Goal: Task Accomplishment & Management: Use online tool/utility

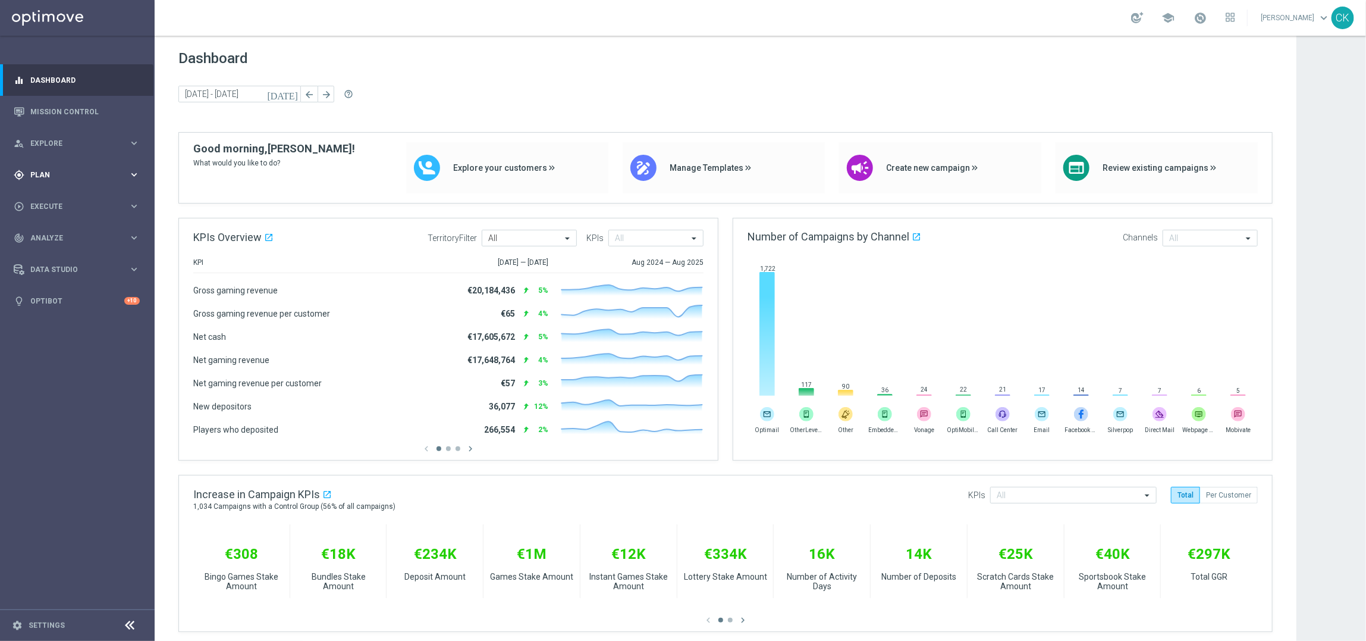
click at [48, 174] on span "Plan" at bounding box center [79, 174] width 98 height 7
click at [54, 231] on span "Templates" at bounding box center [74, 234] width 85 height 7
click at [55, 252] on link "Optimail" at bounding box center [80, 253] width 87 height 10
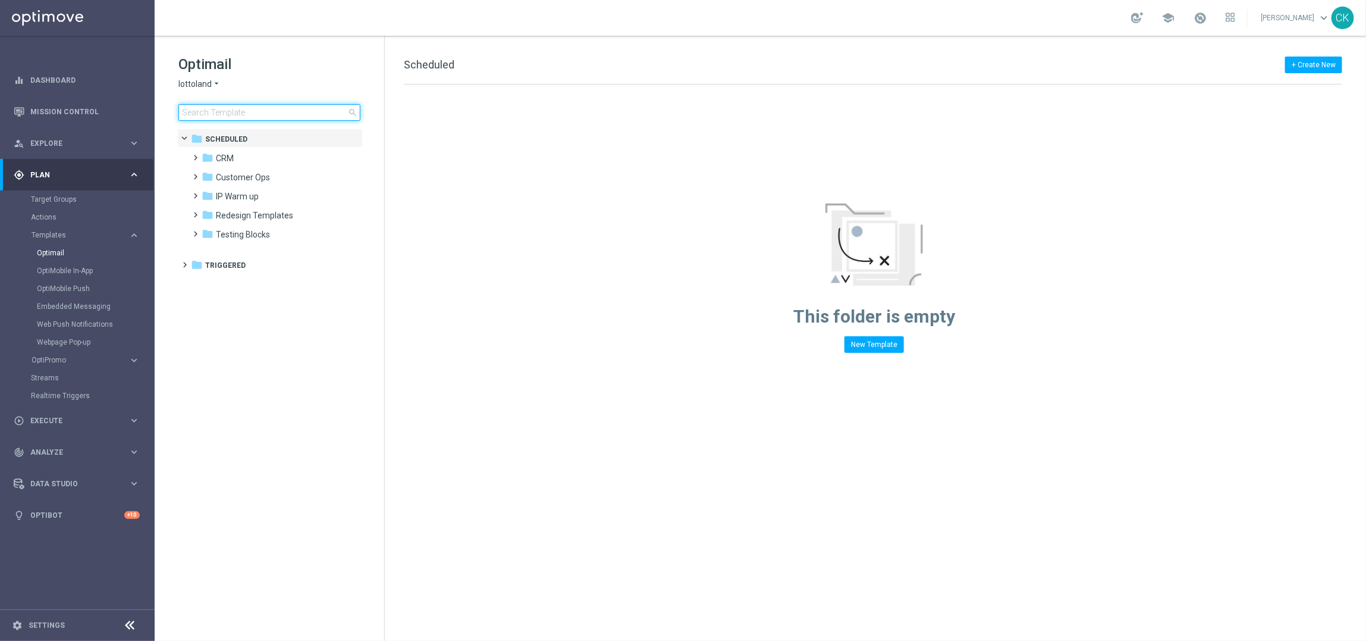
click at [258, 109] on input at bounding box center [269, 112] width 182 height 17
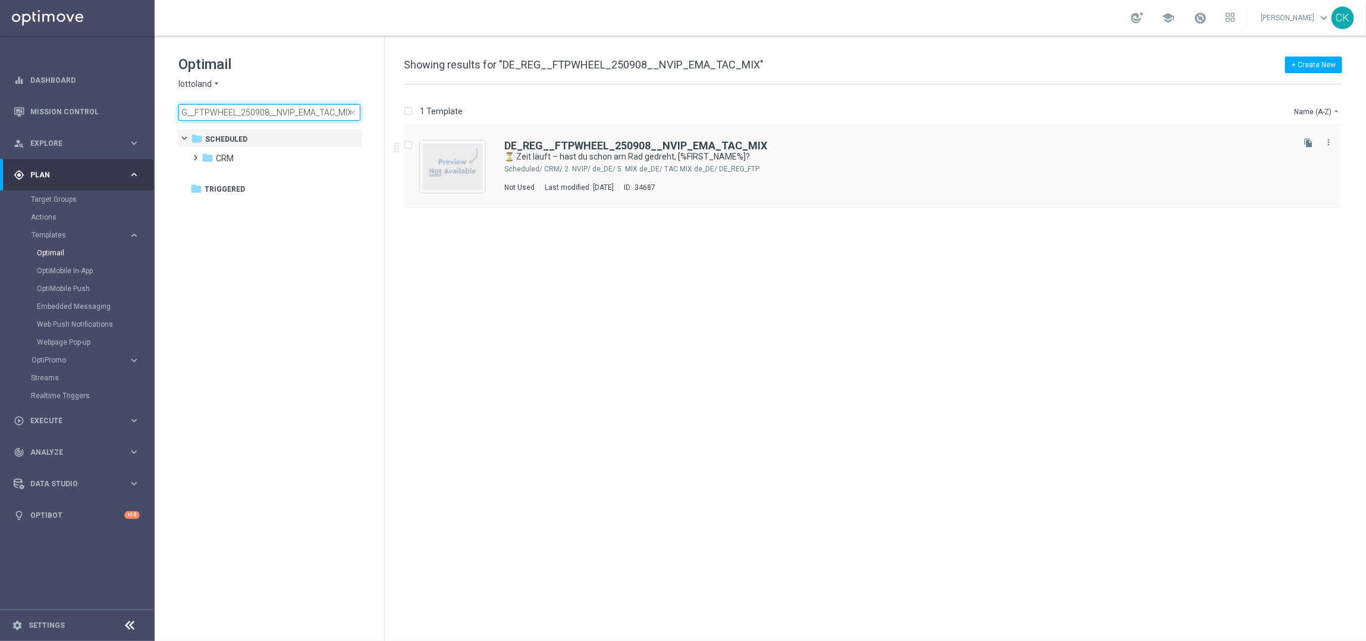
type input "DE_REG__FTPWHEEL_250908__NVIP_EMA_TAC_MIX"
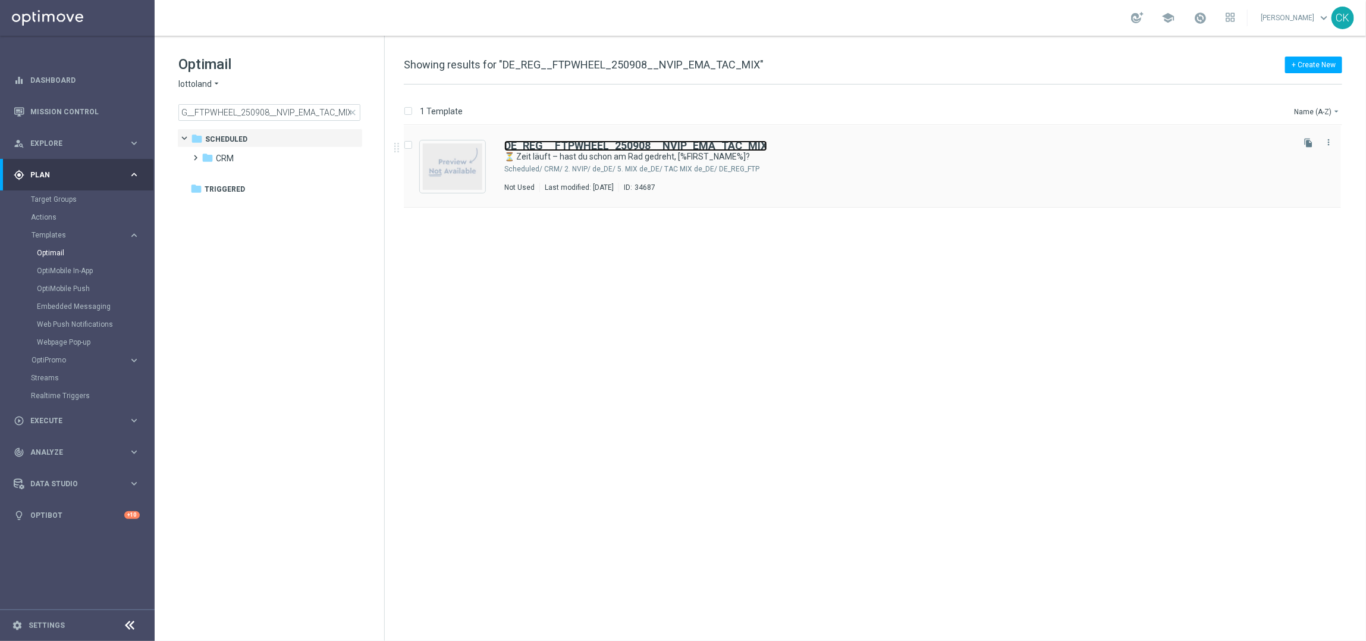
click at [572, 146] on b "DE_REG__FTPWHEEL_250908__NVIP_EMA_TAC_MIX" at bounding box center [635, 145] width 263 height 12
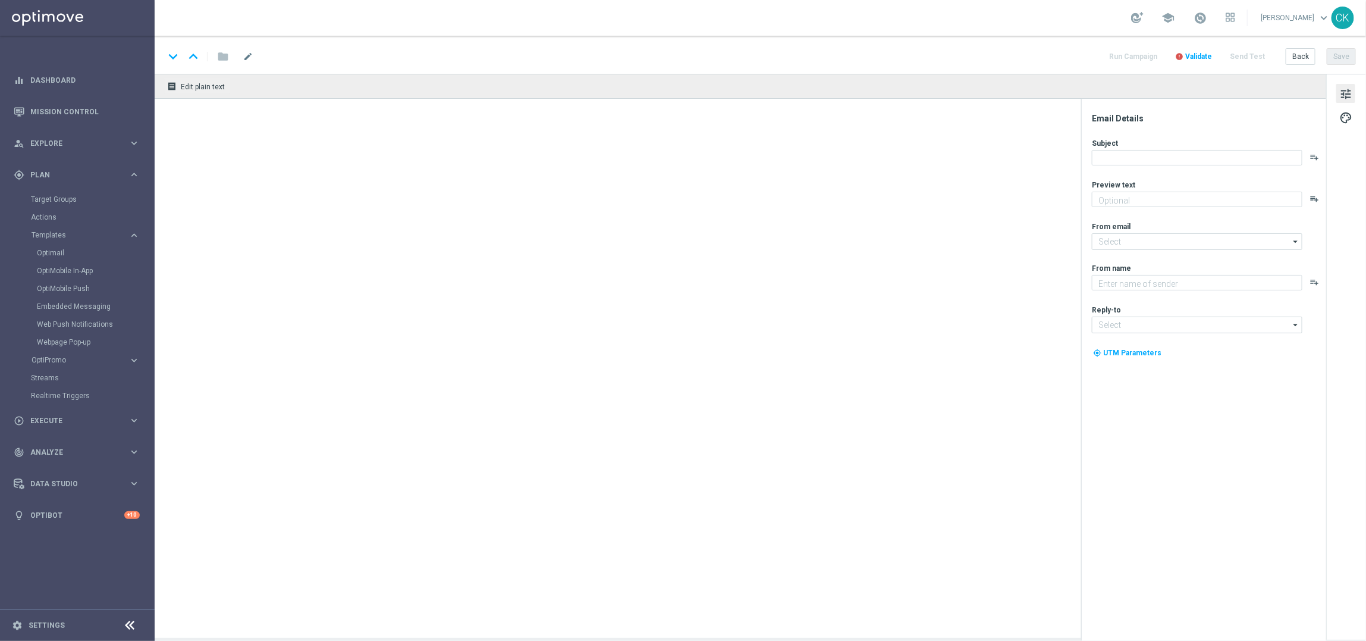
type textarea "Das Sommer-Glücksrad läuft bald ab."
type input "[EMAIL_ADDRESS][DOMAIN_NAME]"
type textarea "Lottoland"
type input "[EMAIL_ADDRESS][DOMAIN_NAME]"
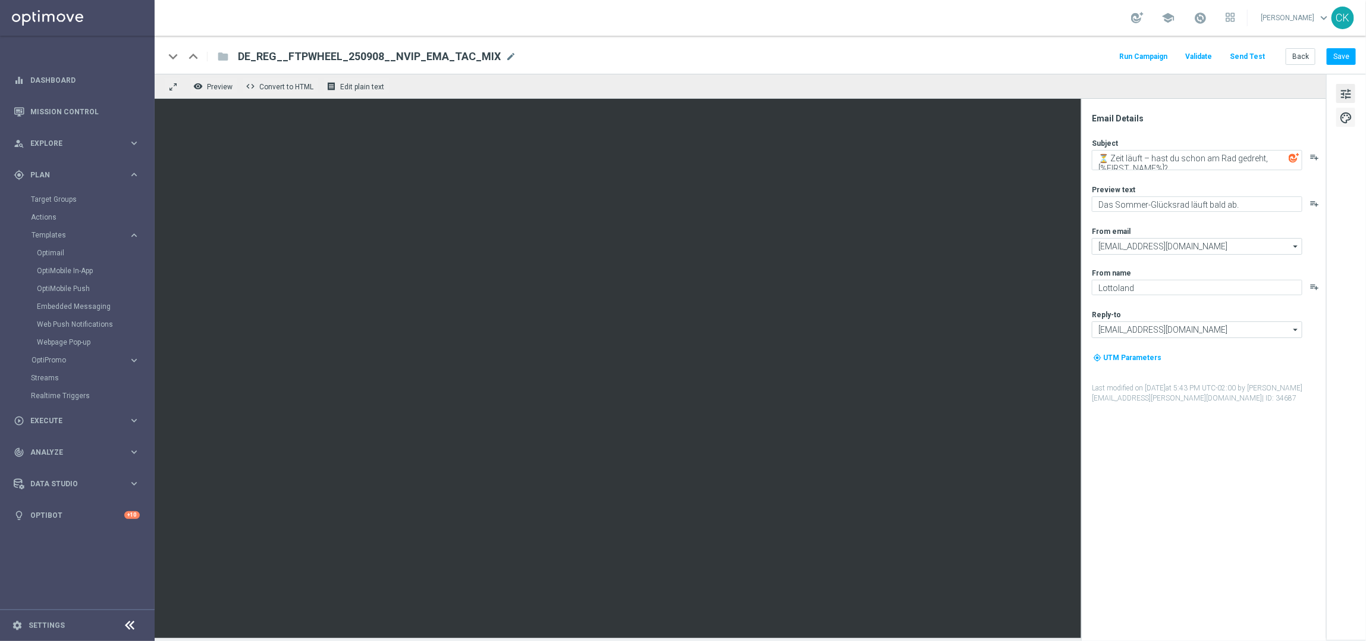
click at [1345, 108] on button "palette" at bounding box center [1345, 117] width 19 height 19
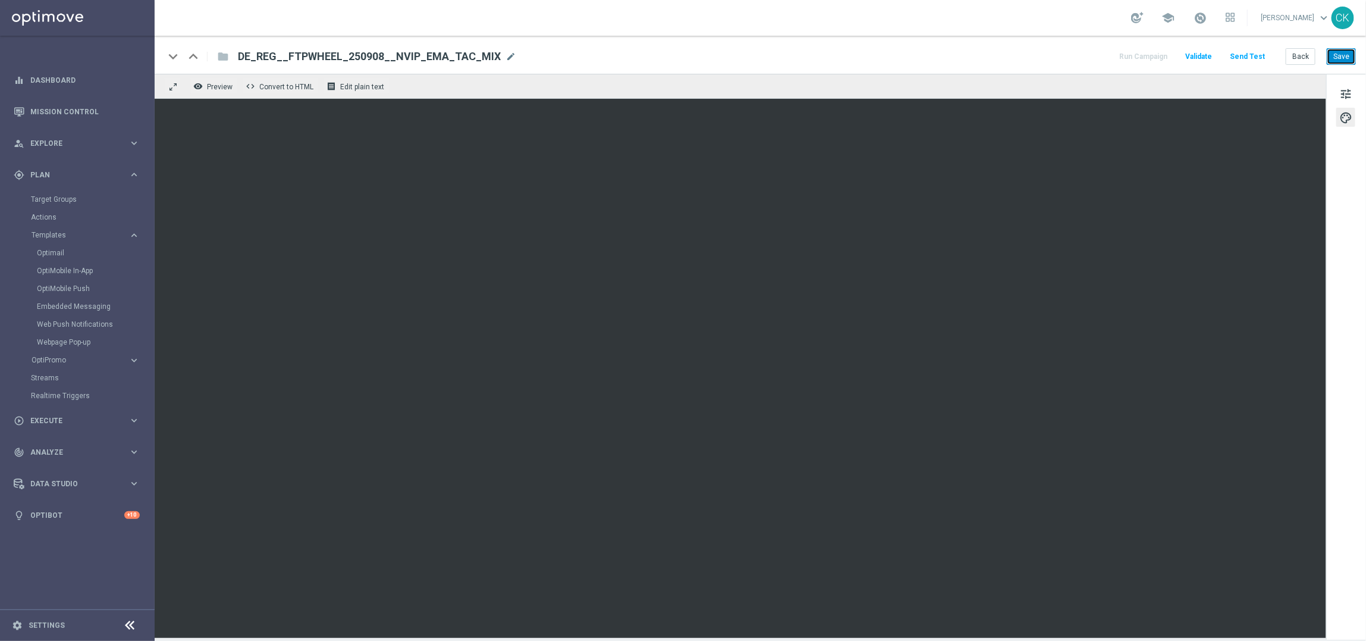
click at [1347, 57] on button "Save" at bounding box center [1341, 56] width 29 height 17
click at [1306, 55] on button "Back" at bounding box center [1301, 56] width 30 height 17
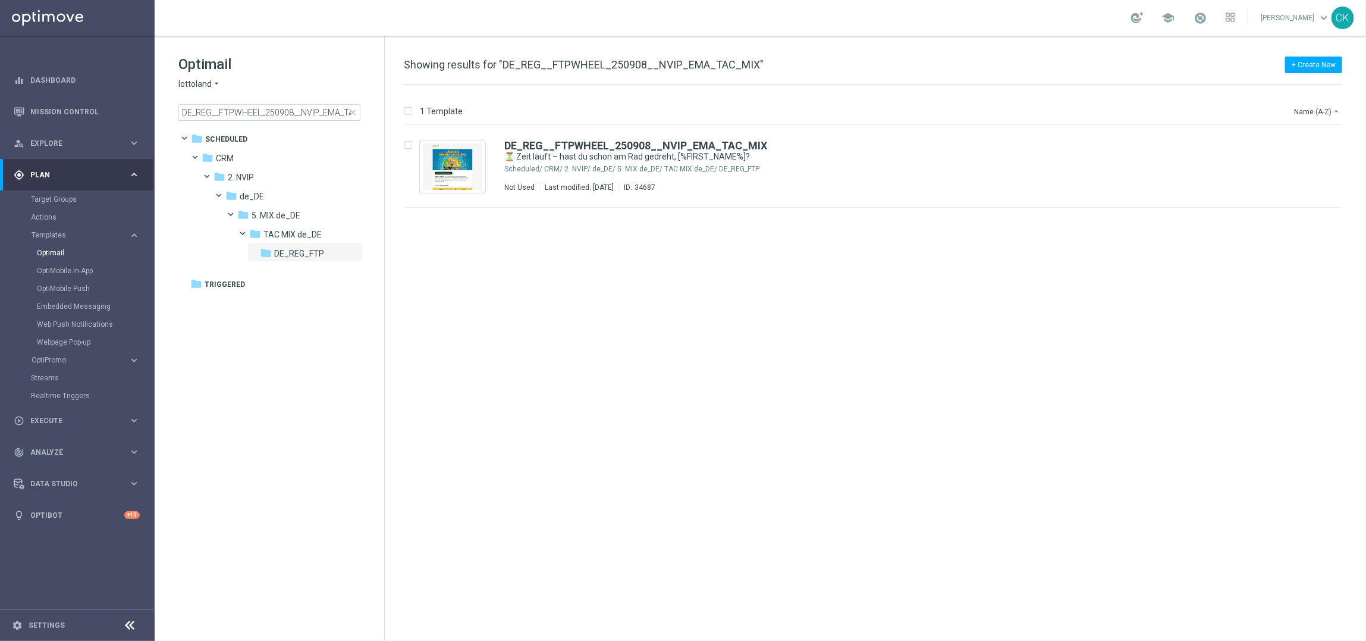
click at [352, 111] on span "close" at bounding box center [353, 113] width 10 height 10
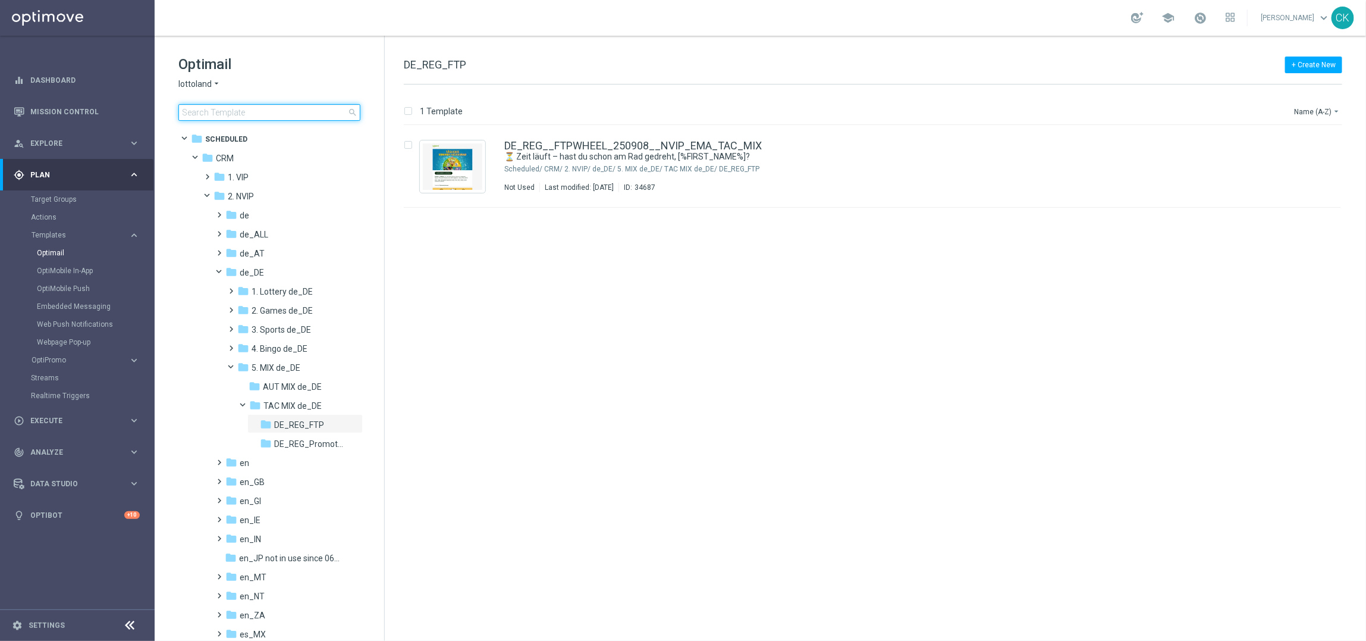
click at [300, 117] on input at bounding box center [269, 112] width 182 height 17
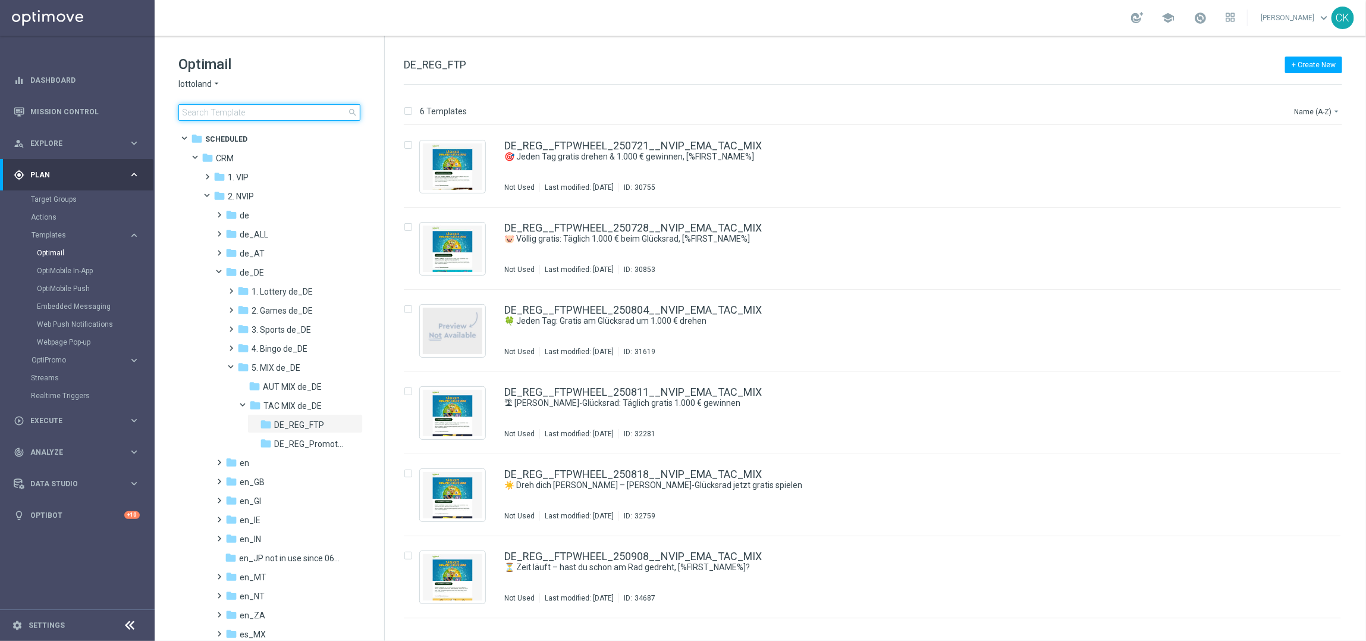
type input "DE_INT__FTPWHEEL_250908__NVIP_EMA_TAC_MIX"
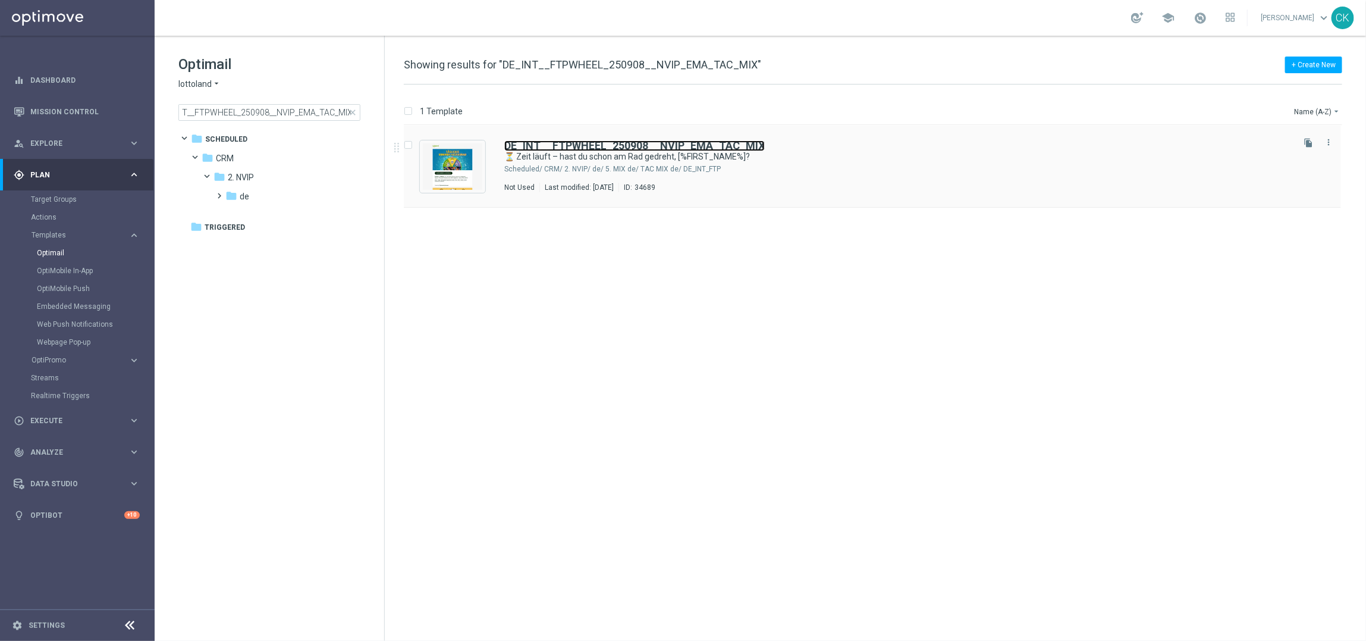
click at [575, 142] on b "DE_INT__FTPWHEEL_250908__NVIP_EMA_TAC_MIX" at bounding box center [634, 145] width 261 height 12
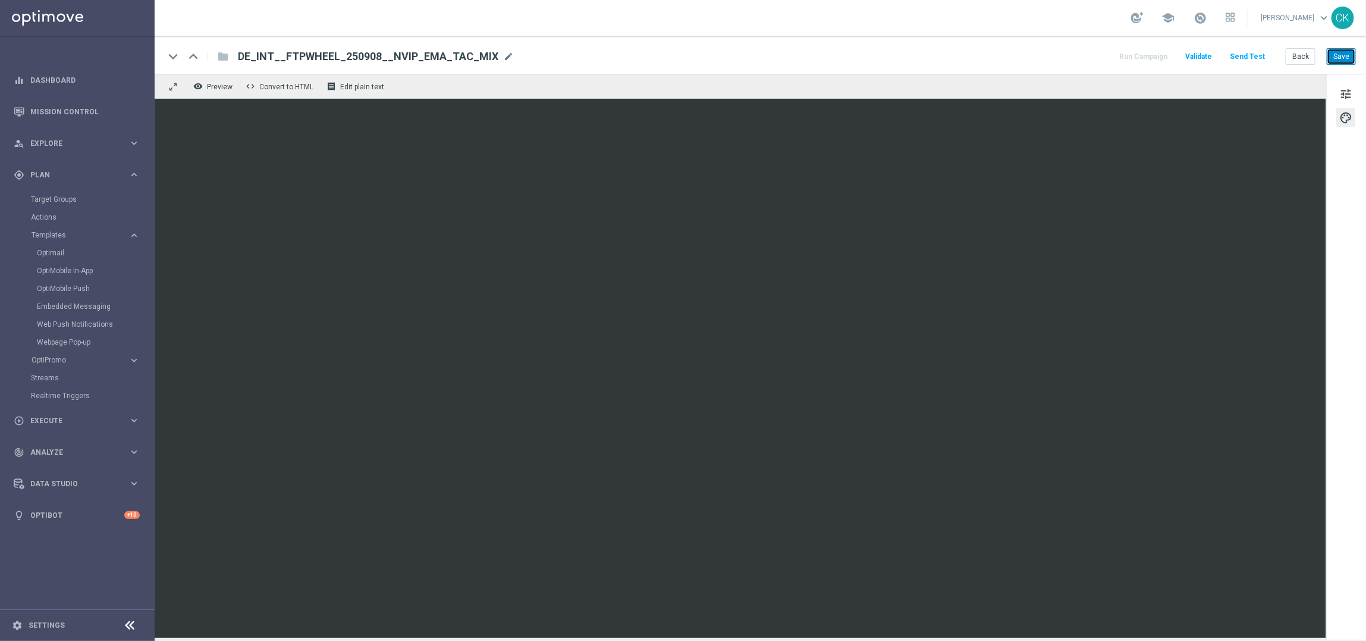
click at [1342, 57] on button "Save" at bounding box center [1341, 56] width 29 height 17
click at [1342, 56] on button "Save" at bounding box center [1341, 56] width 29 height 17
click at [1301, 59] on button "Back" at bounding box center [1301, 56] width 30 height 17
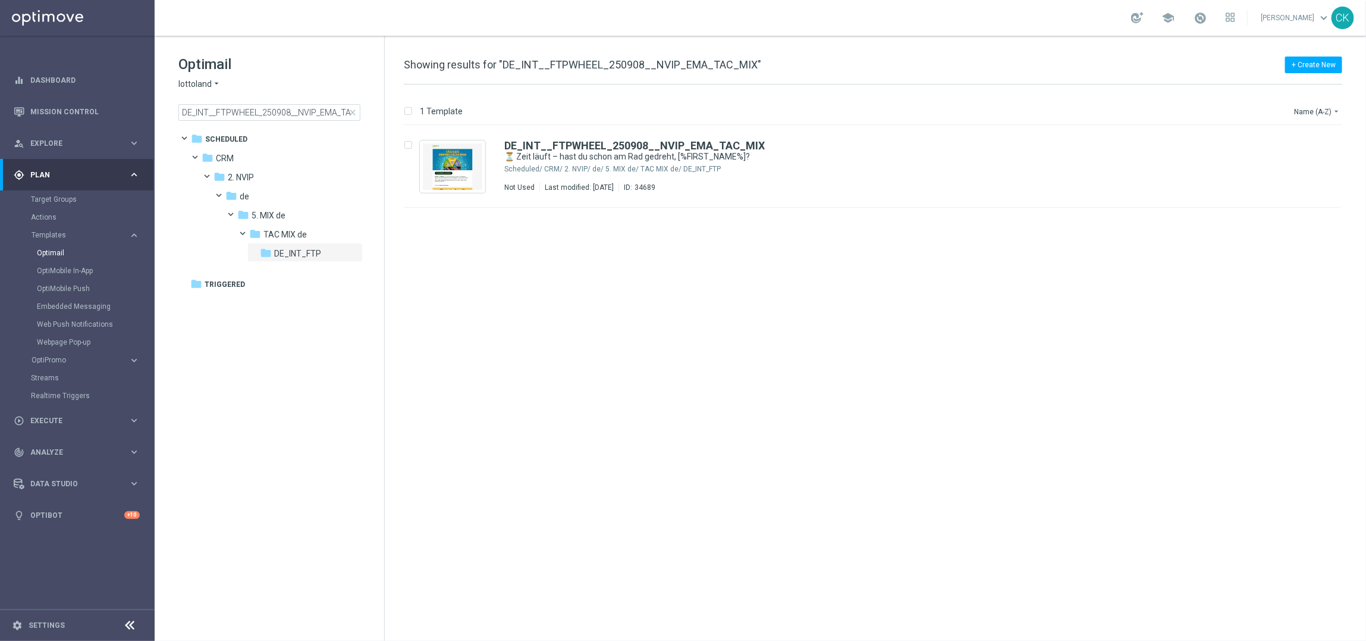
click at [353, 112] on span "close" at bounding box center [353, 113] width 10 height 10
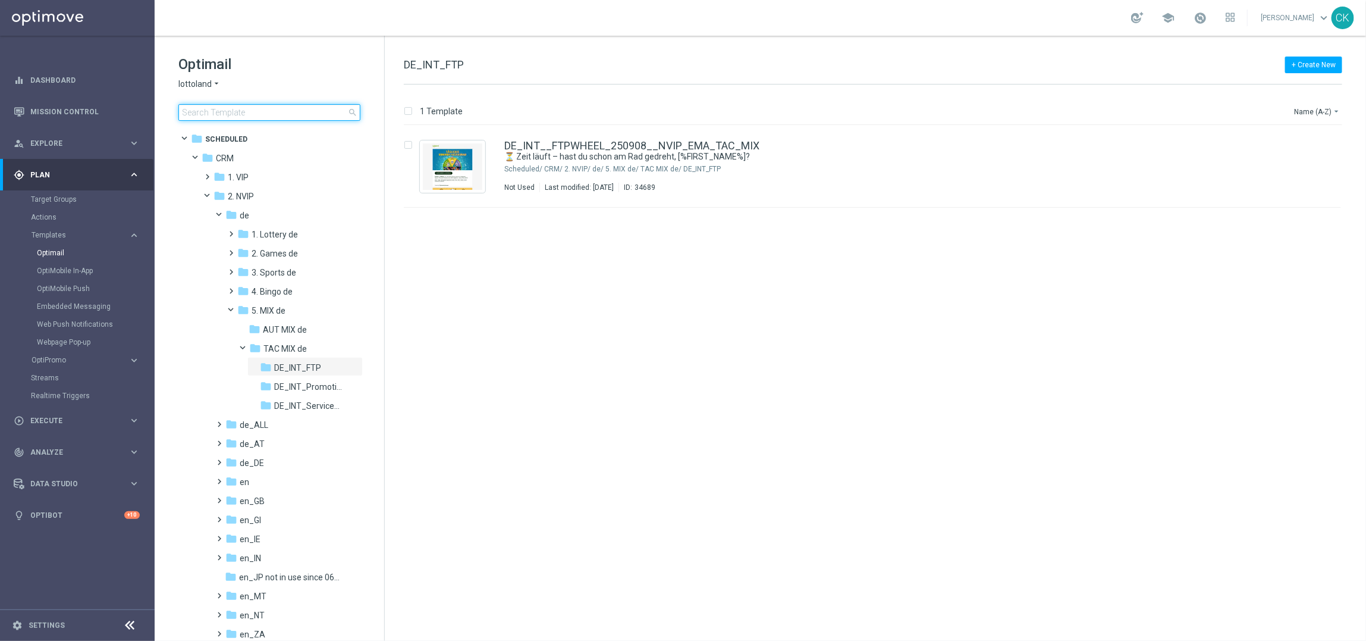
click at [294, 117] on input at bounding box center [269, 112] width 182 height 17
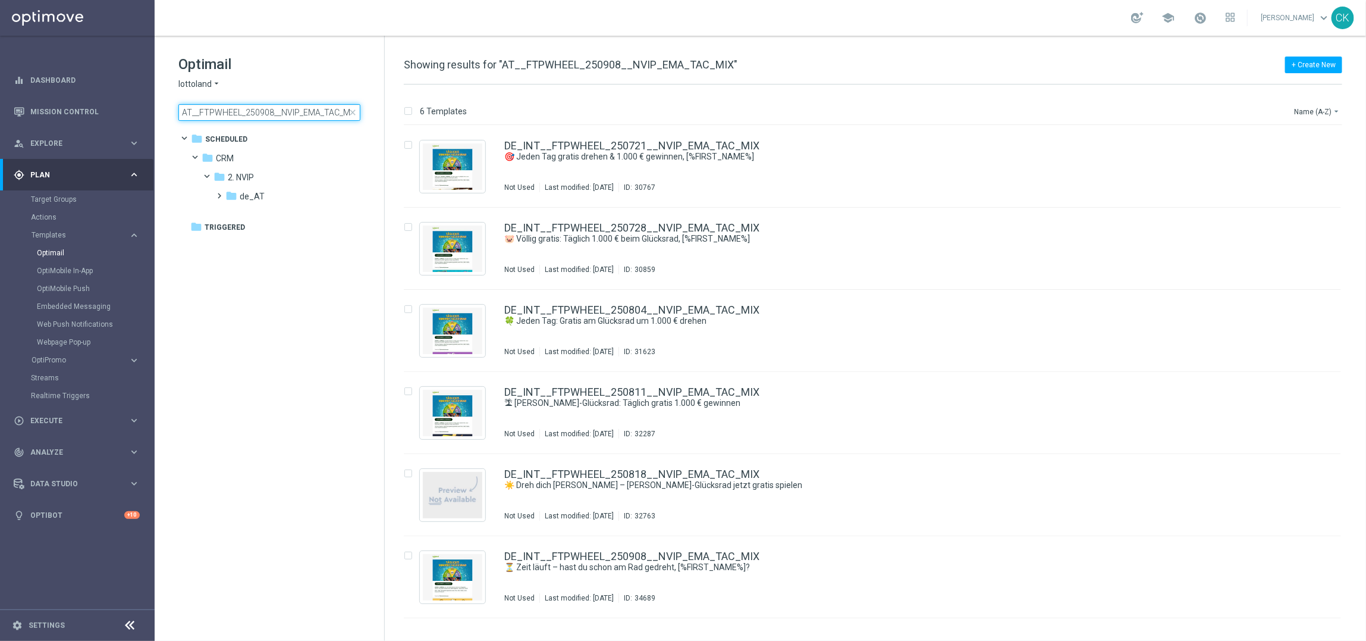
scroll to position [0, 4]
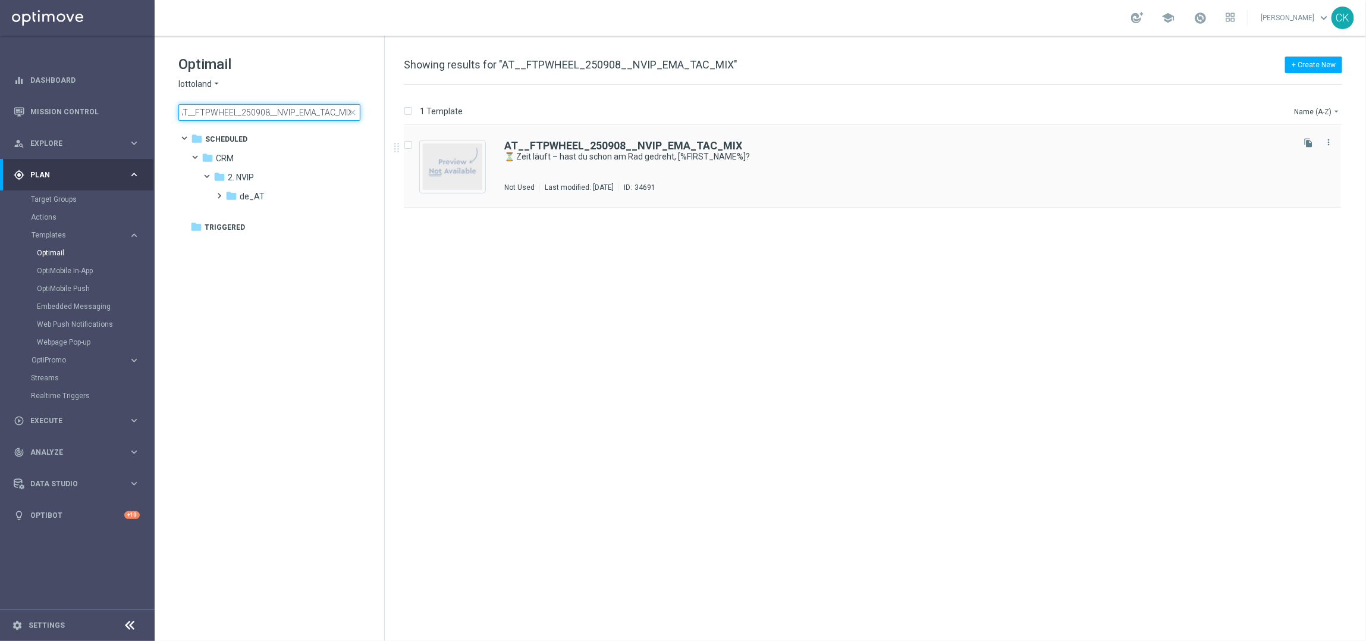
type input "AT__FTPWHEEL_250908__NVIP_EMA_TAC_MIX"
click at [613, 137] on div "AT__FTPWHEEL_250908__NVIP_EMA_TAC_MIX ⏳ Zeit läuft – hast du schon am Rad gedre…" at bounding box center [872, 166] width 937 height 82
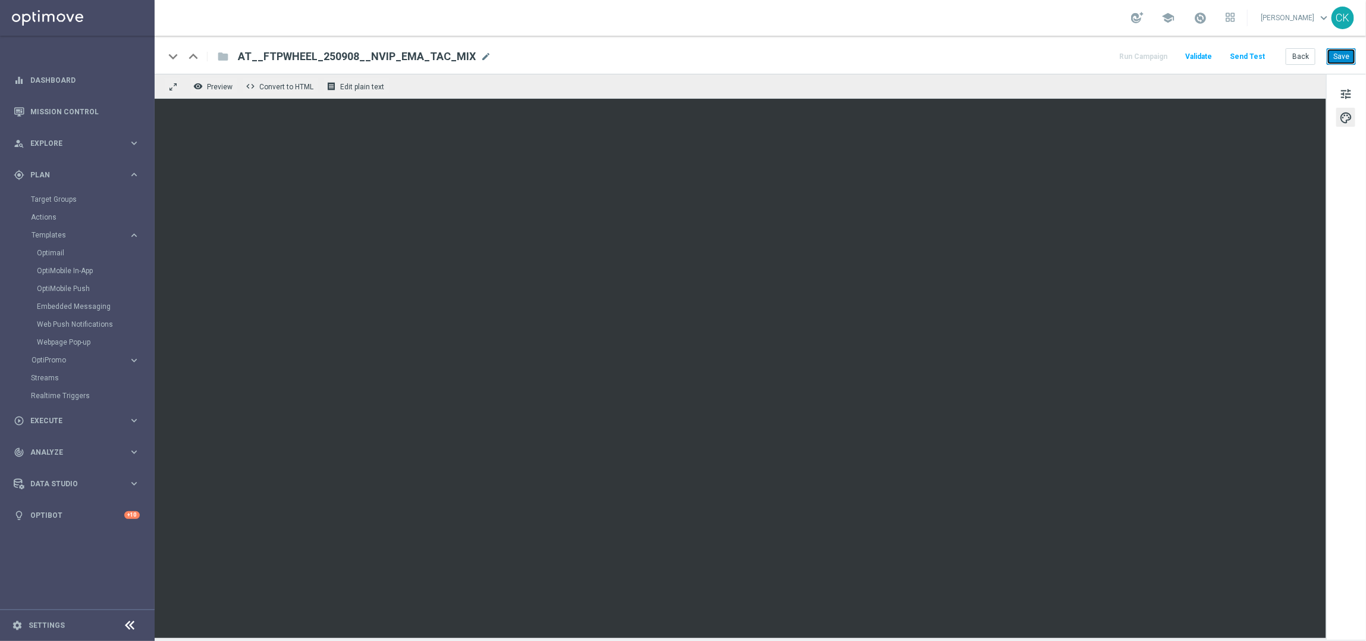
click at [1344, 56] on button "Save" at bounding box center [1341, 56] width 29 height 17
click at [1346, 116] on span "palette" at bounding box center [1345, 117] width 13 height 15
click at [1345, 90] on span "tune" at bounding box center [1345, 93] width 13 height 15
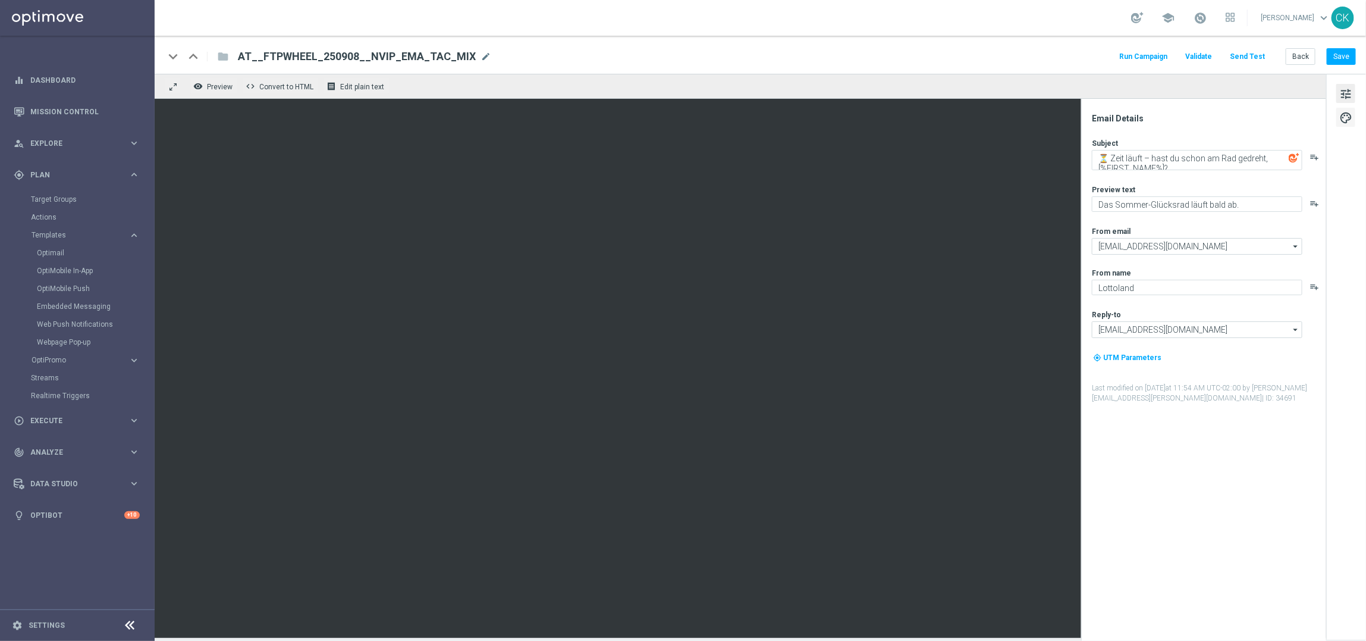
click at [1344, 120] on span "palette" at bounding box center [1345, 117] width 13 height 15
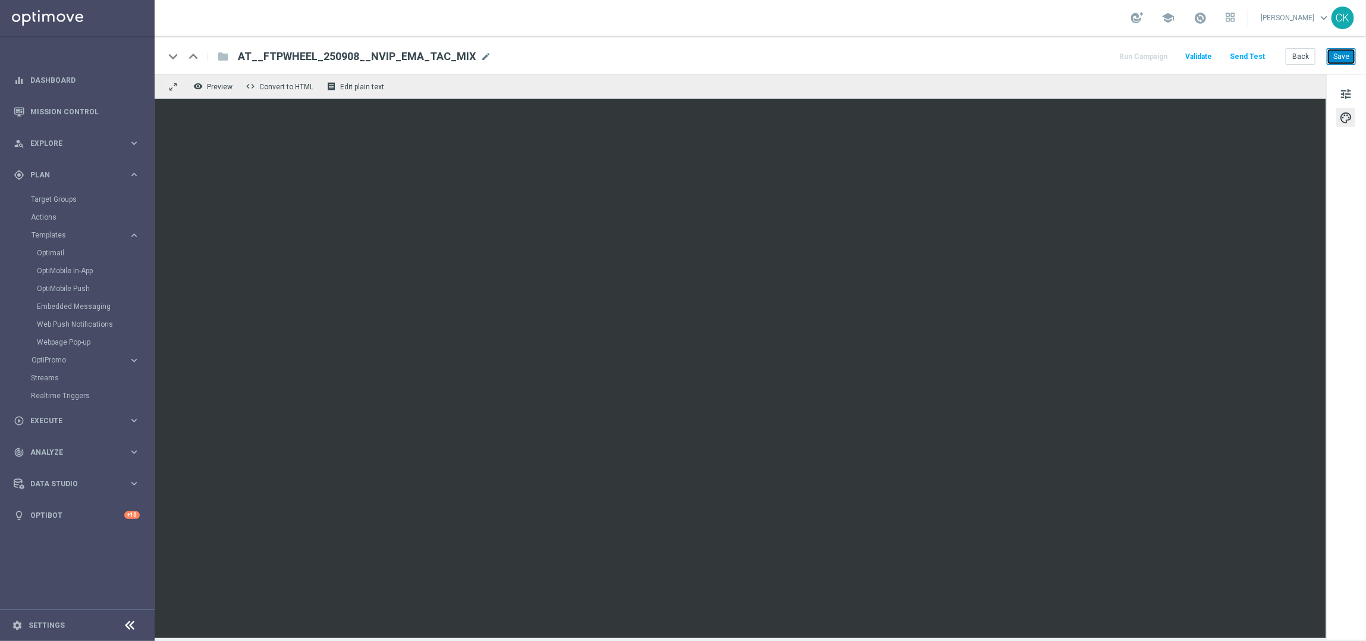
click at [1344, 57] on button "Save" at bounding box center [1341, 56] width 29 height 17
click at [1356, 52] on button "Save" at bounding box center [1341, 56] width 29 height 17
click at [1307, 57] on button "Back" at bounding box center [1301, 56] width 30 height 17
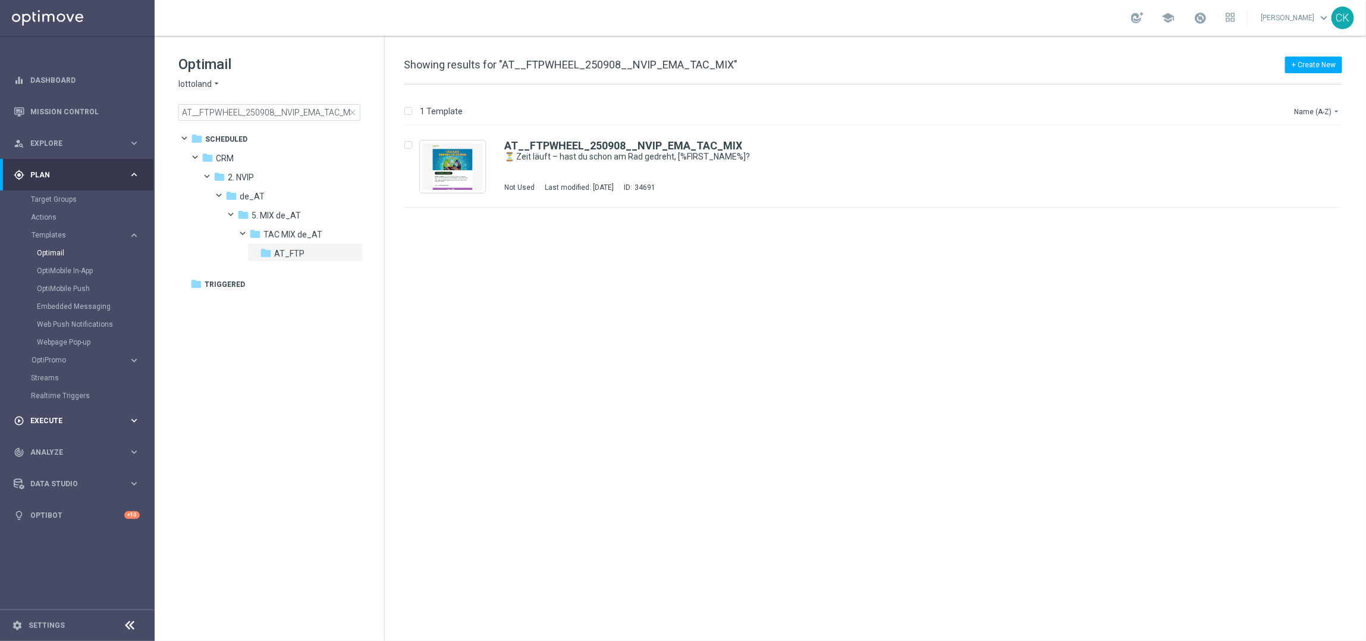
click at [44, 418] on span "Execute" at bounding box center [79, 420] width 98 height 7
click at [43, 224] on div "Campaign Builder" at bounding box center [92, 231] width 123 height 18
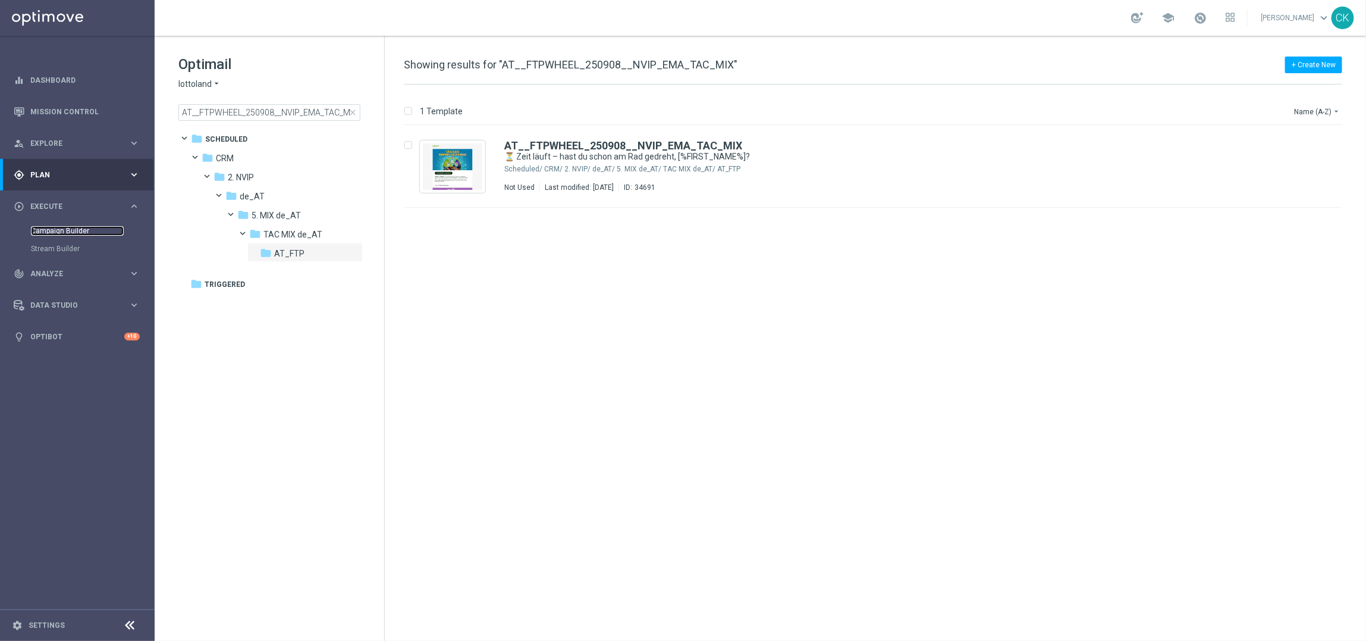
click at [41, 230] on link "Campaign Builder" at bounding box center [77, 231] width 93 height 10
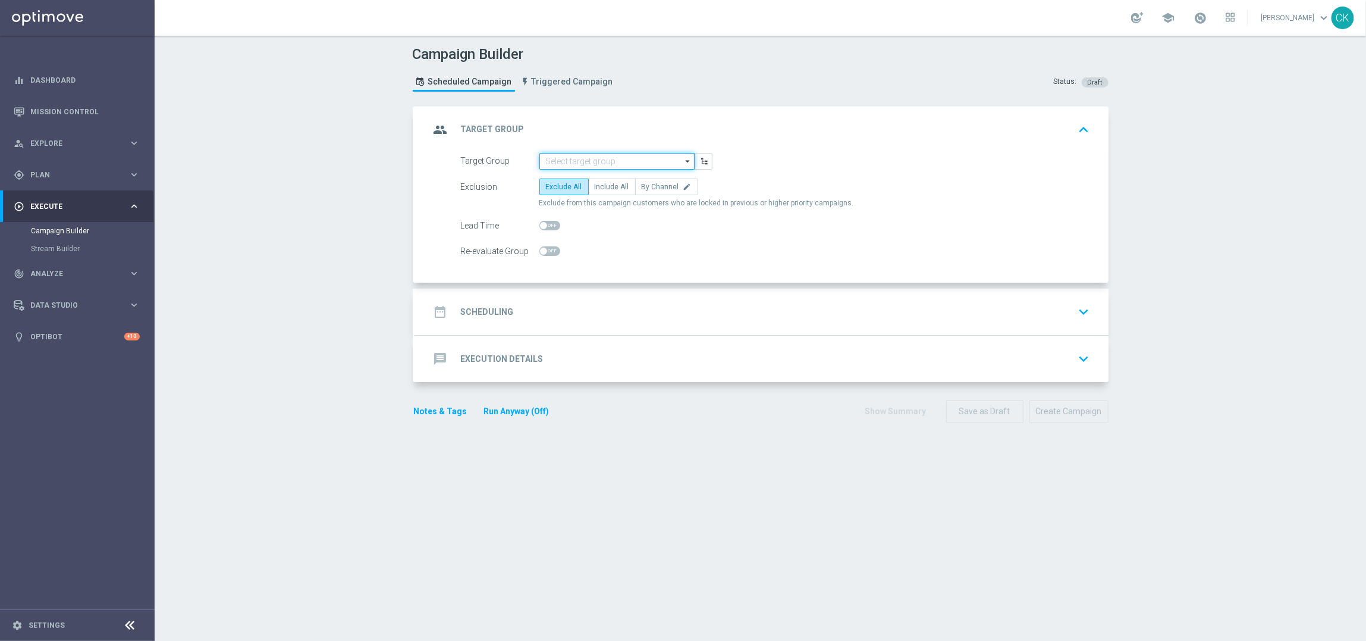
click at [579, 161] on input at bounding box center [616, 161] width 155 height 17
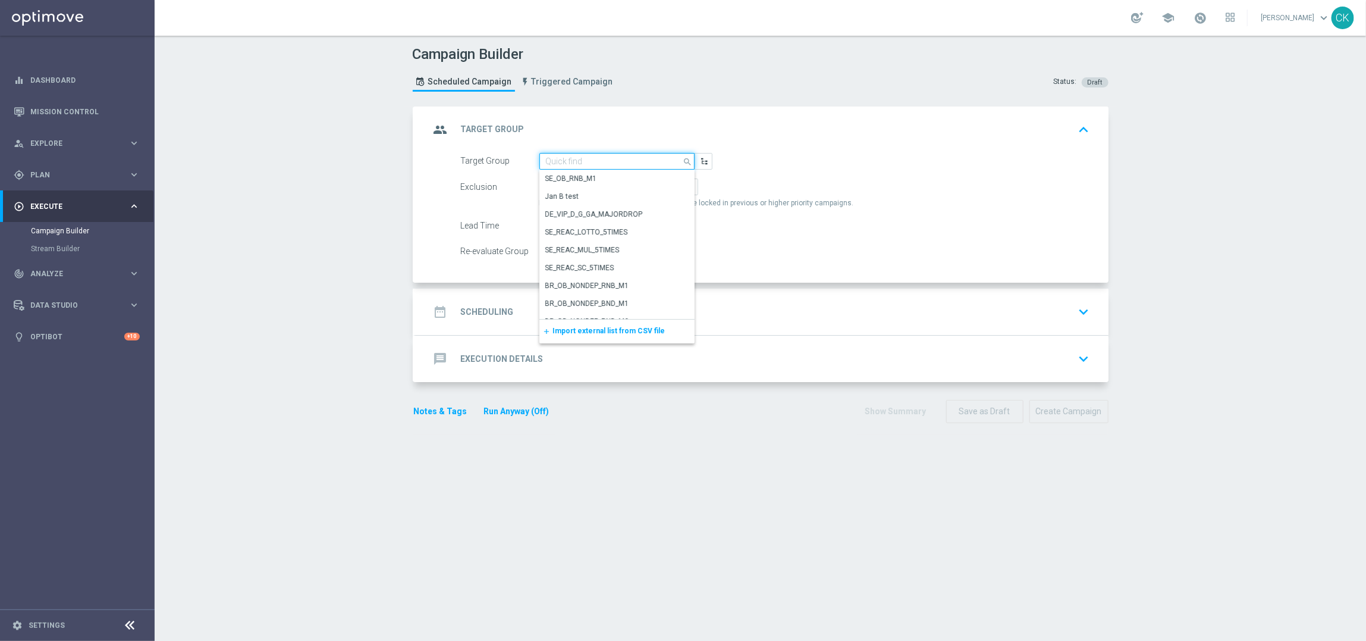
paste input "DEREG_EMAIL_FTP"
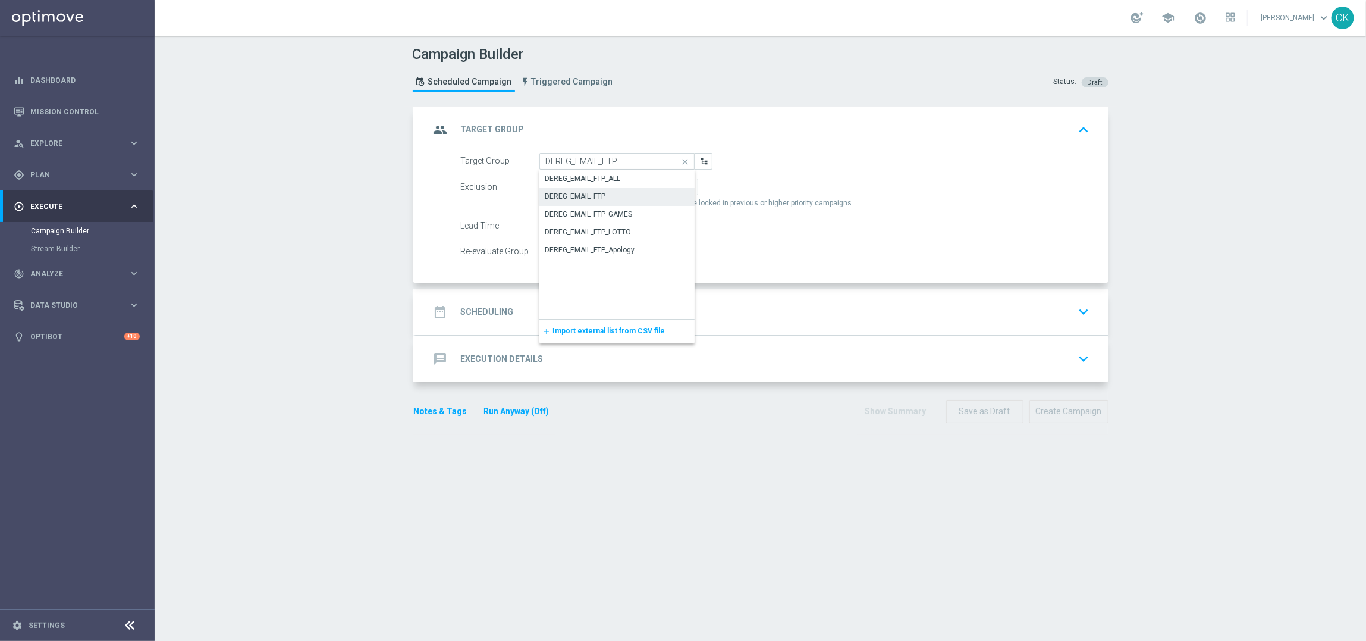
click at [588, 191] on div "DEREG_EMAIL_FTP" at bounding box center [575, 196] width 61 height 11
type input "DEREG_EMAIL_FTP"
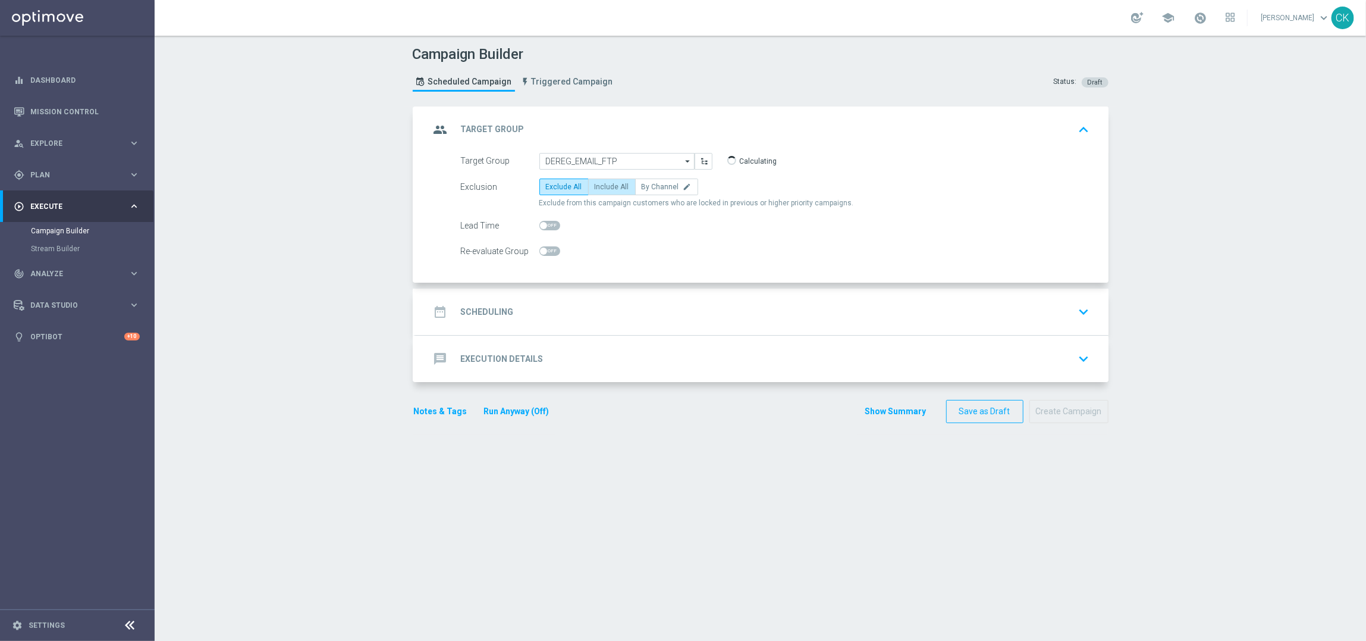
click at [608, 185] on span "Include All" at bounding box center [612, 187] width 34 height 8
click at [603, 185] on input "Include All" at bounding box center [599, 189] width 8 height 8
radio input "true"
click at [544, 226] on span at bounding box center [549, 226] width 21 height 10
click at [544, 226] on input "checkbox" at bounding box center [549, 226] width 21 height 10
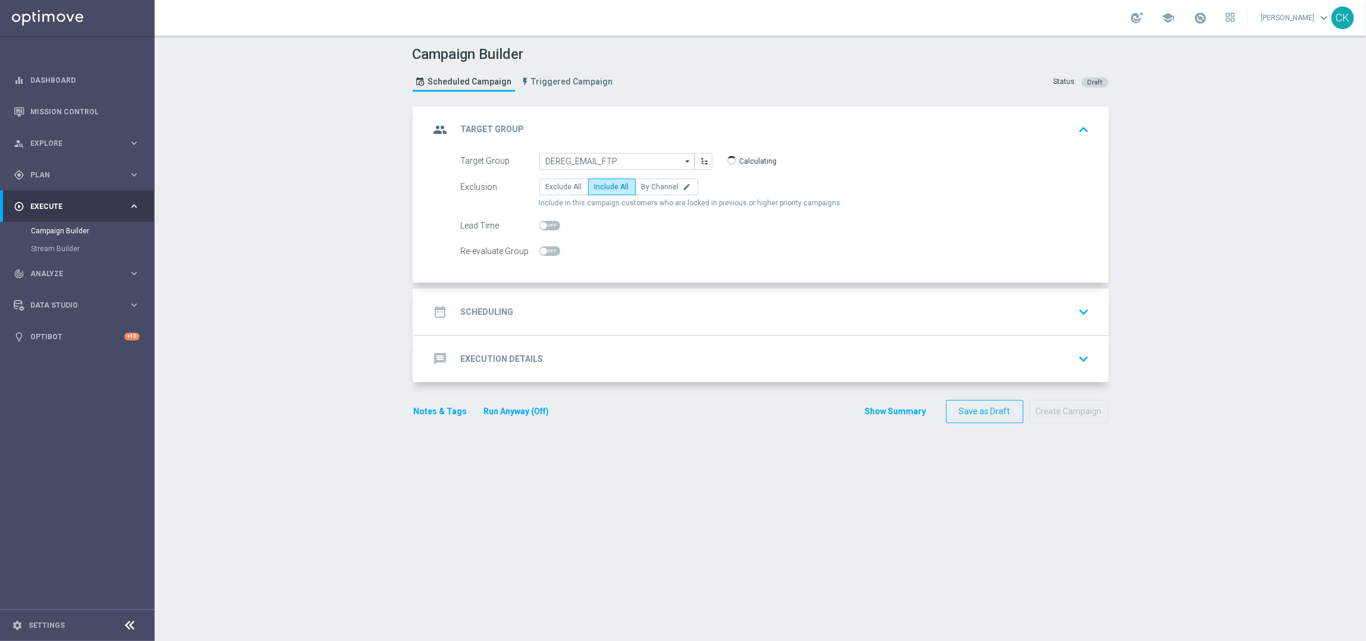
checkbox input "true"
click at [478, 310] on h2 "Scheduling" at bounding box center [487, 311] width 53 height 11
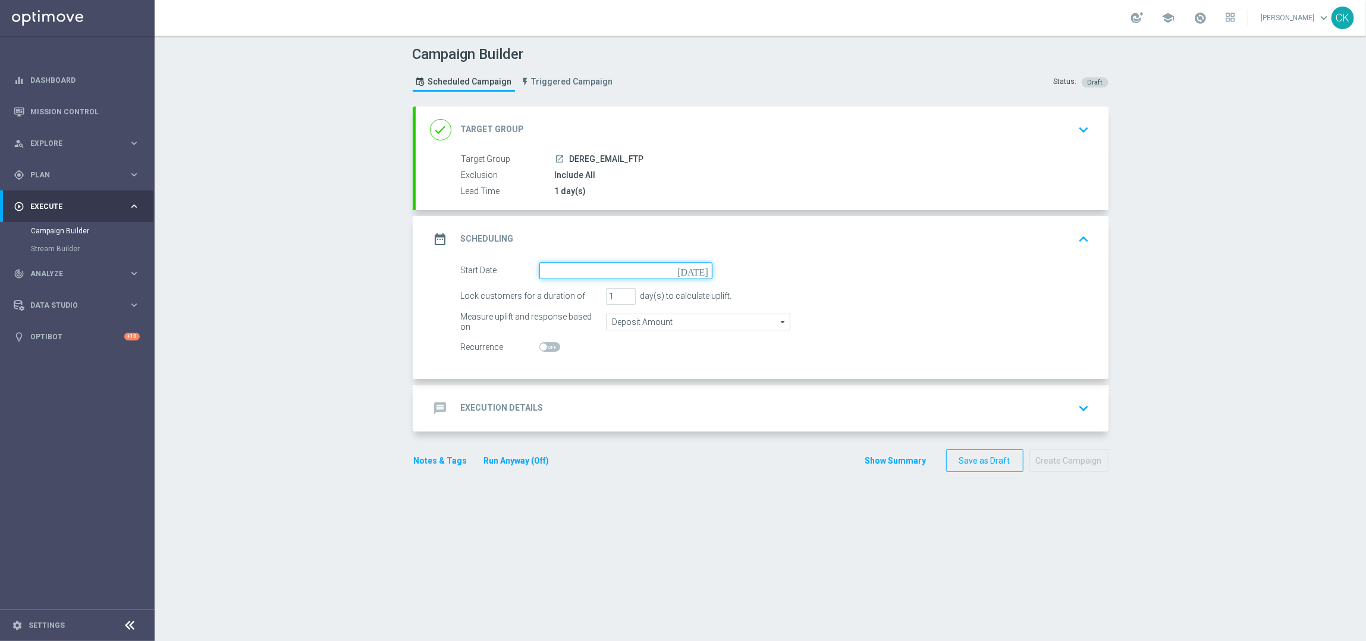
click at [583, 269] on input at bounding box center [625, 270] width 173 height 17
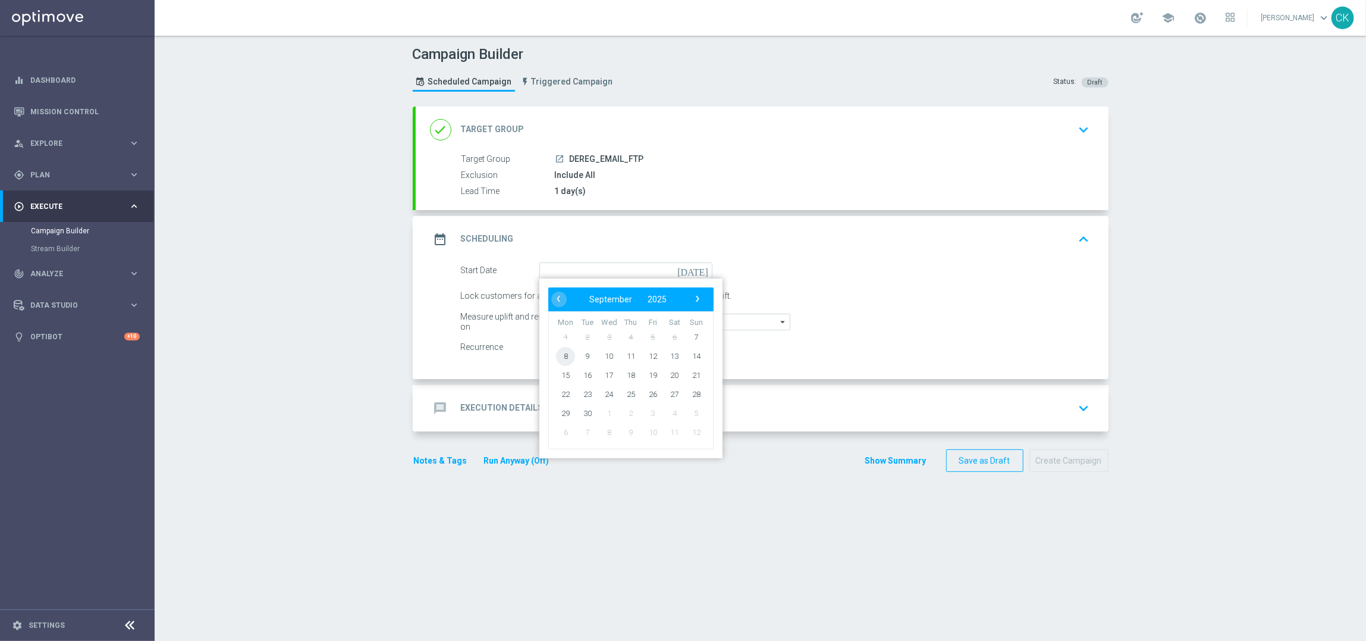
click at [558, 350] on span "8" at bounding box center [565, 355] width 19 height 19
type input "[DATE]"
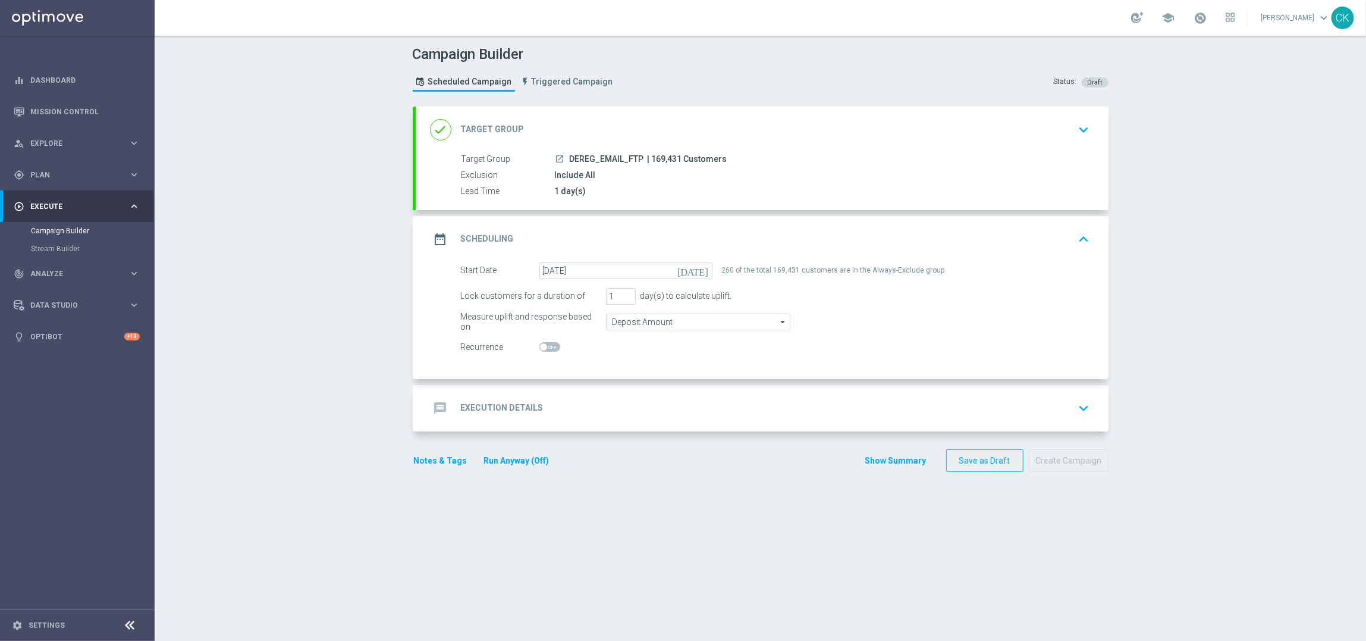
click at [463, 401] on div "message Execution Details" at bounding box center [487, 407] width 114 height 21
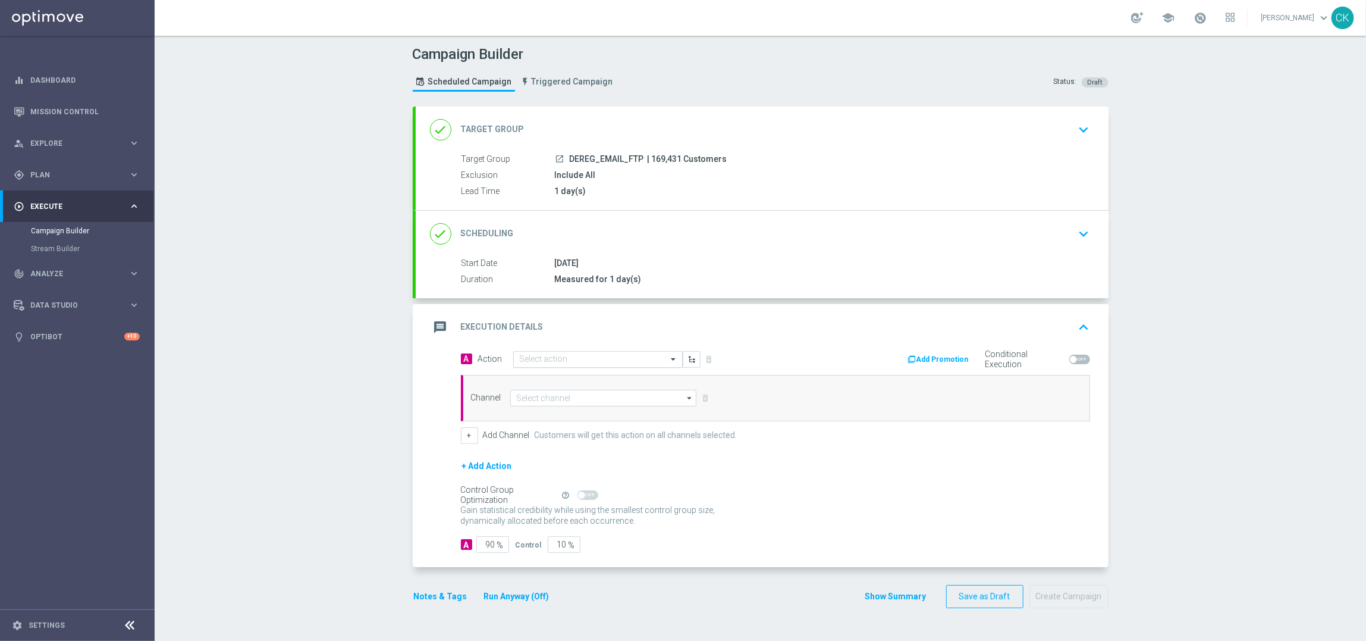
click at [562, 358] on input "text" at bounding box center [586, 359] width 133 height 10
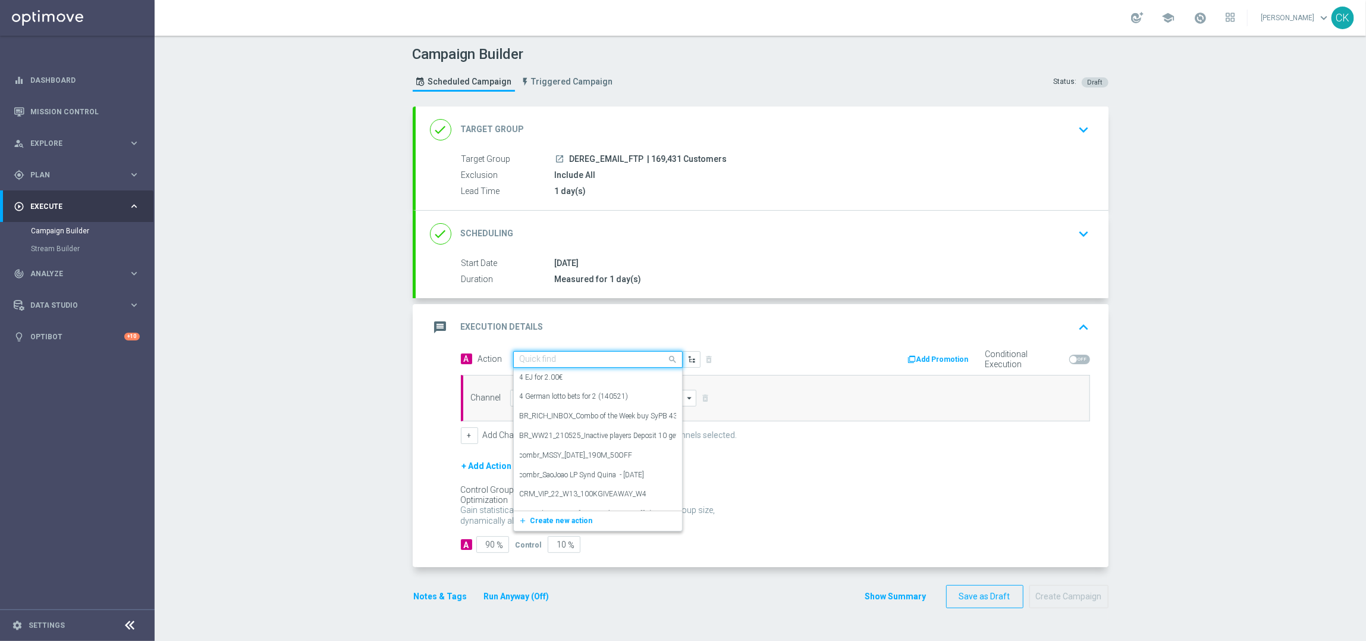
paste input "Free to Play Wheel DE REG"
type input "Free to Play Wheel DE REG"
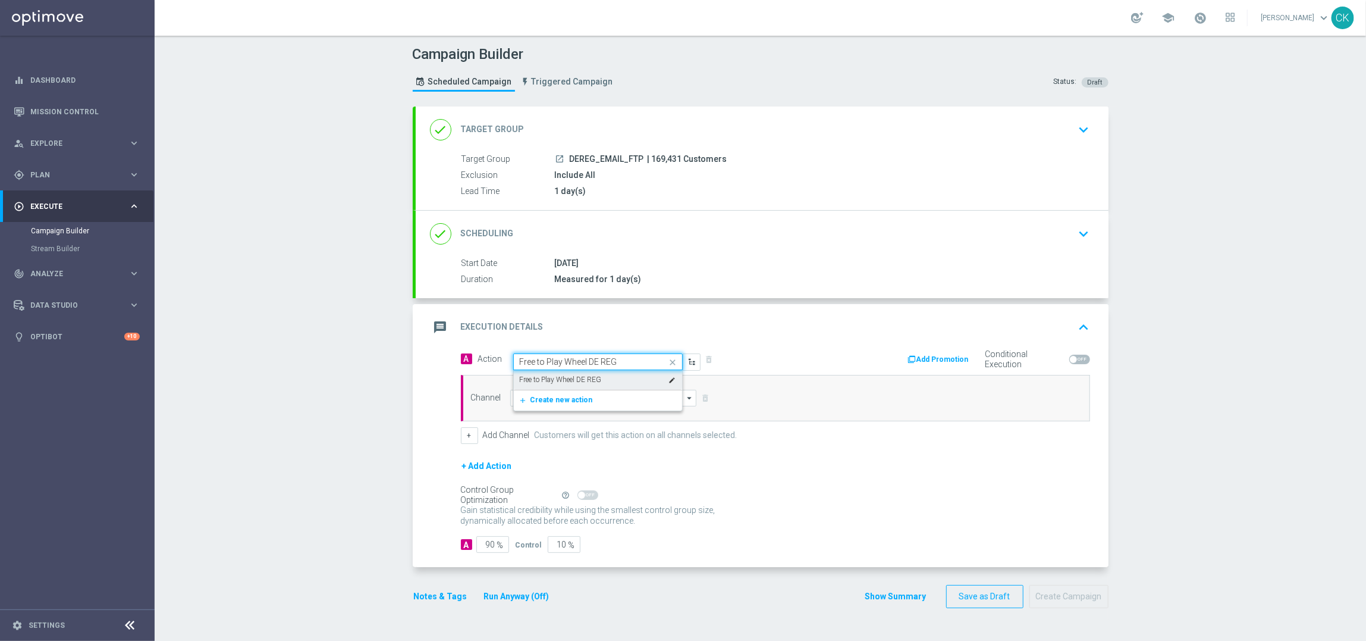
click at [564, 376] on label "Free to Play Wheel DE REG" at bounding box center [561, 380] width 82 height 10
click at [564, 396] on input at bounding box center [603, 398] width 187 height 17
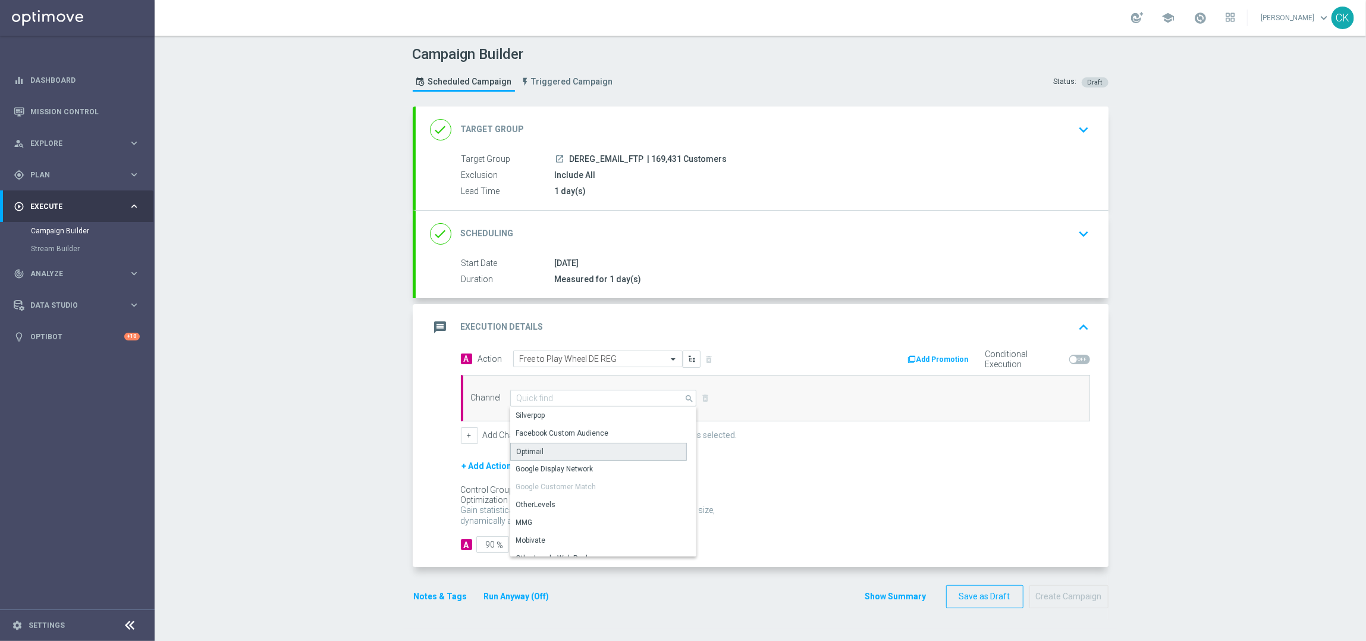
click at [559, 445] on div "Optimail" at bounding box center [598, 452] width 177 height 18
type input "Optimail"
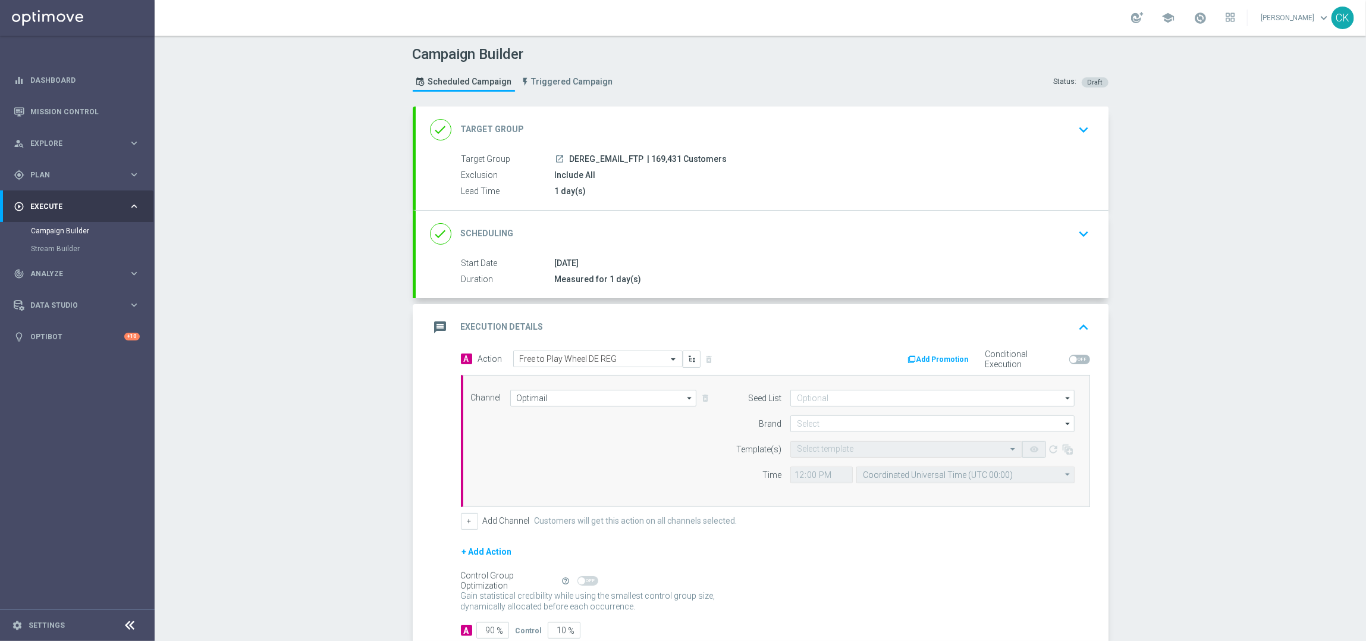
scroll to position [78, 0]
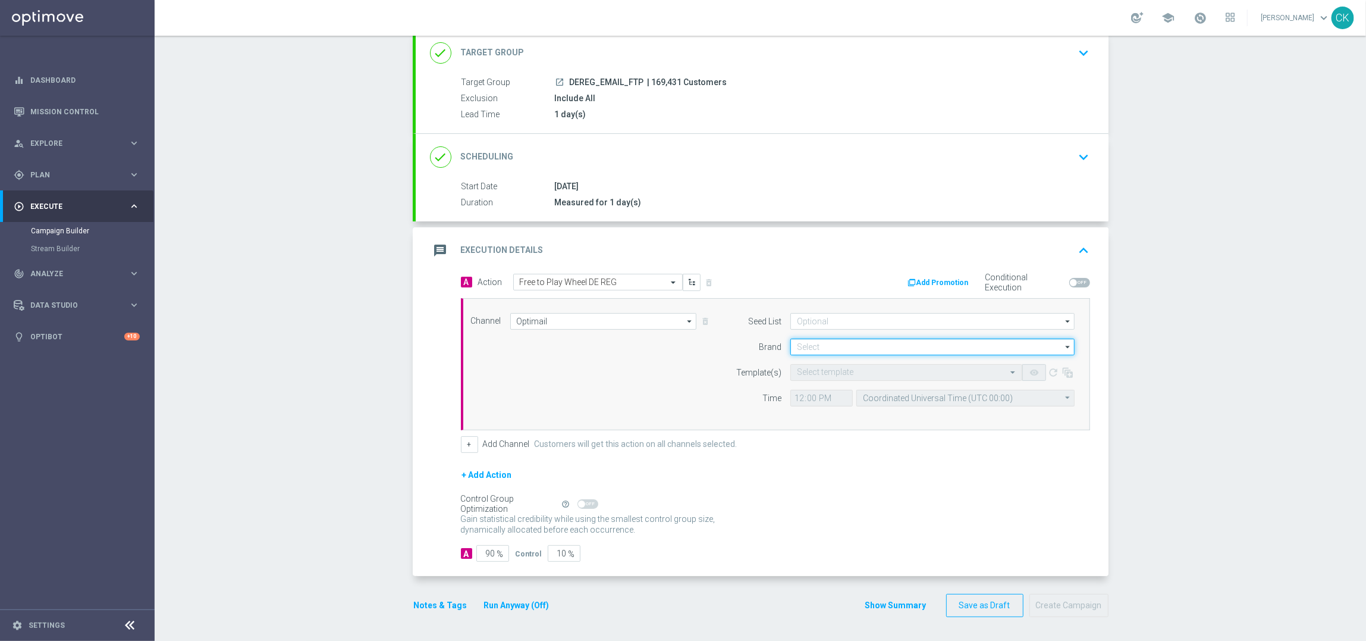
click at [817, 343] on input at bounding box center [932, 346] width 284 height 17
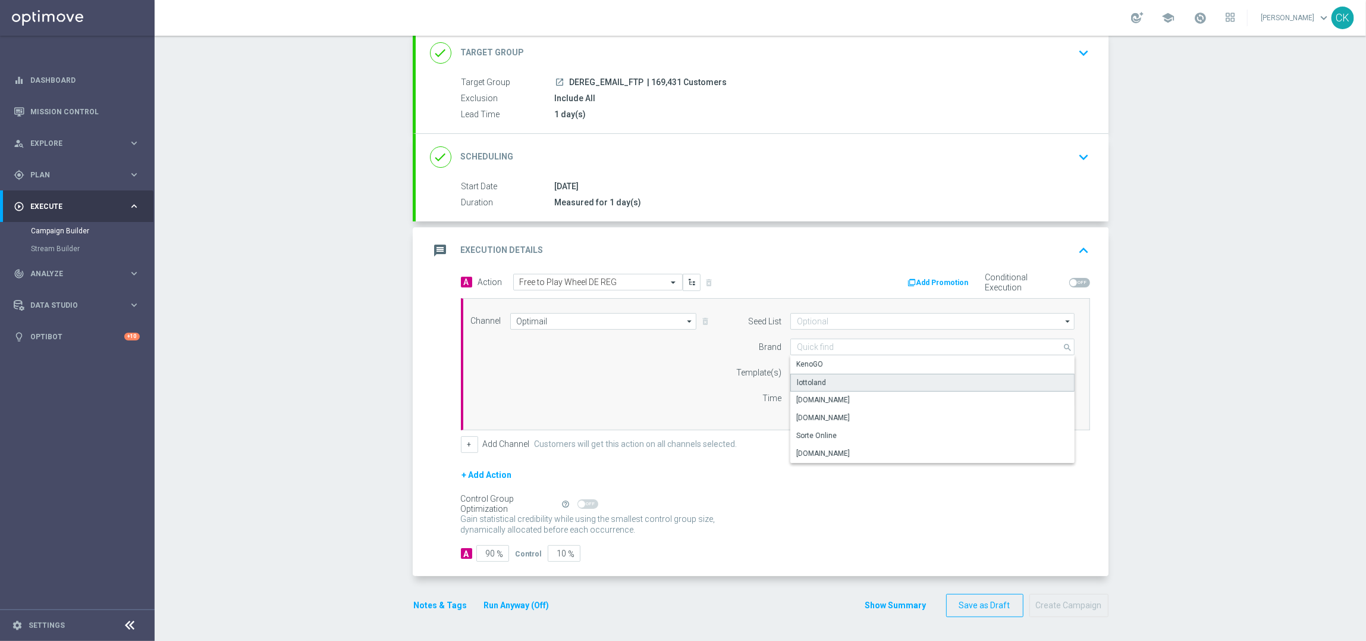
click at [834, 378] on div "lottoland" at bounding box center [932, 383] width 284 height 18
type input "lottoland"
click at [817, 376] on div "Select template" at bounding box center [906, 372] width 232 height 17
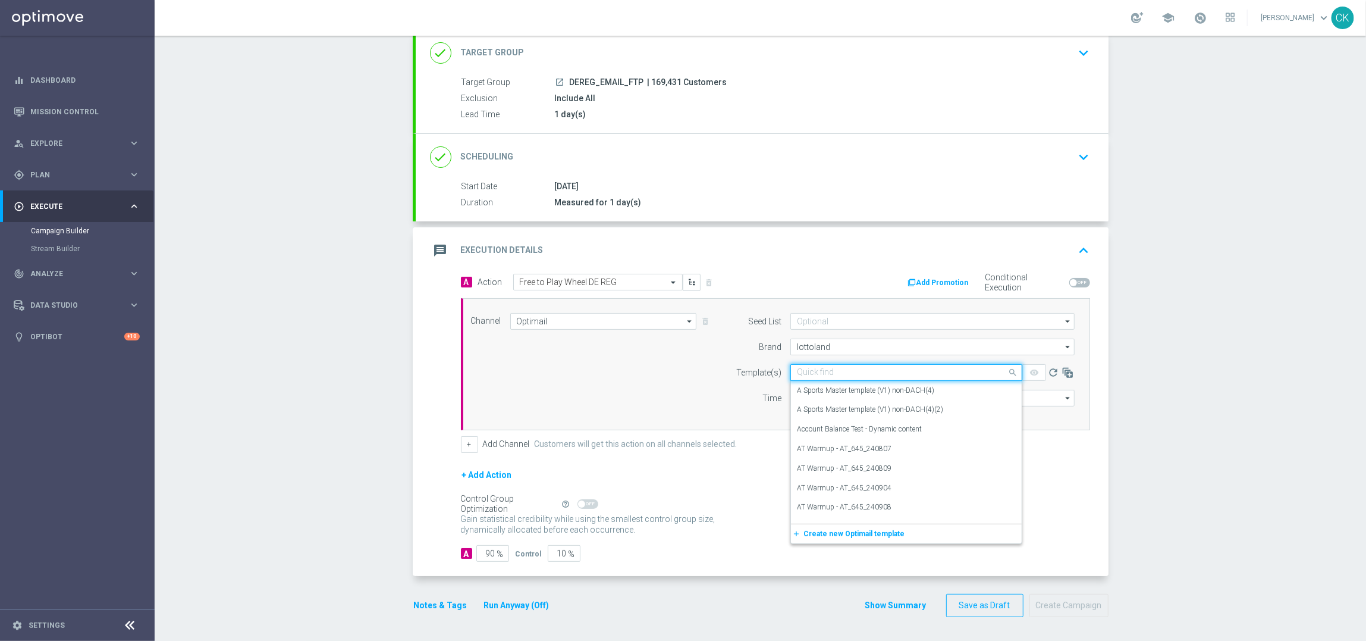
paste input "DE_REG__FTPWHEEL_250908__NVIP_EMA_TAC_MIX"
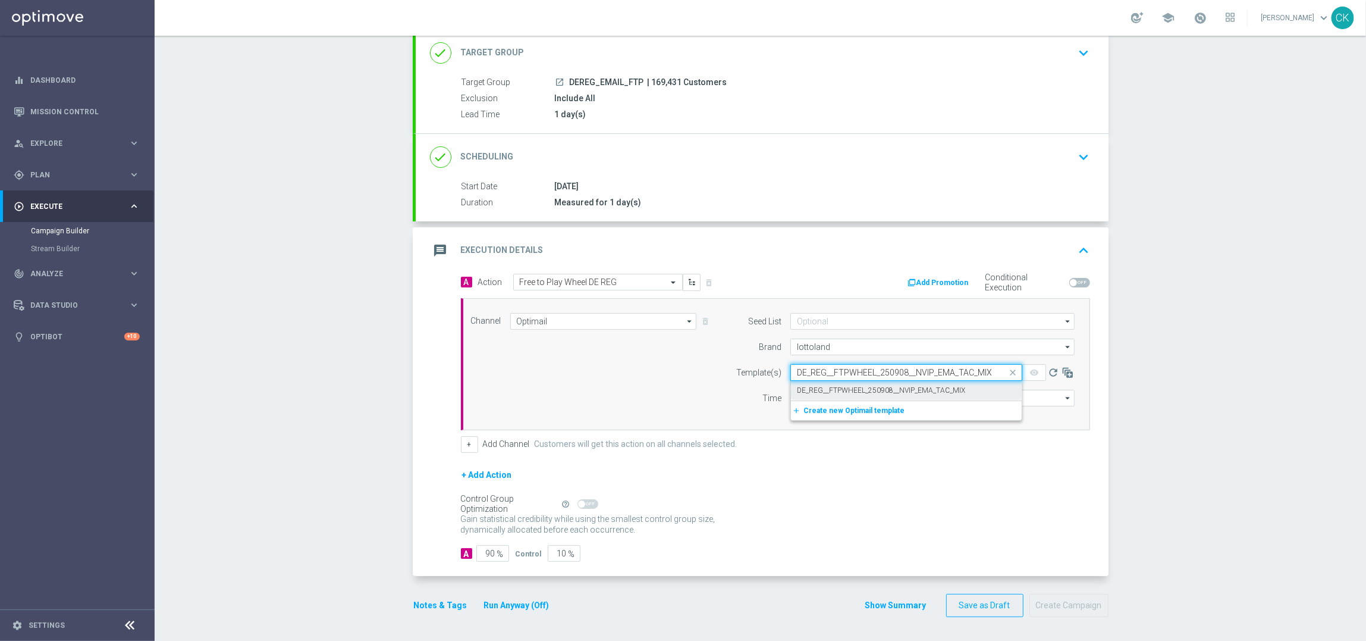
click at [812, 387] on label "DE_REG__FTPWHEEL_250908__NVIP_EMA_TAC_MIX" at bounding box center [881, 390] width 168 height 10
type input "DE_REG__FTPWHEEL_250908__NVIP_EMA_TAC_MIX"
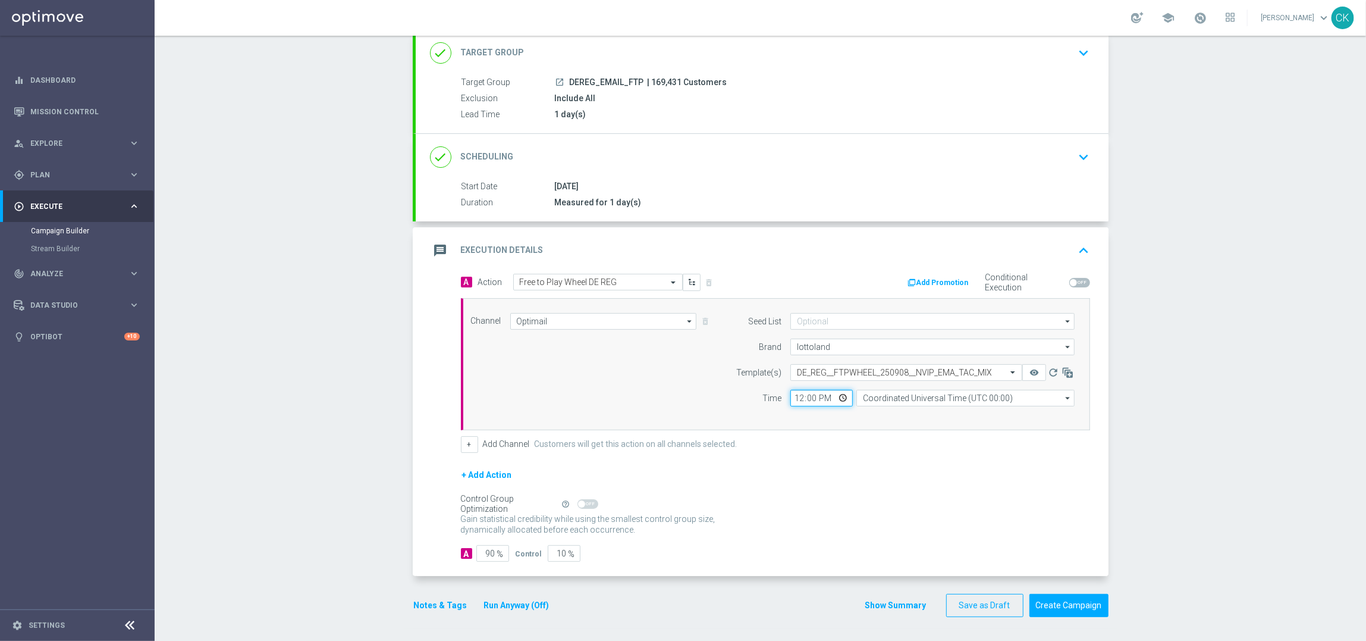
click at [793, 397] on input "12:00" at bounding box center [821, 398] width 62 height 17
type input "06:00"
click at [899, 395] on input "Coordinated Universal Time (UTC 00:00)" at bounding box center [965, 398] width 218 height 17
click at [878, 410] on div "Central European Time ([GEOGRAPHIC_DATA]) (UTC +02:00)" at bounding box center [959, 415] width 194 height 11
type input "Central European Time ([GEOGRAPHIC_DATA]) (UTC +02:00)"
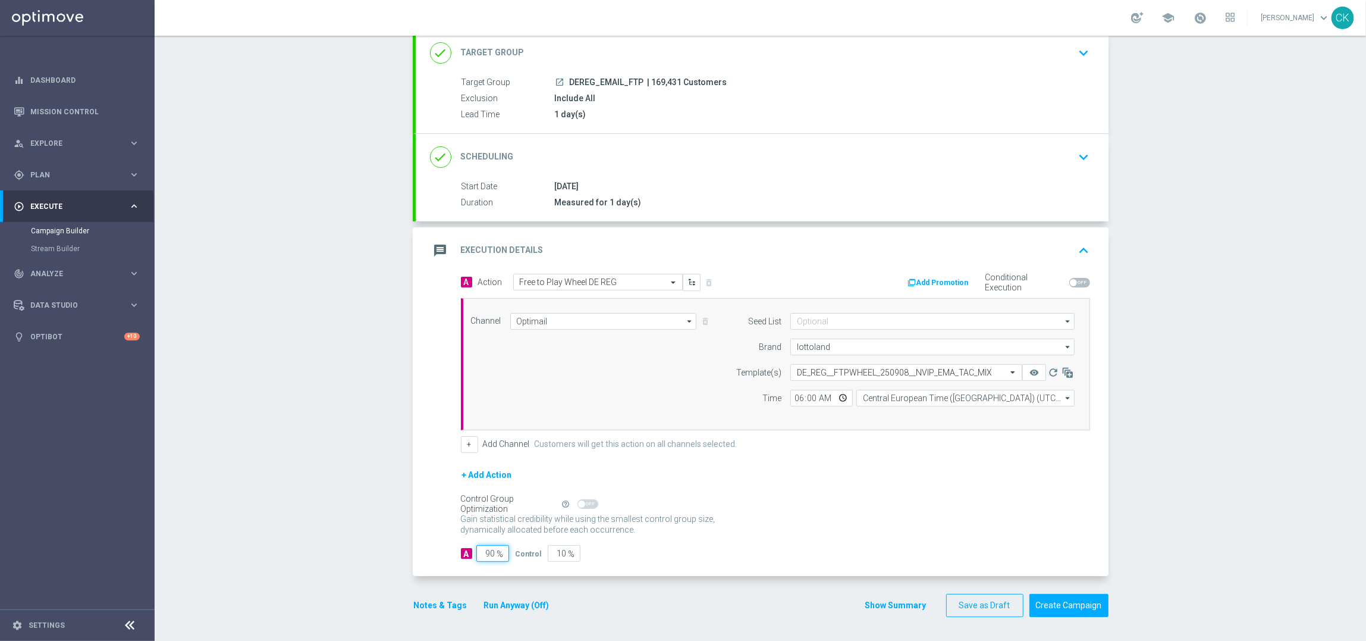
click at [490, 554] on input "90" at bounding box center [492, 553] width 33 height 17
type input "9"
type input "91"
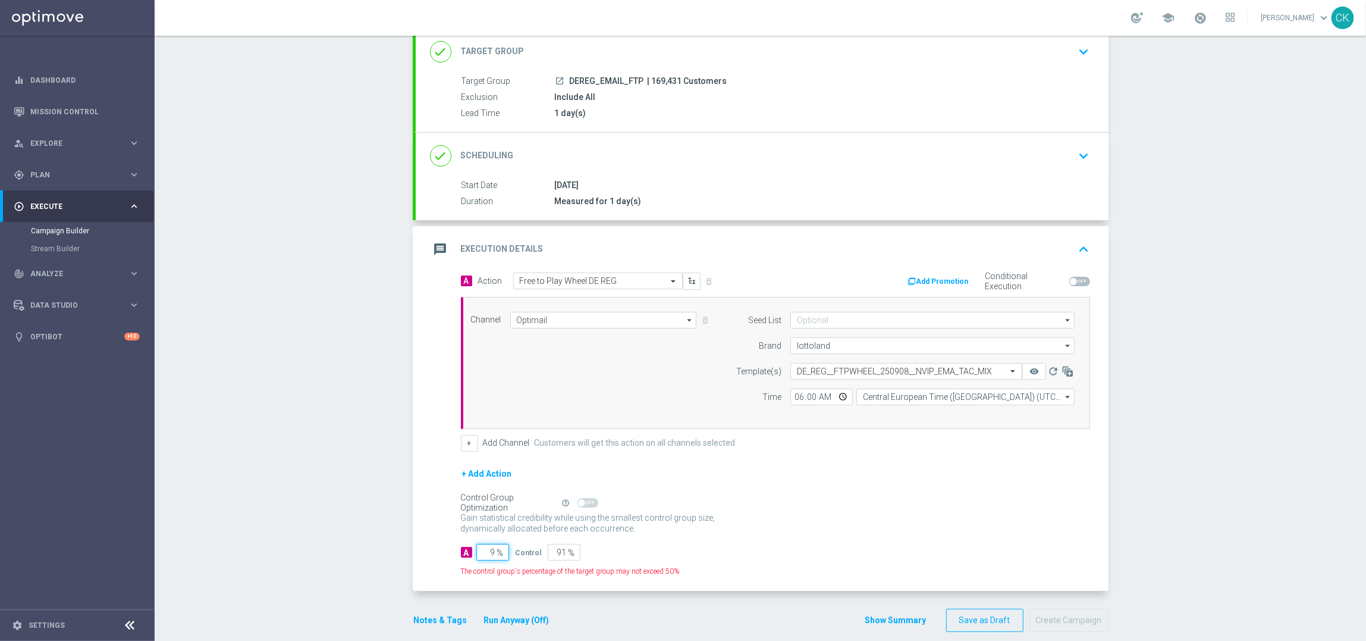
type input "98"
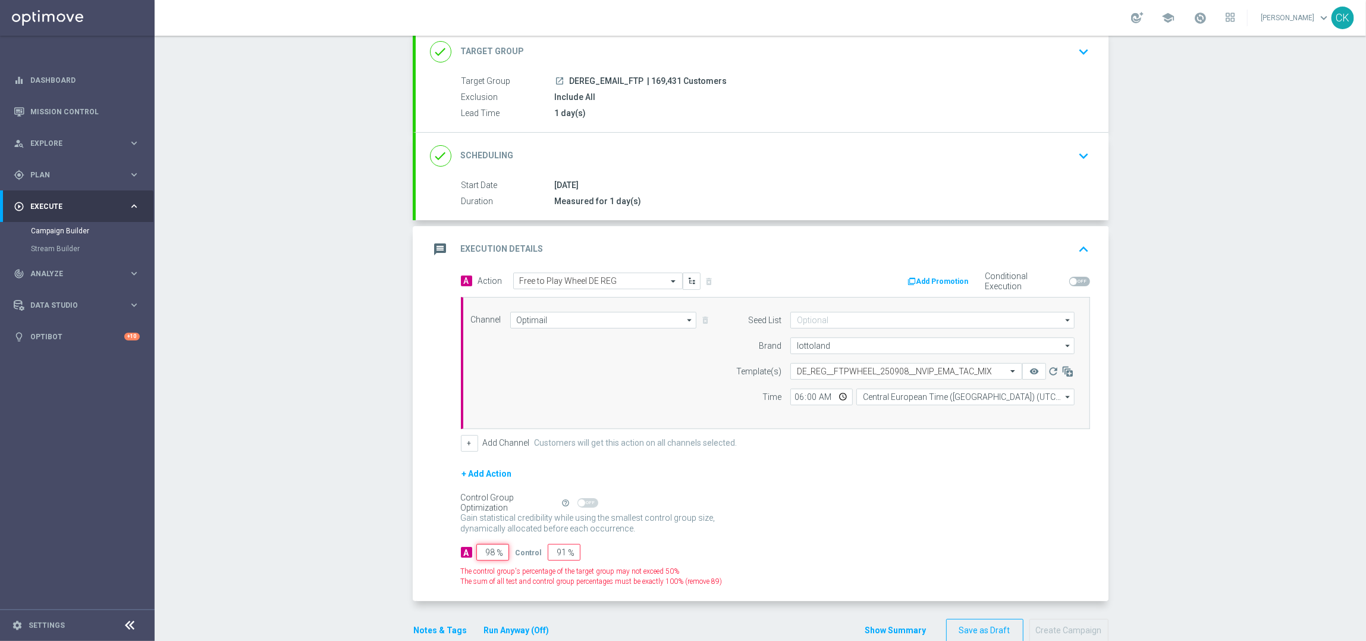
type input "2"
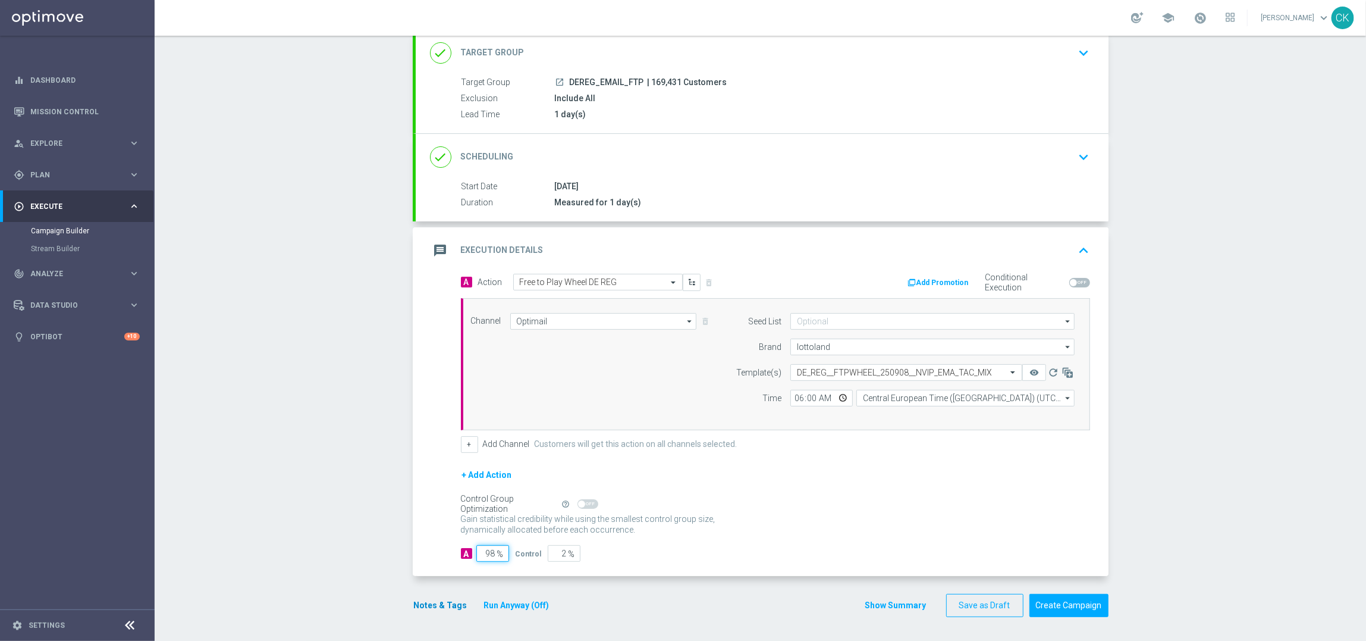
type input "98"
click at [416, 603] on button "Notes & Tags" at bounding box center [441, 605] width 56 height 15
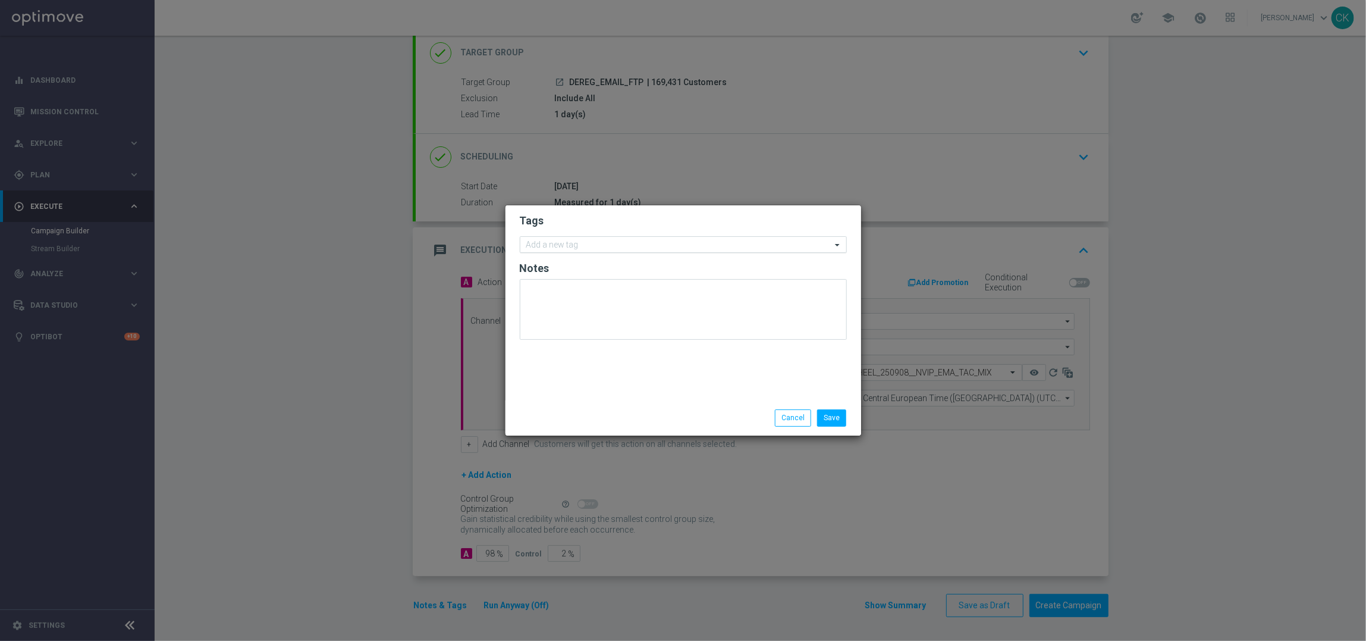
click at [567, 248] on input "text" at bounding box center [678, 245] width 305 height 10
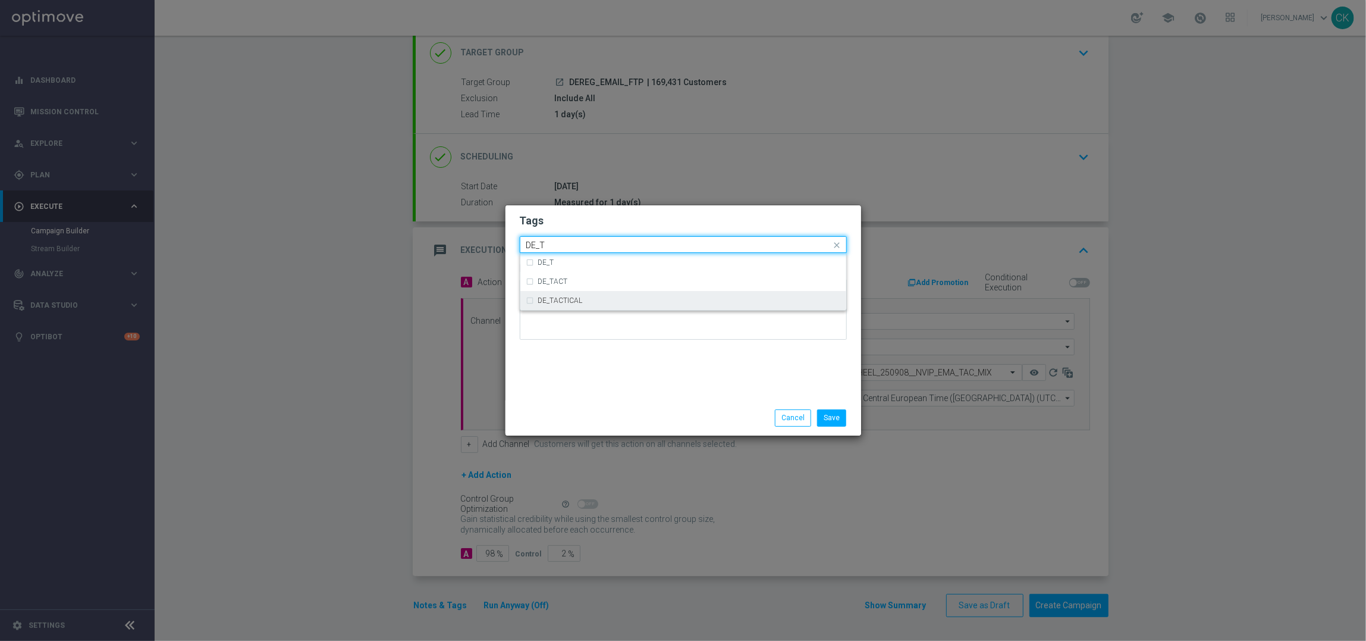
click at [565, 299] on label "DE_TACTICAL" at bounding box center [560, 300] width 45 height 7
type input "DE_T"
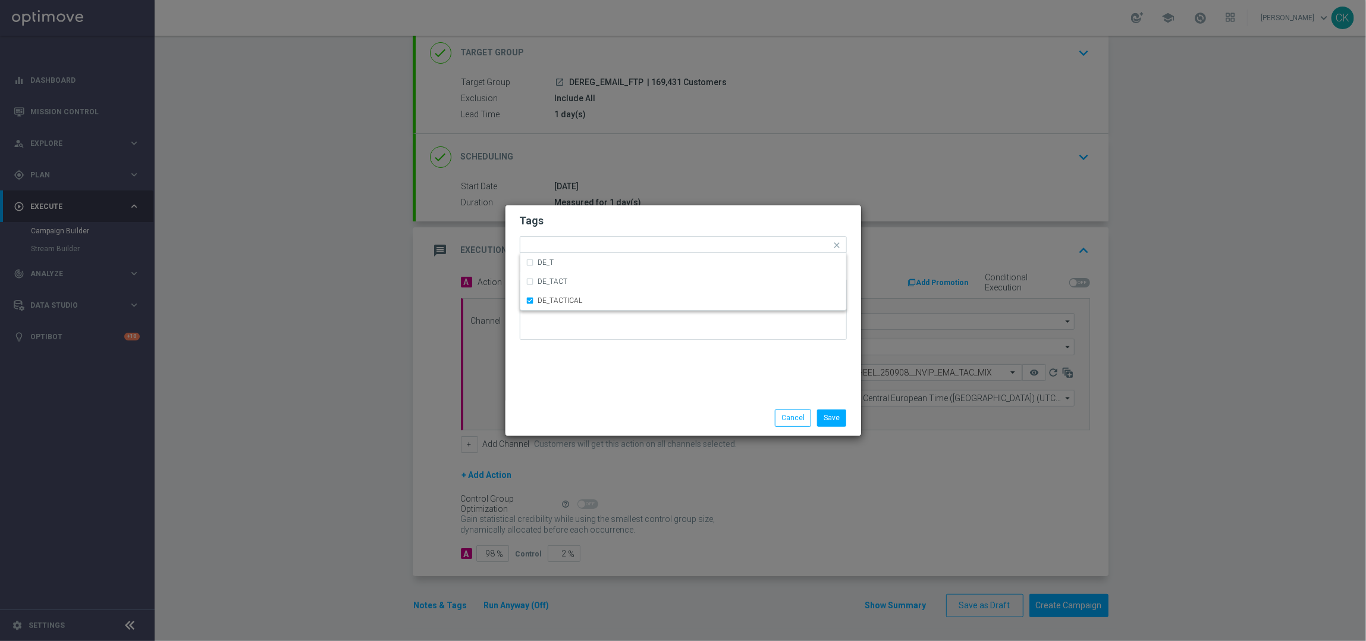
click at [590, 385] on div "Tags Quick find × DE_TACTICAL DE_T DE_TACT DE_TACTICAL Notes" at bounding box center [684, 302] width 356 height 195
click at [833, 415] on button "Save" at bounding box center [831, 417] width 29 height 17
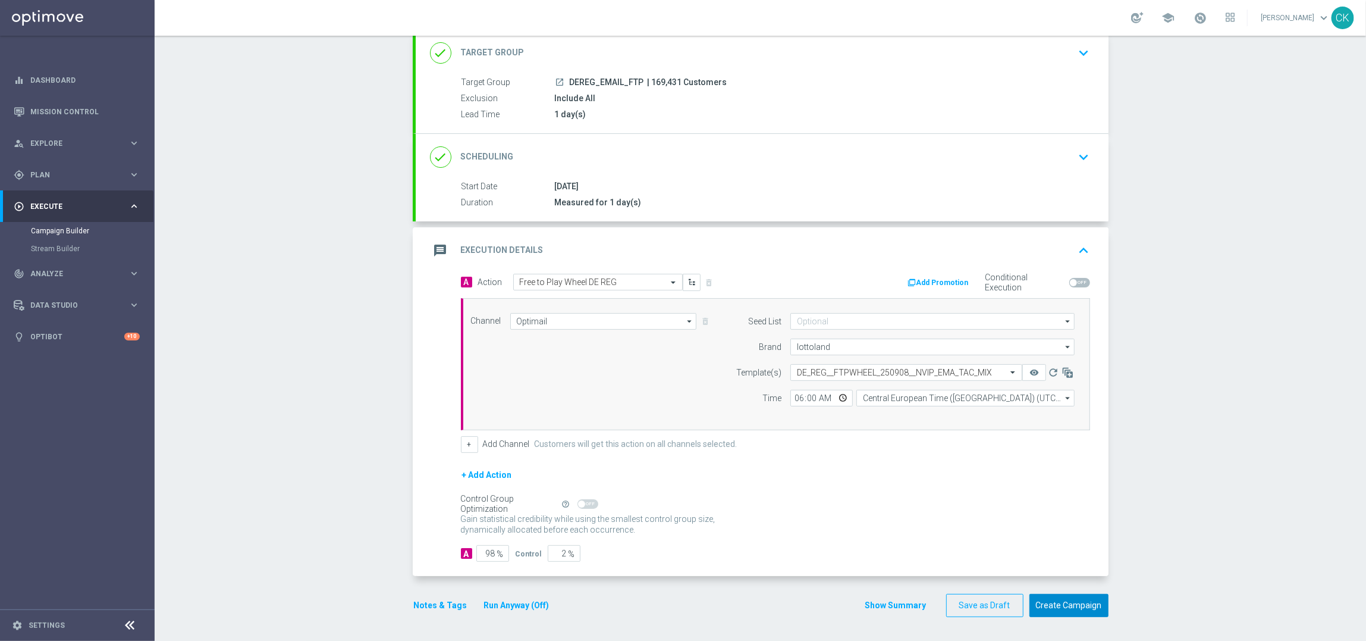
click at [1058, 609] on button "Create Campaign" at bounding box center [1069, 605] width 79 height 23
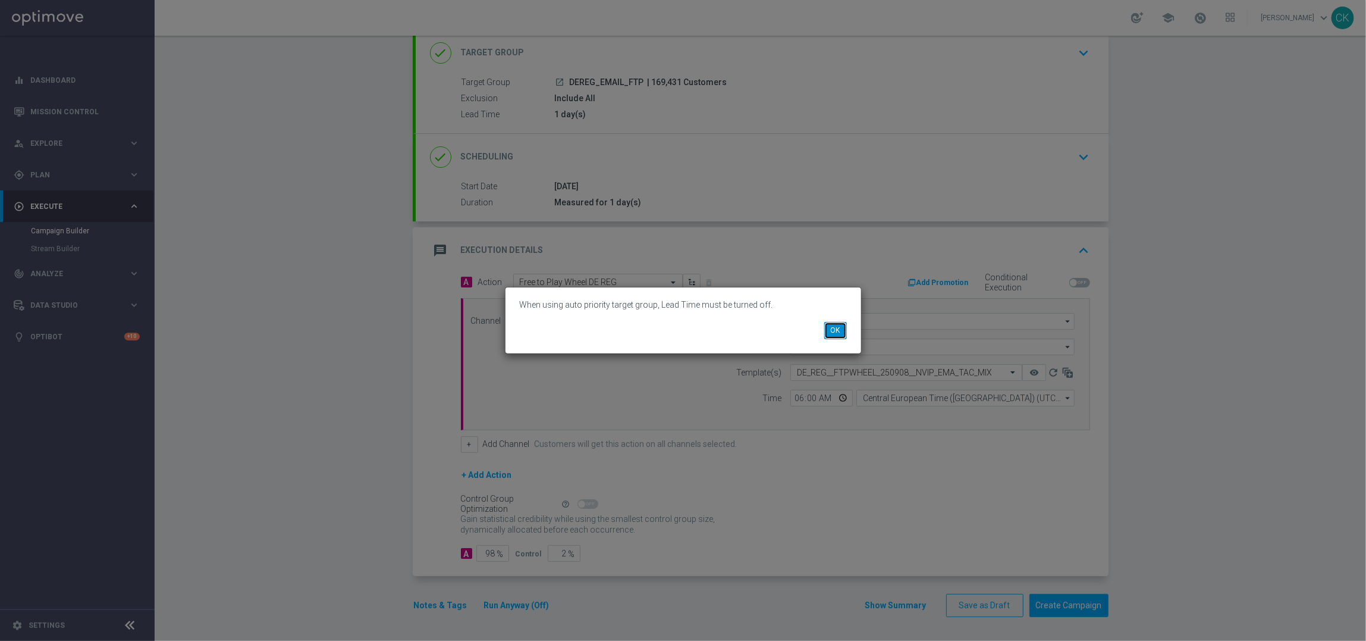
click at [832, 325] on button "OK" at bounding box center [835, 330] width 23 height 17
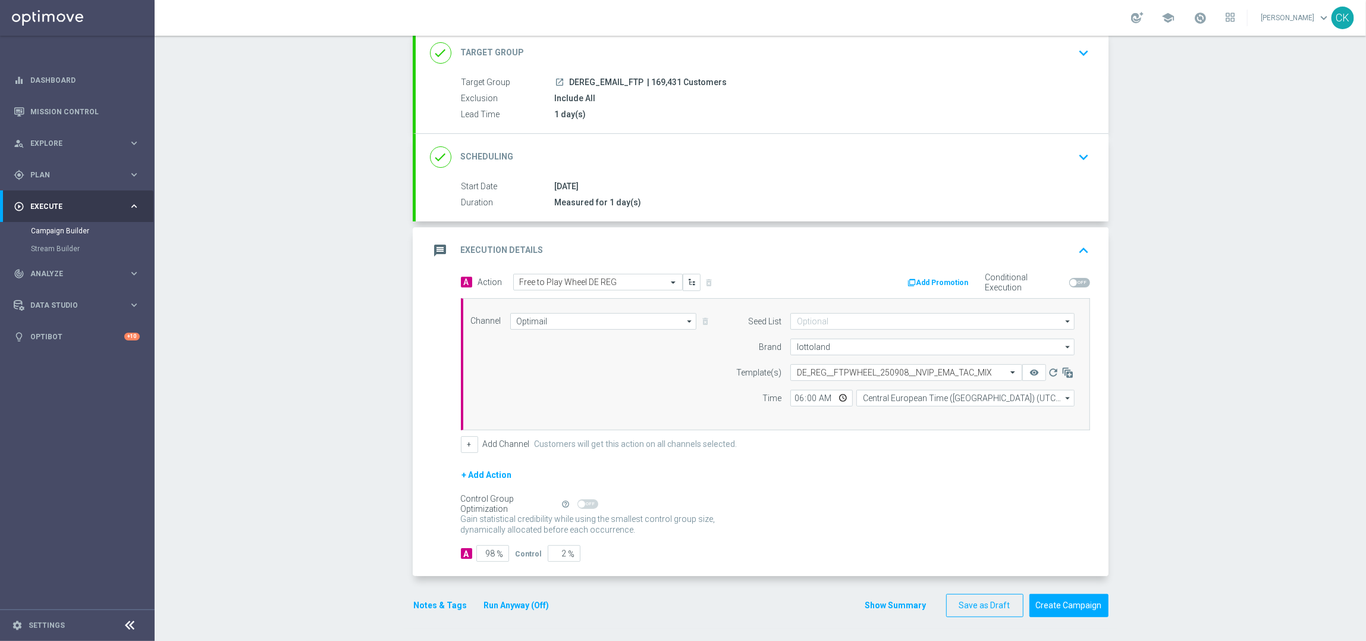
click at [597, 51] on div "done Target Group keyboard_arrow_down" at bounding box center [762, 53] width 664 height 23
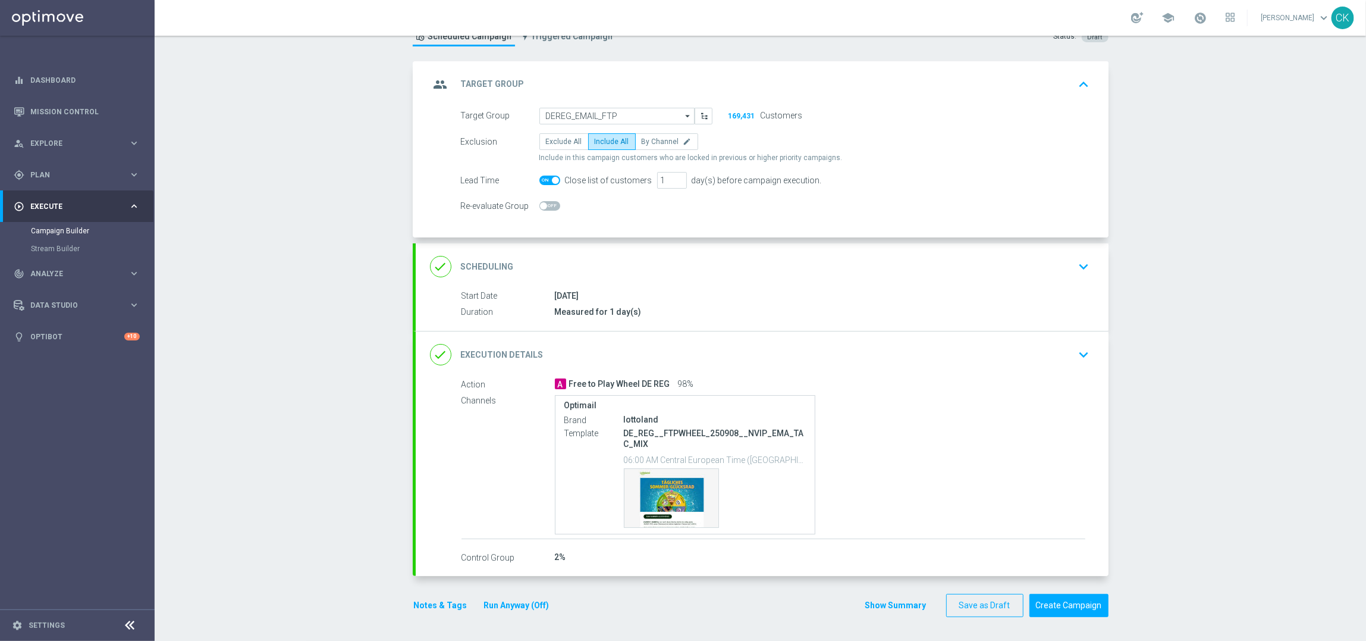
scroll to position [46, 0]
click at [552, 179] on span at bounding box center [555, 180] width 7 height 7
click at [546, 179] on input "checkbox" at bounding box center [549, 180] width 21 height 10
checkbox input "false"
click at [493, 603] on button "Run Anyway (Off)" at bounding box center [517, 605] width 68 height 15
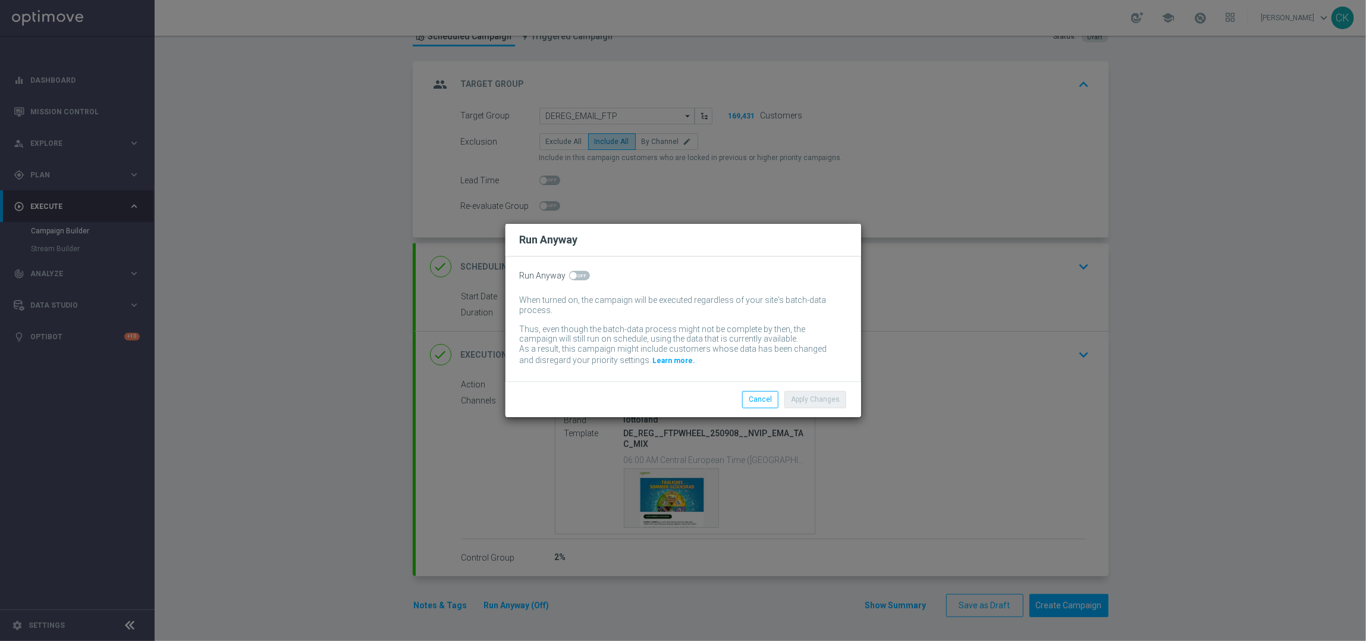
click at [575, 272] on span at bounding box center [573, 275] width 7 height 7
click at [575, 272] on input "checkbox" at bounding box center [579, 276] width 21 height 10
checkbox input "true"
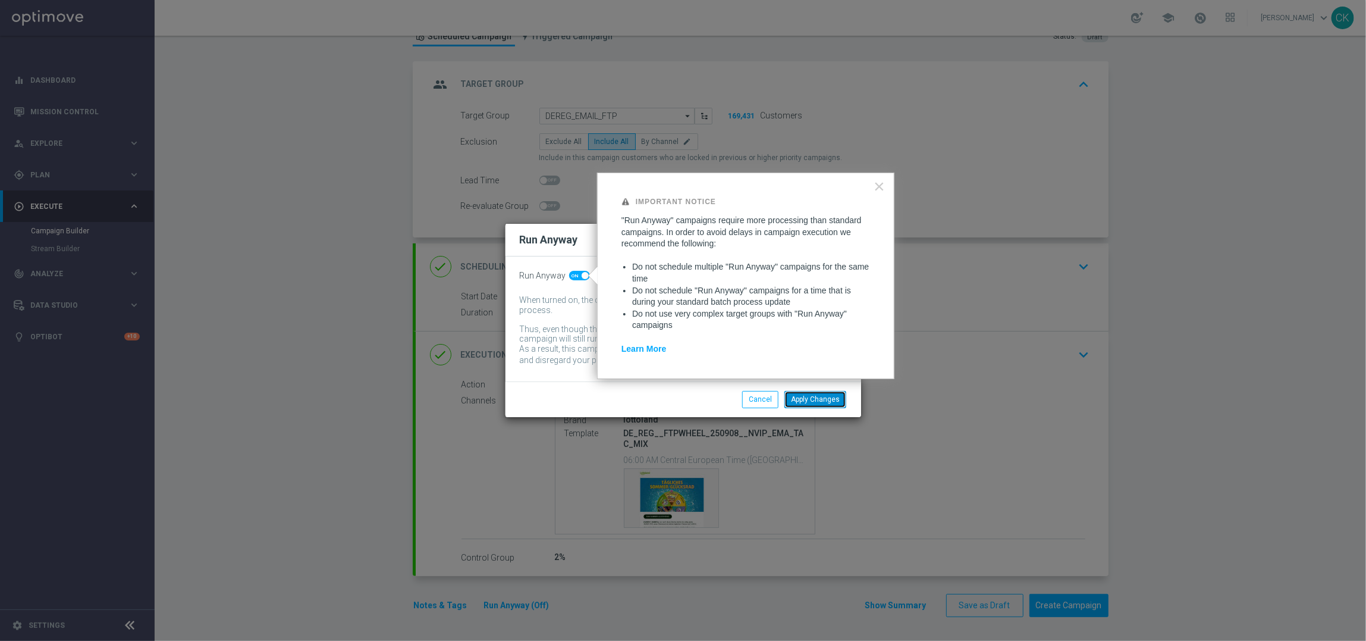
click at [809, 398] on button "Apply Changes" at bounding box center [816, 399] width 62 height 17
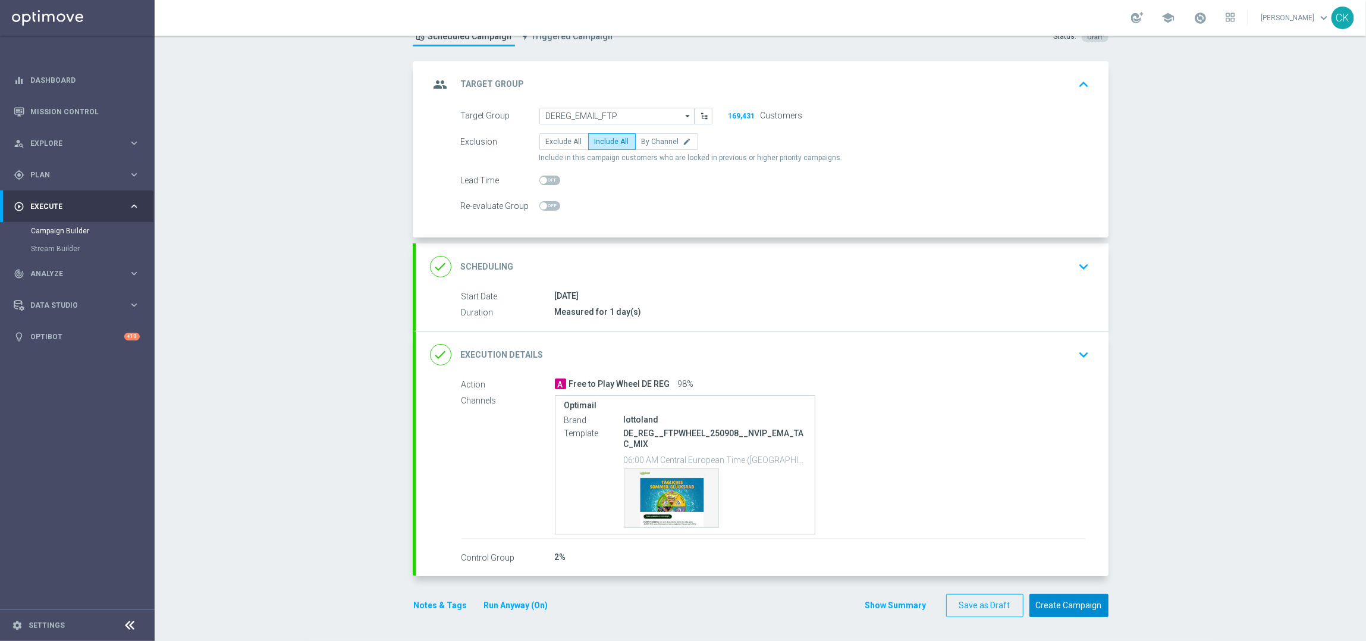
click at [1057, 604] on button "Create Campaign" at bounding box center [1069, 605] width 79 height 23
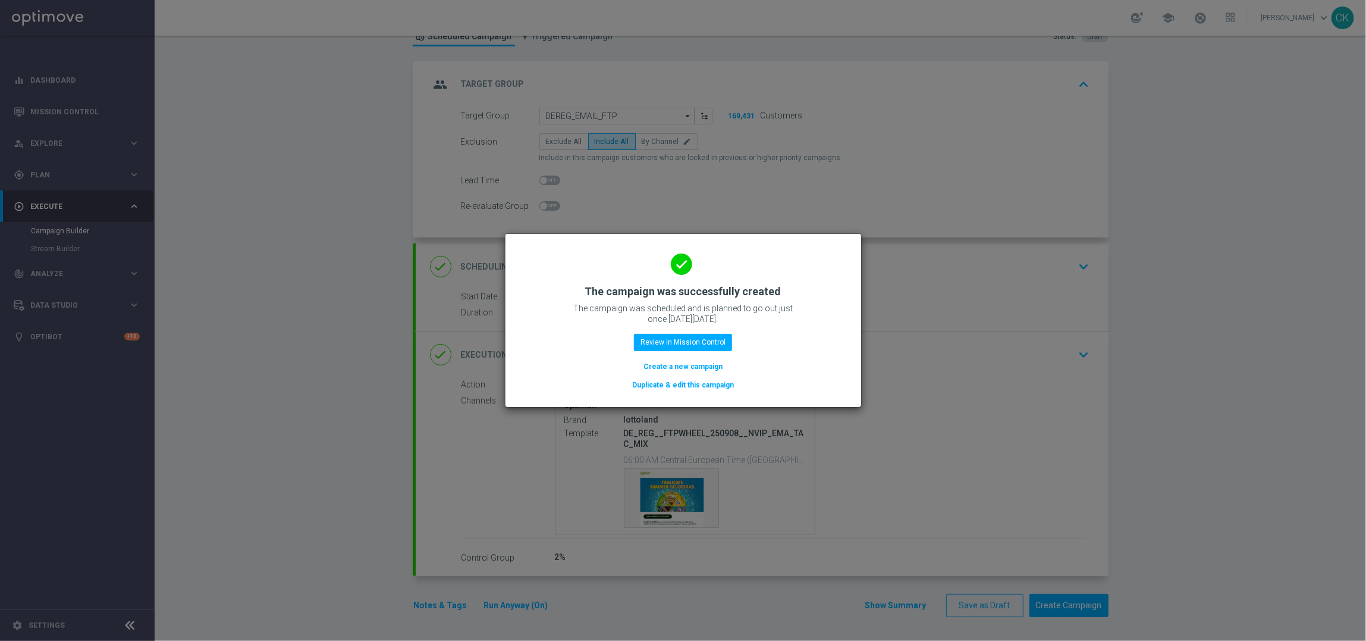
click at [672, 365] on button "Create a new campaign" at bounding box center [682, 366] width 81 height 13
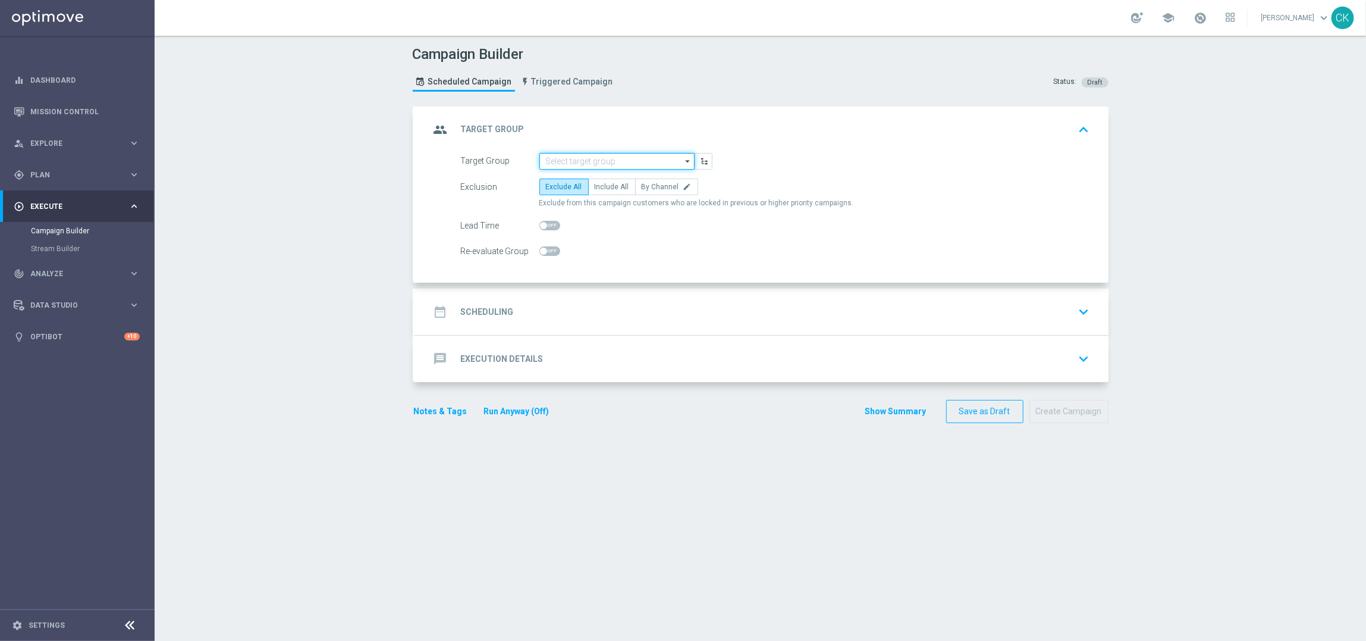
click at [597, 168] on input at bounding box center [616, 161] width 155 height 17
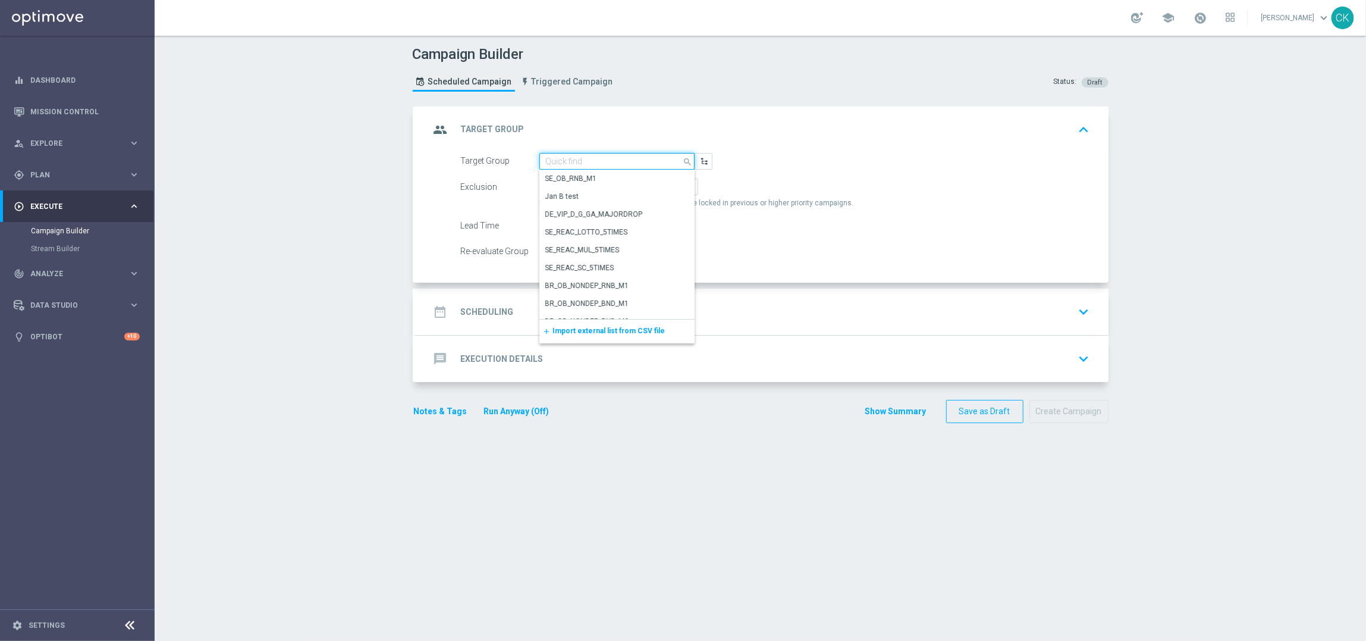
paste input "DEINT_EMAIL_FTP"
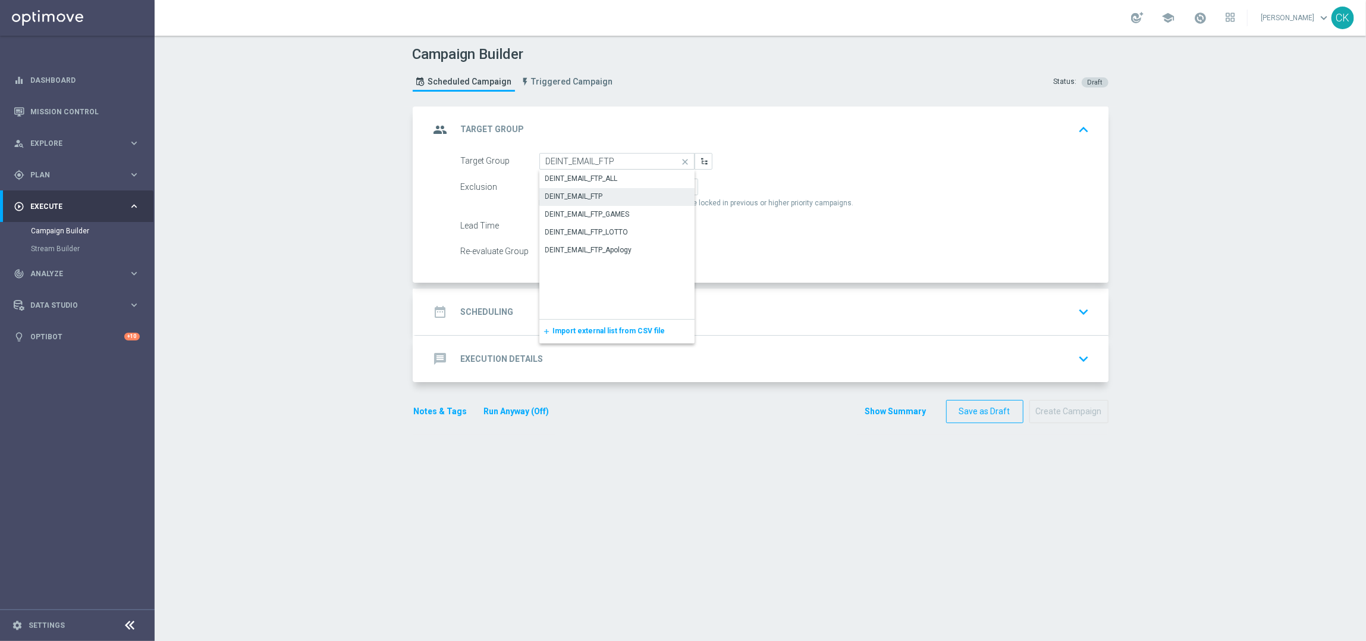
click at [599, 192] on div "DEINT_EMAIL_FTP" at bounding box center [574, 196] width 58 height 11
type input "DEINT_EMAIL_FTP"
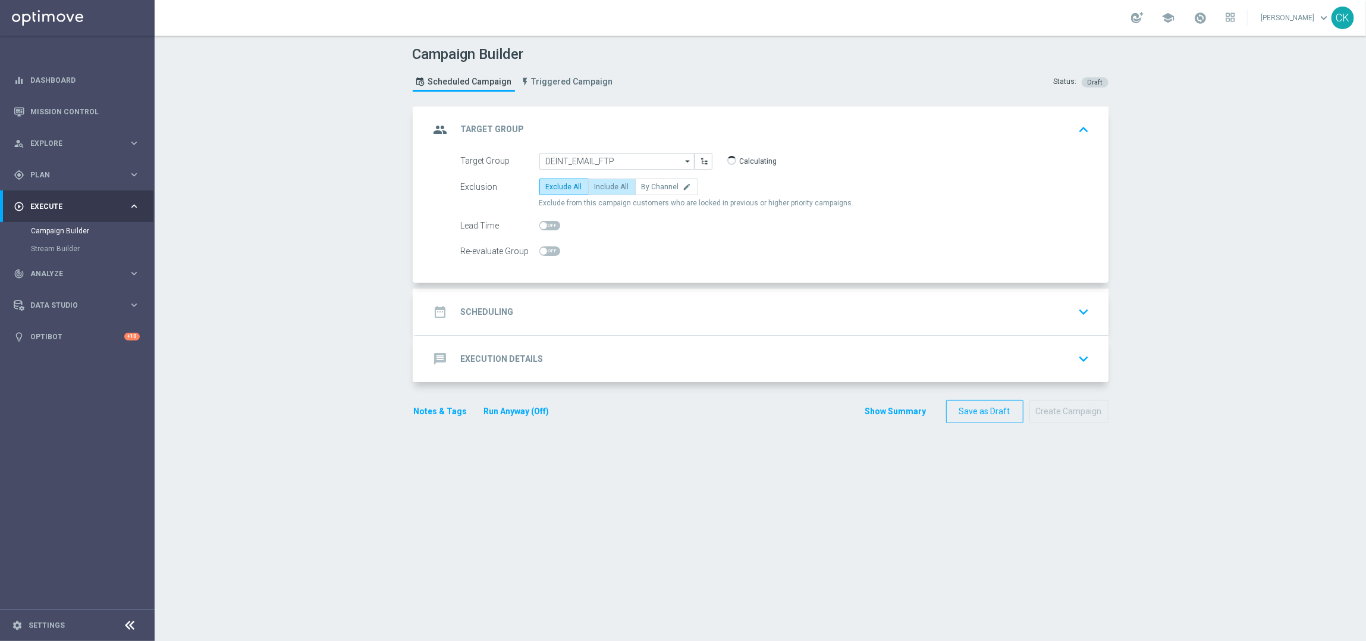
click at [613, 183] on span "Include All" at bounding box center [612, 187] width 34 height 8
click at [603, 185] on input "Include All" at bounding box center [599, 189] width 8 height 8
radio input "true"
click at [485, 313] on h2 "Scheduling" at bounding box center [487, 311] width 53 height 11
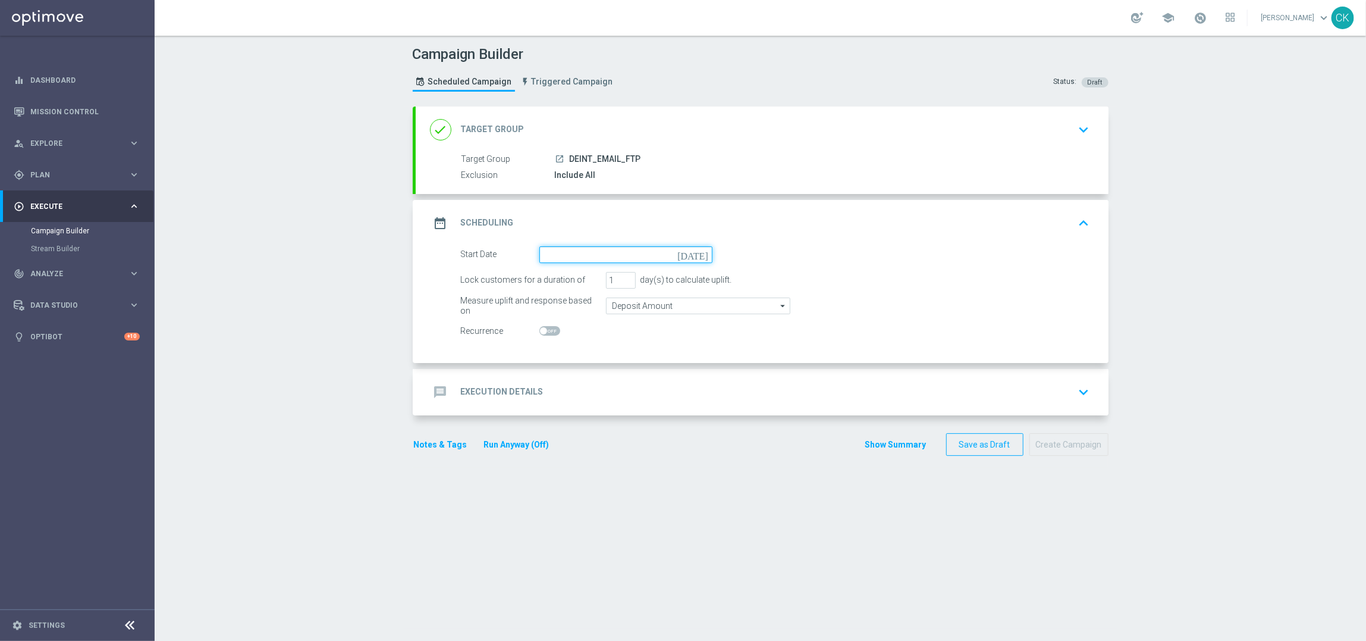
click at [583, 253] on input at bounding box center [625, 254] width 173 height 17
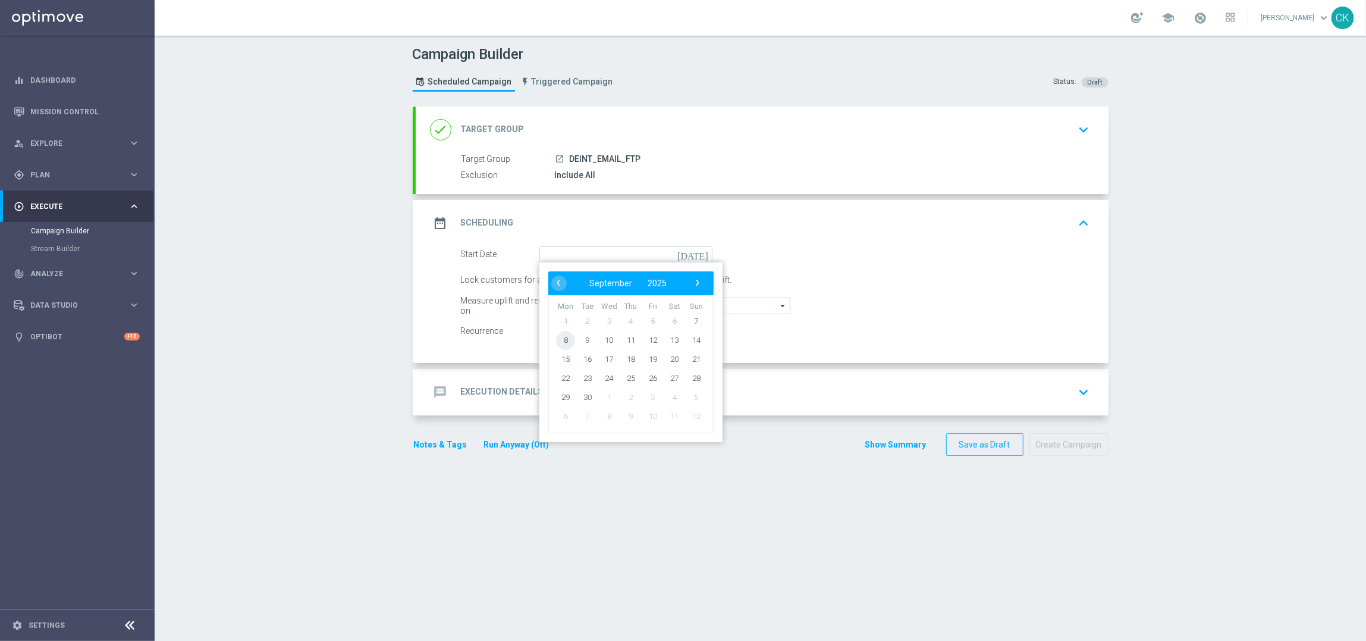
click at [559, 337] on span "8" at bounding box center [565, 339] width 19 height 19
type input "[DATE]"
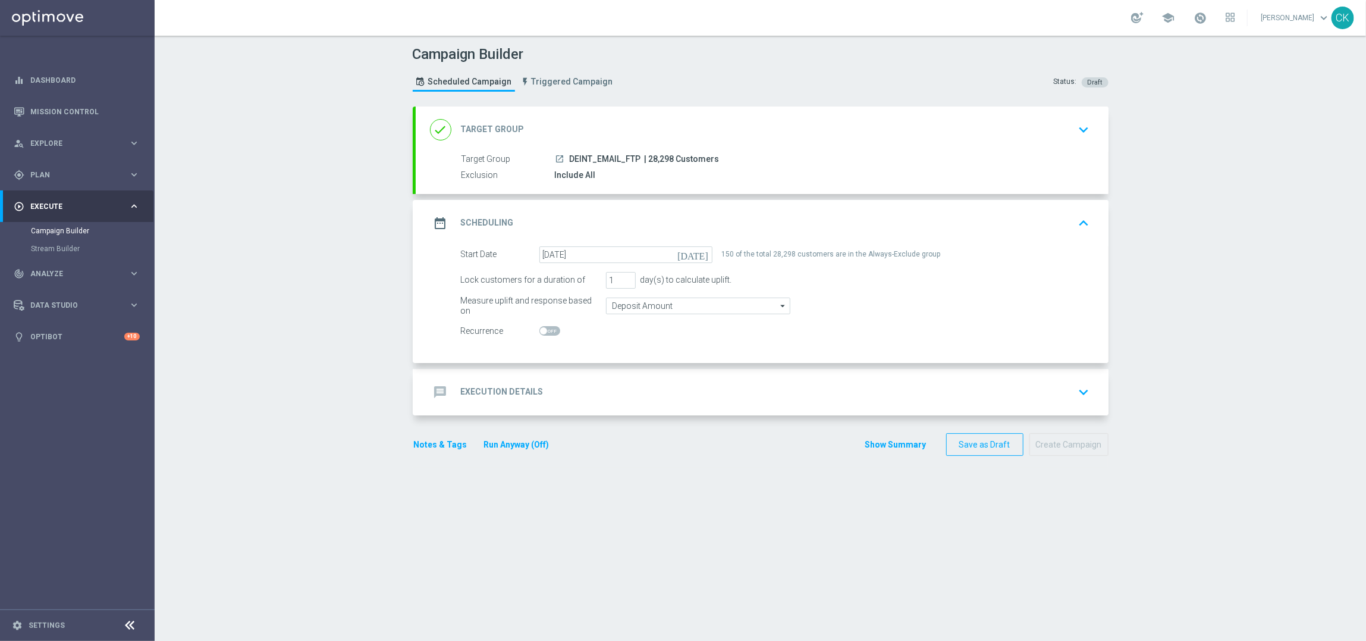
click at [484, 393] on h2 "Execution Details" at bounding box center [502, 391] width 83 height 11
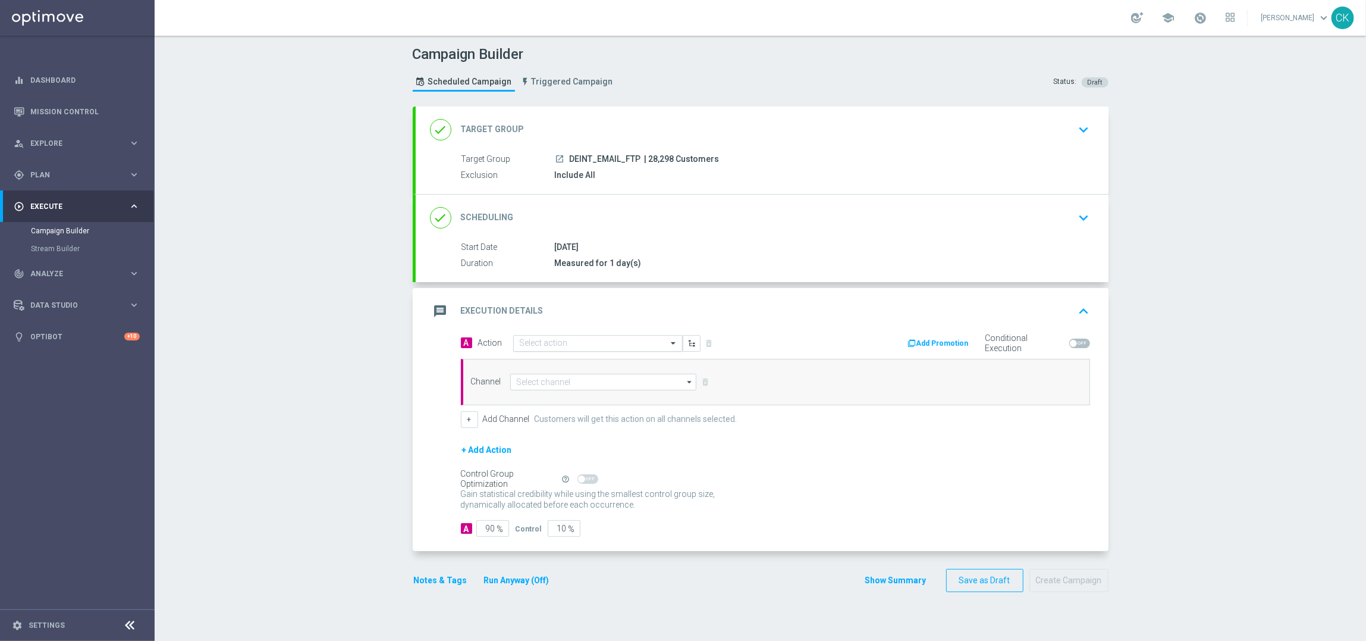
click at [558, 337] on div "Select action" at bounding box center [598, 343] width 170 height 17
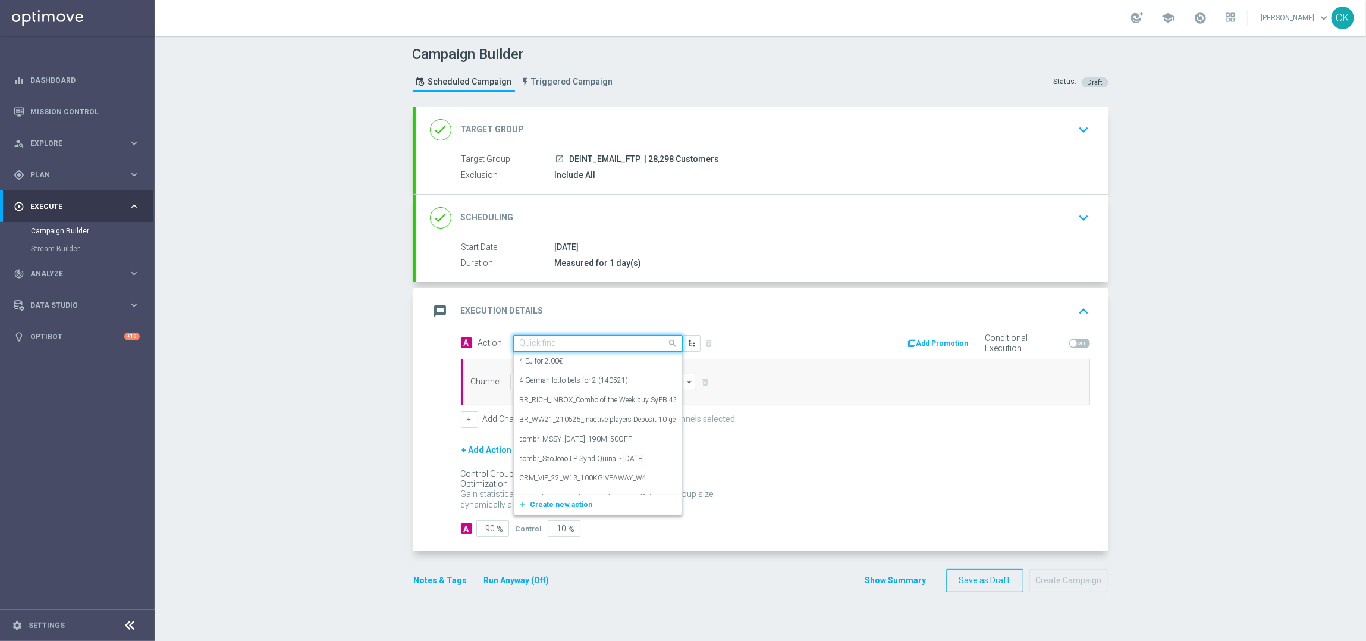
paste input "Free to Play Wheel DE INT"
type input "Free to Play Wheel DE INT"
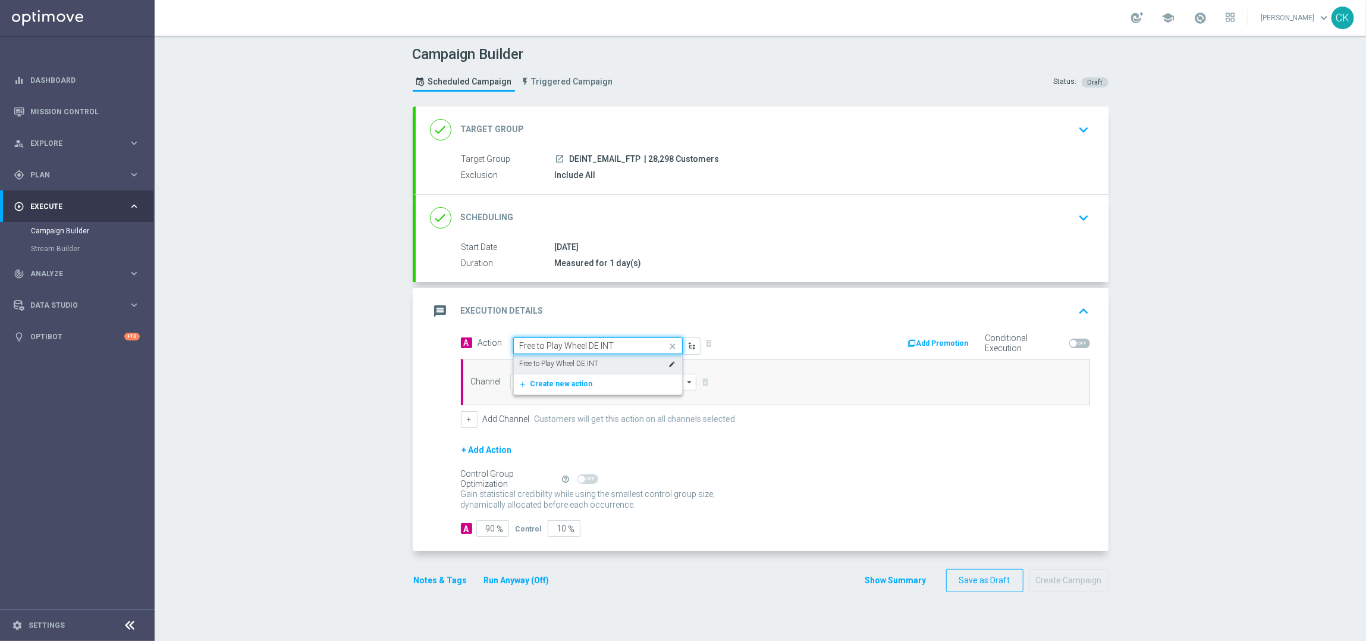
click at [560, 364] on label "Free to Play Wheel DE INT" at bounding box center [559, 364] width 79 height 10
click at [563, 383] on input at bounding box center [603, 382] width 187 height 17
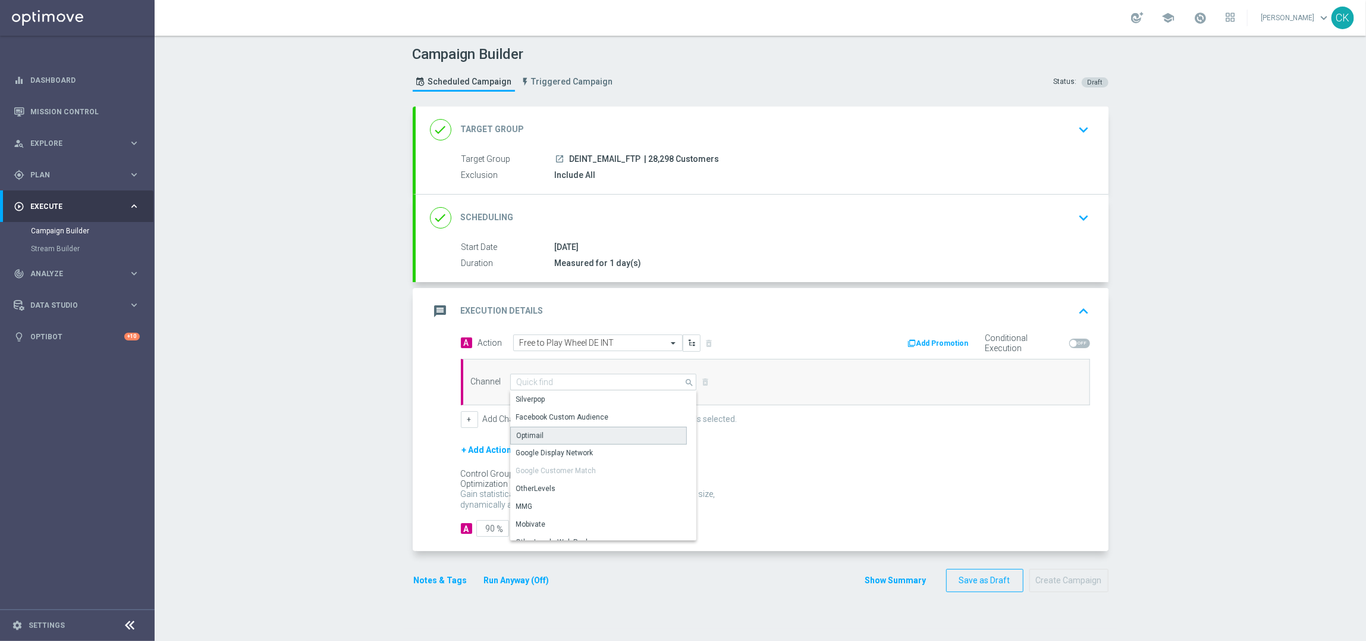
click at [561, 434] on div "Optimail" at bounding box center [598, 435] width 177 height 18
type input "Optimail"
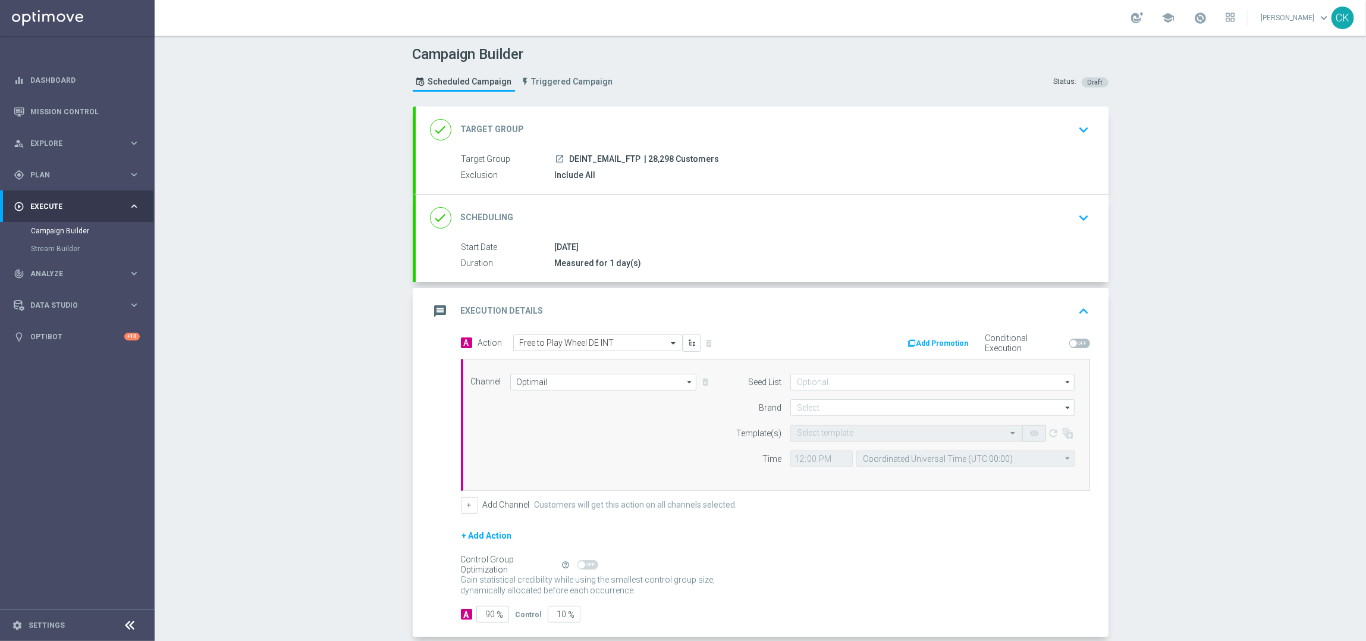
scroll to position [62, 0]
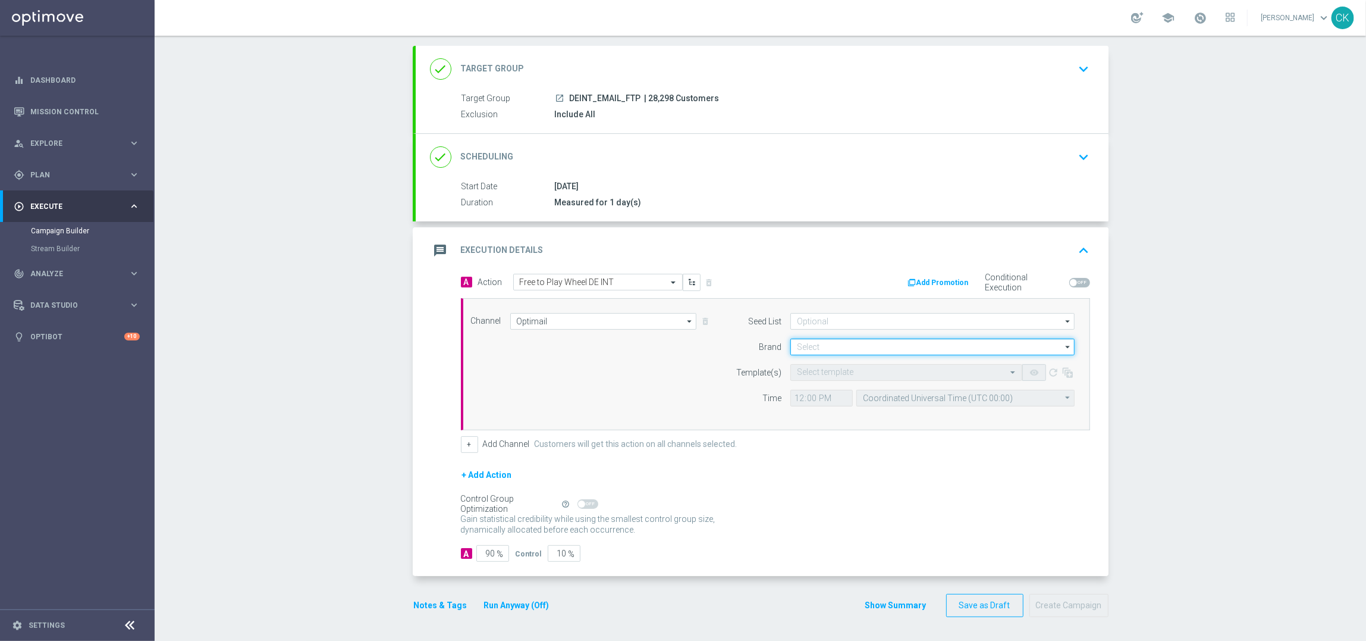
click at [838, 352] on input at bounding box center [932, 346] width 284 height 17
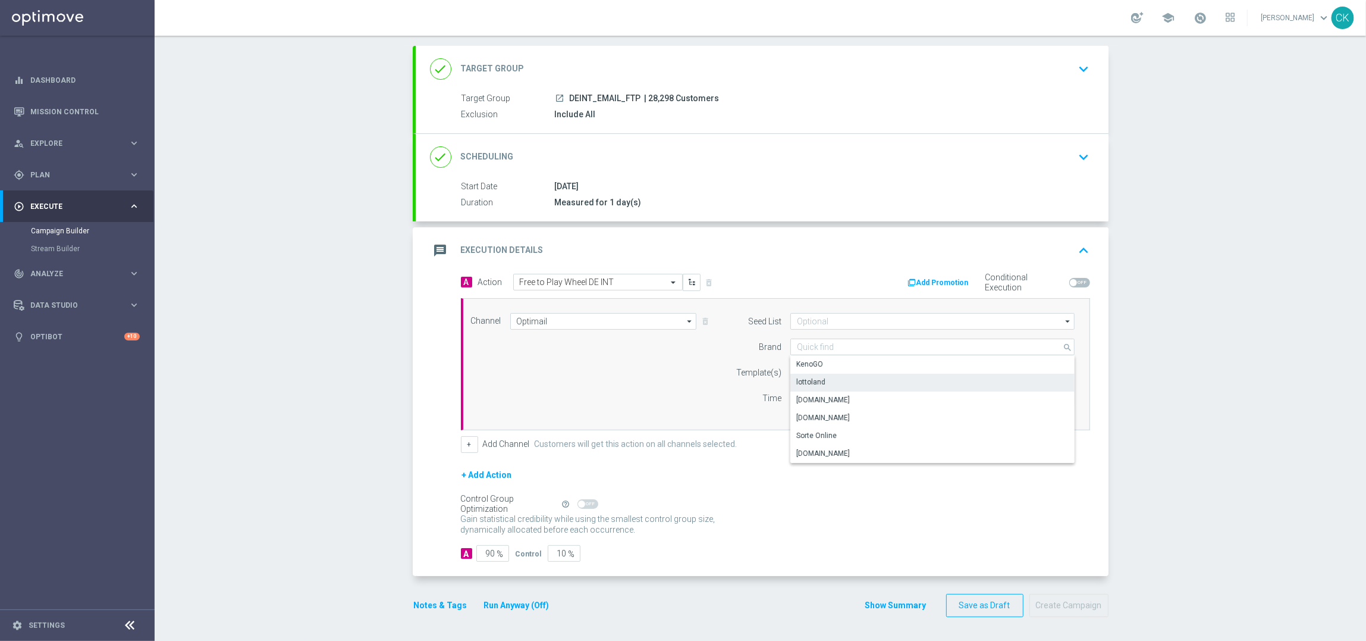
click at [826, 381] on div "lottoland" at bounding box center [932, 382] width 284 height 17
type input "lottoland"
click at [814, 368] on input "text" at bounding box center [894, 373] width 195 height 10
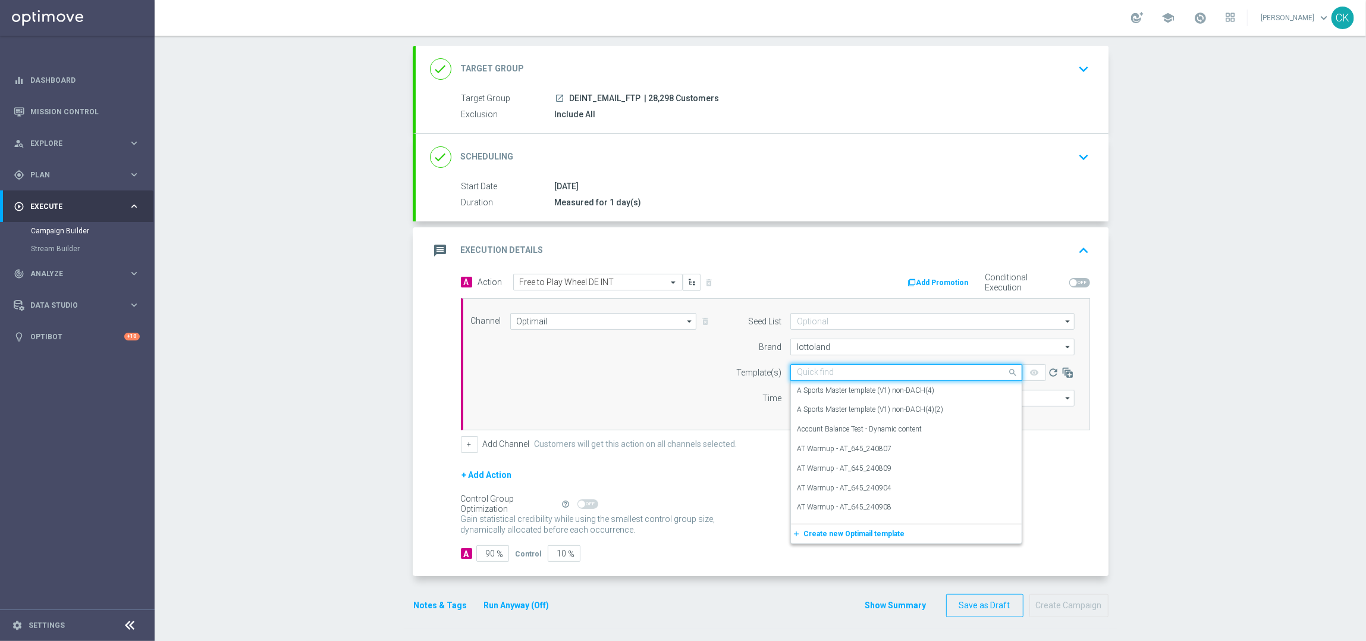
paste input "DE_INT__FTPWHEEL_250908__NVIP_EMA_TAC_MIX"
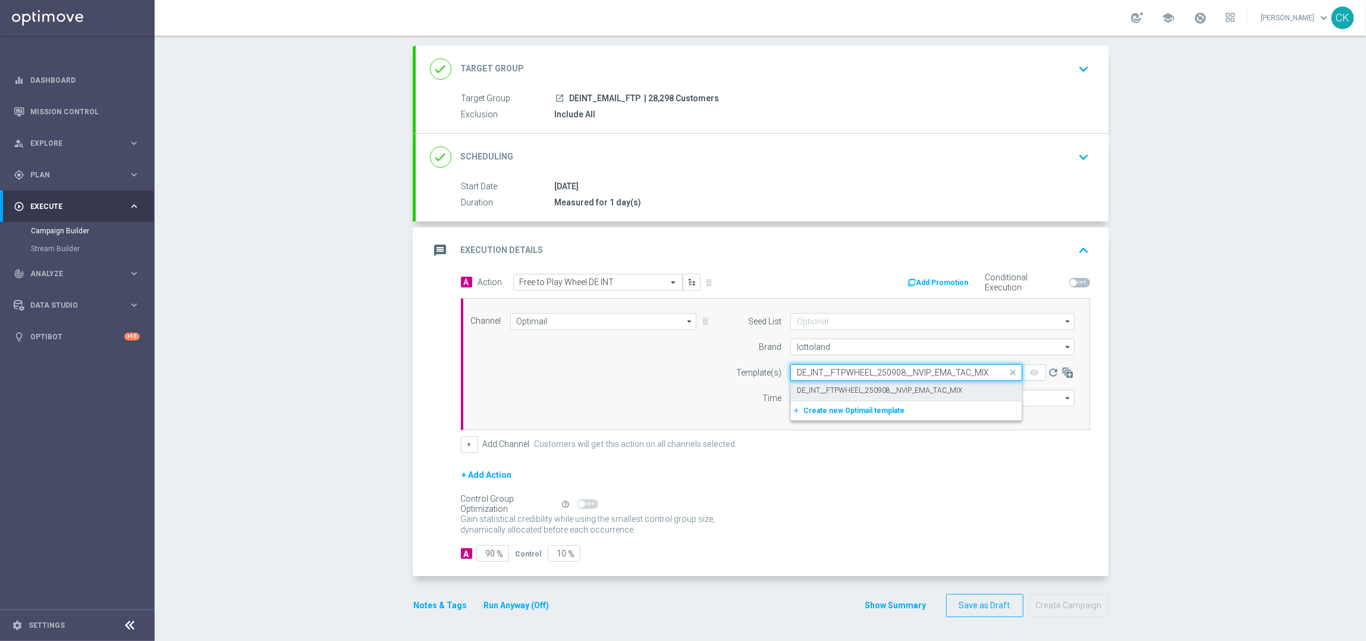
click at [812, 388] on label "DE_INT__FTPWHEEL_250908__NVIP_EMA_TAC_MIX" at bounding box center [879, 390] width 165 height 10
type input "DE_INT__FTPWHEEL_250908__NVIP_EMA_TAC_MIX"
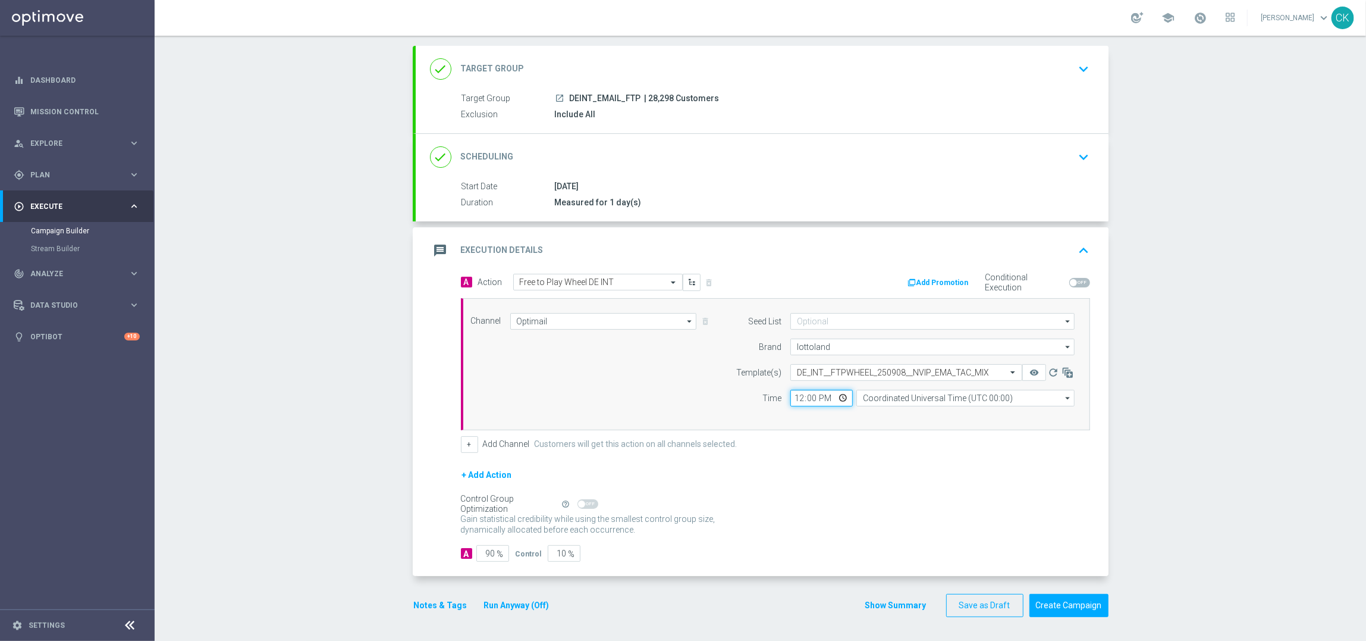
click at [794, 393] on input "12:00" at bounding box center [821, 398] width 62 height 17
type input "06:00"
click at [922, 394] on input "Coordinated Universal Time (UTC 00:00)" at bounding box center [965, 398] width 218 height 17
click at [922, 412] on div "Central European Time ([GEOGRAPHIC_DATA]) (UTC +02:00)" at bounding box center [959, 415] width 194 height 11
type input "Central European Time ([GEOGRAPHIC_DATA]) (UTC +02:00)"
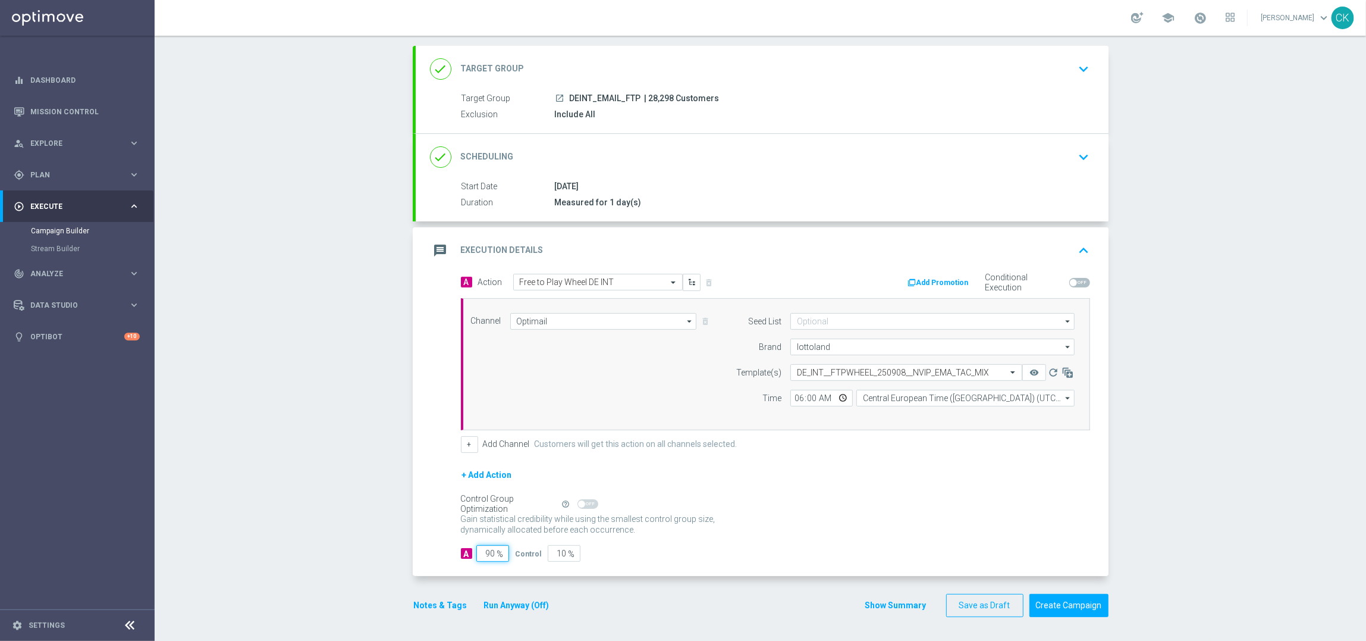
click at [490, 553] on input "90" at bounding box center [492, 553] width 33 height 17
type input "9"
type input "91"
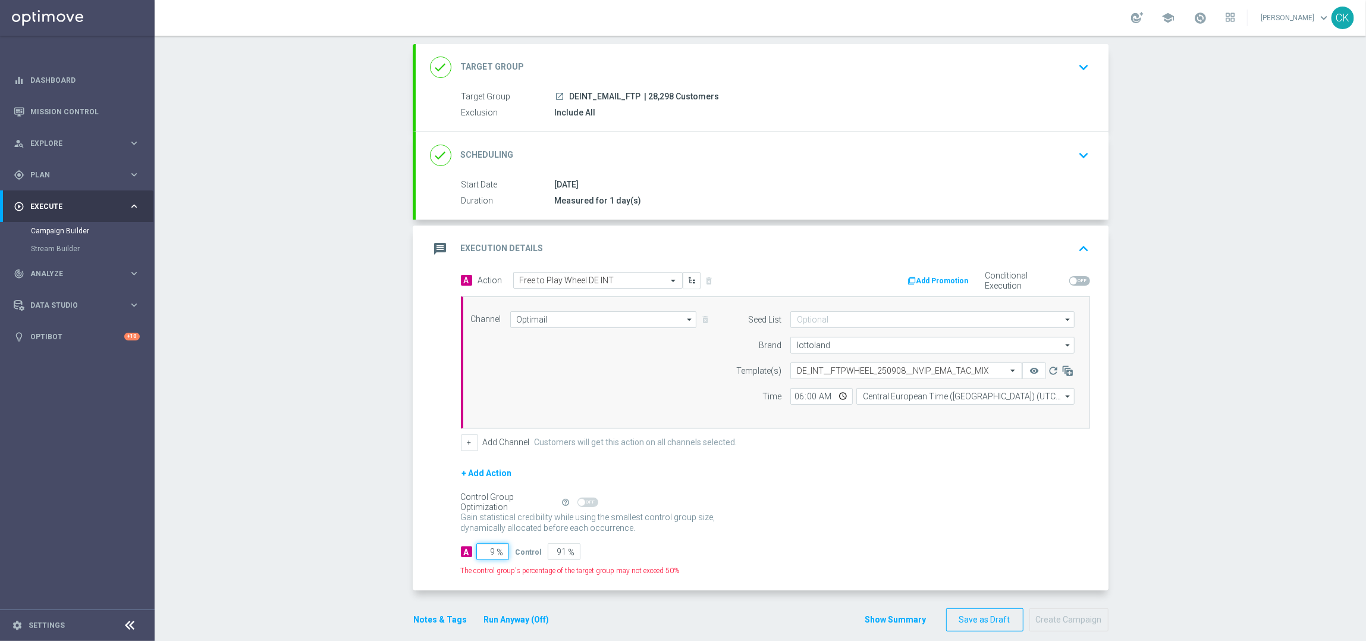
type input "98"
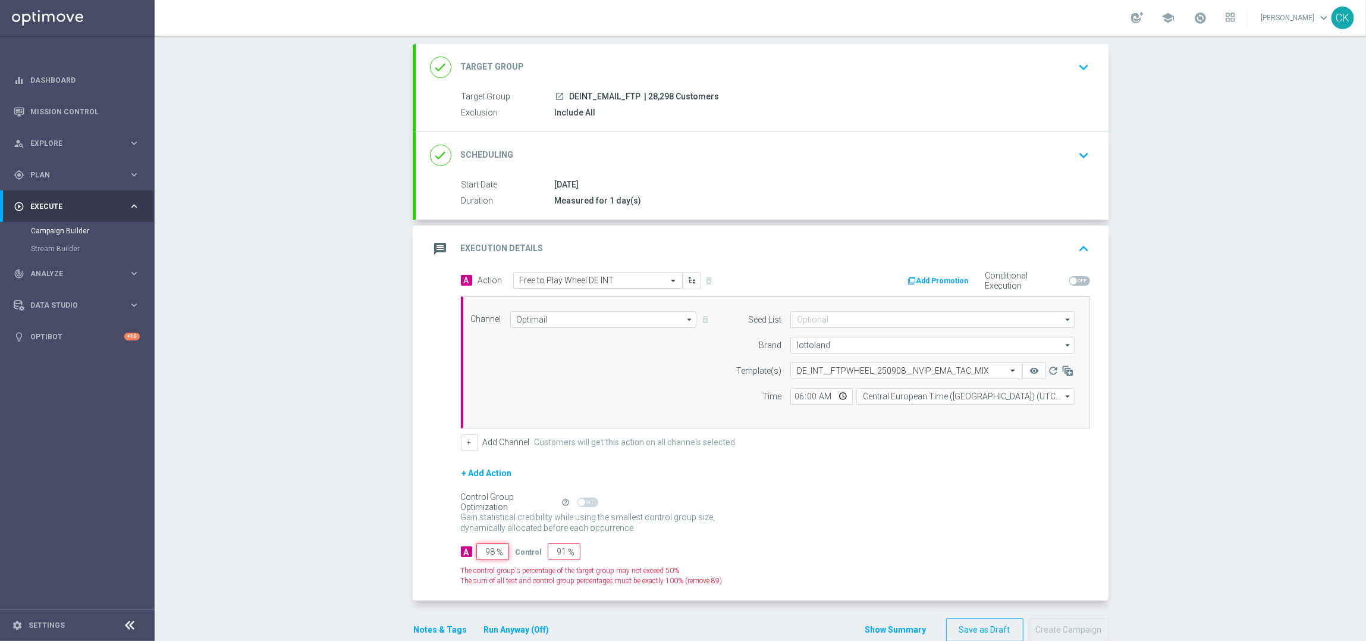
type input "2"
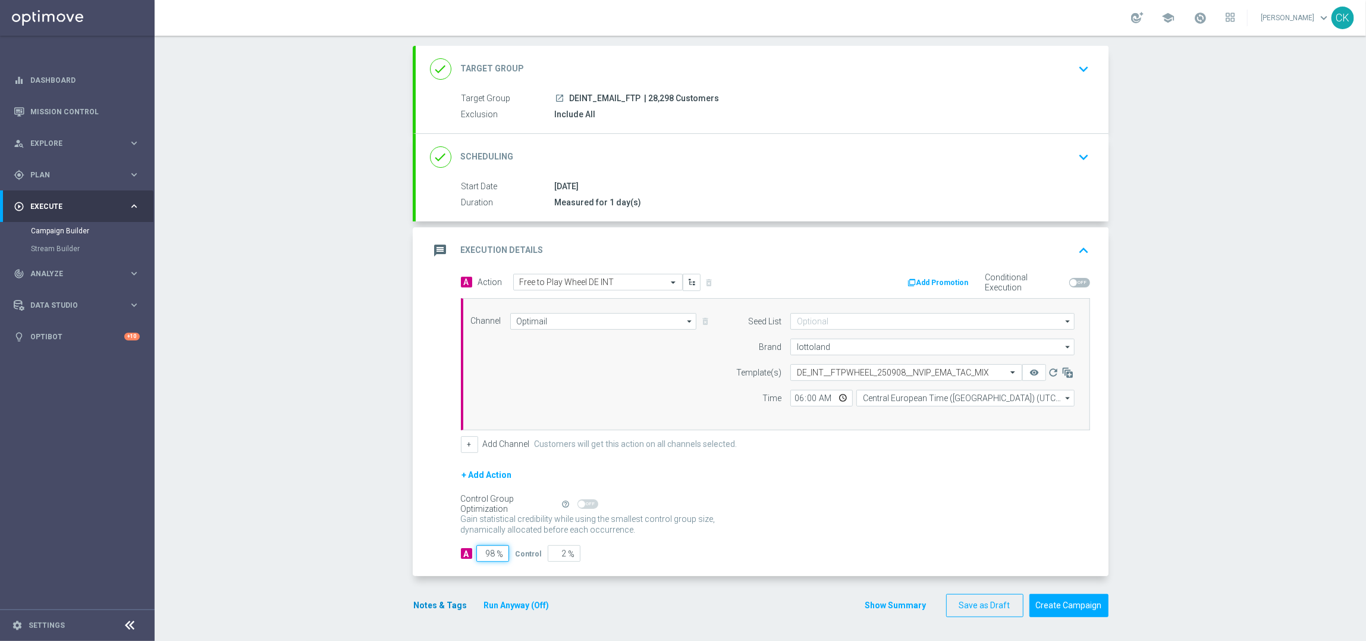
type input "98"
click at [428, 602] on button "Notes & Tags" at bounding box center [441, 605] width 56 height 15
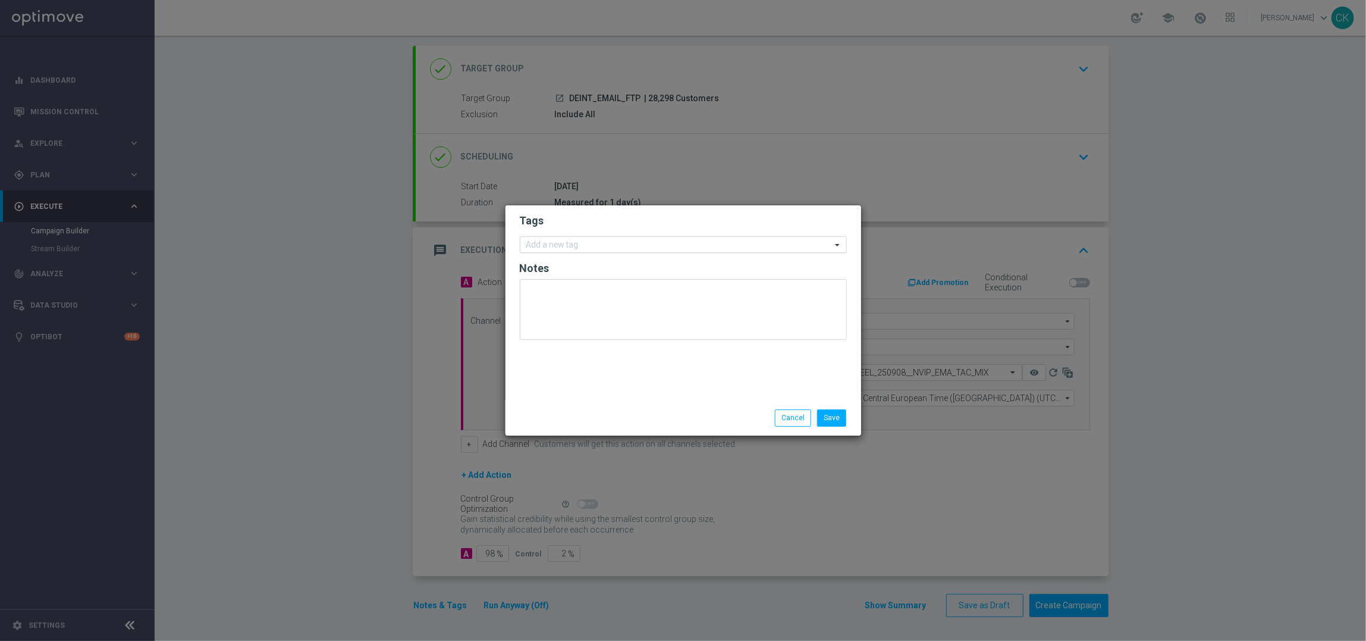
click at [566, 240] on input "text" at bounding box center [678, 245] width 305 height 10
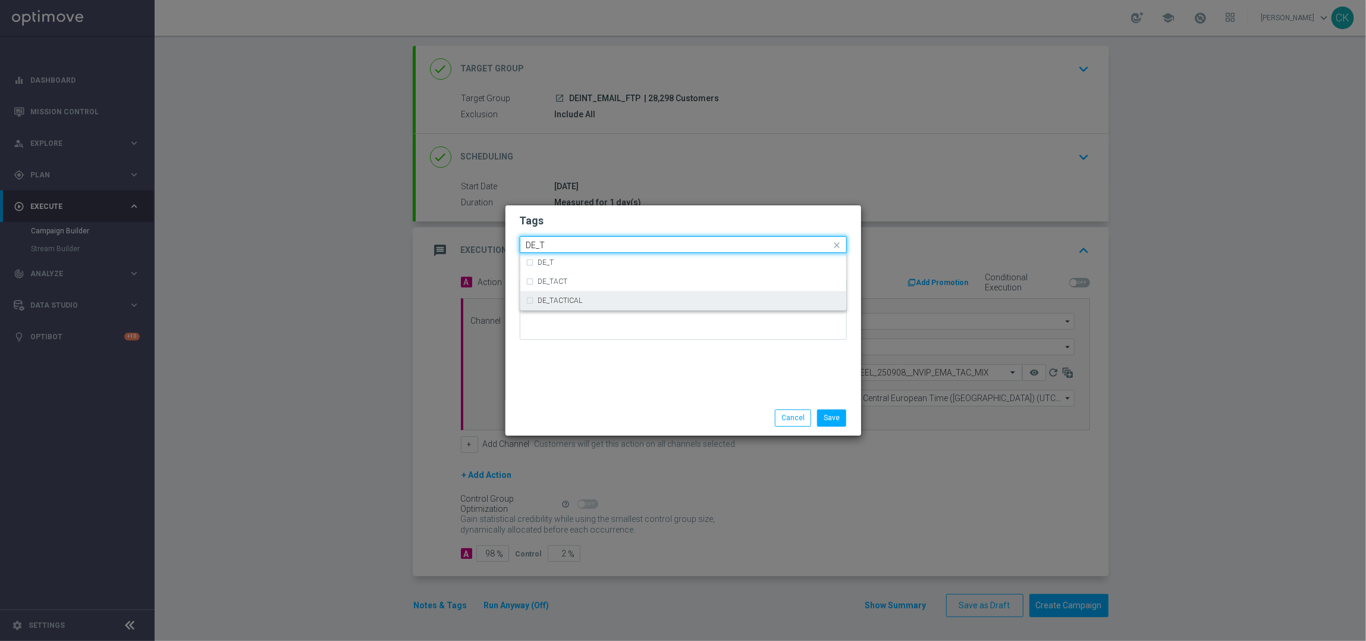
click at [579, 298] on label "DE_TACTICAL" at bounding box center [560, 300] width 45 height 7
type input "DE_T"
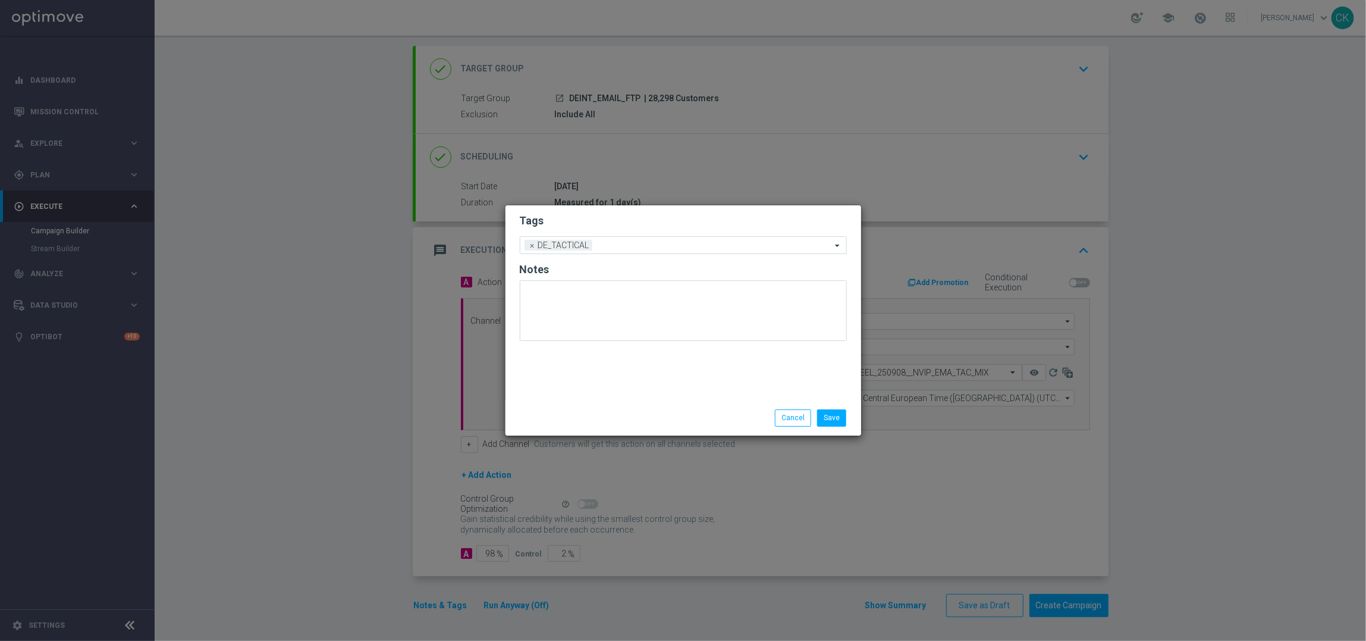
click at [581, 451] on modal-container "Tags Add a new tag × DE_TACTICAL Notes Save Cancel" at bounding box center [683, 320] width 1366 height 641
click at [839, 419] on button "Save" at bounding box center [831, 417] width 29 height 17
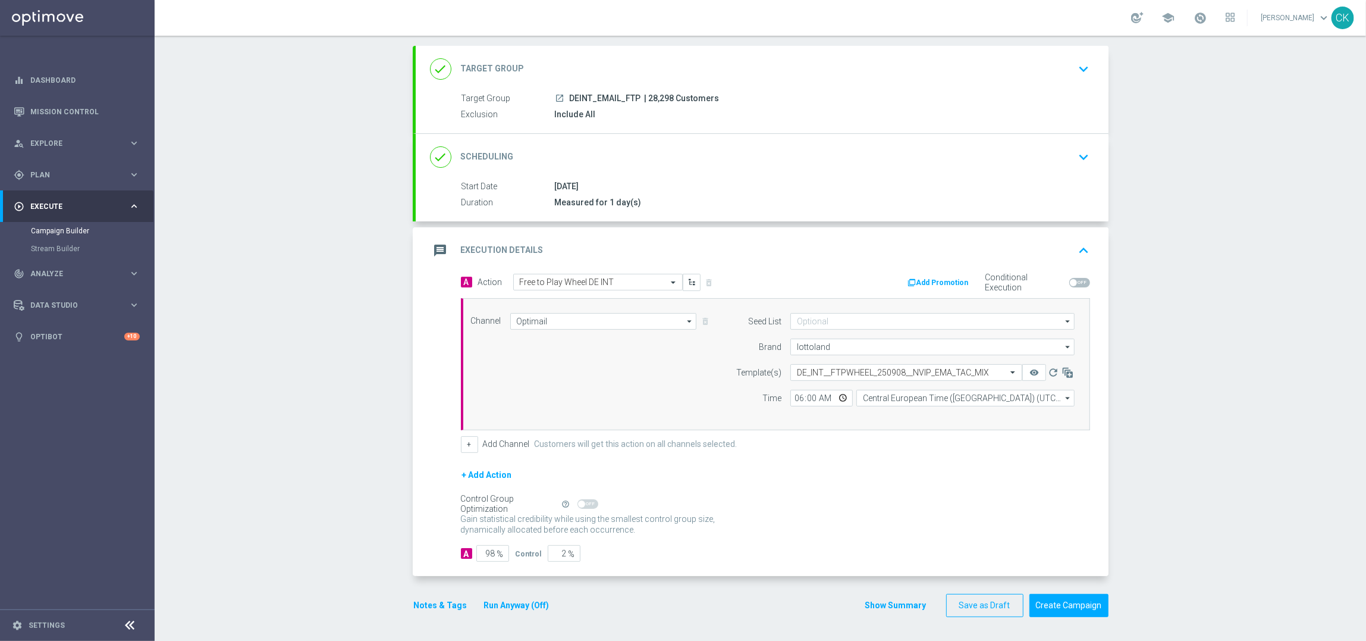
click at [520, 605] on button "Run Anyway (Off)" at bounding box center [517, 605] width 68 height 15
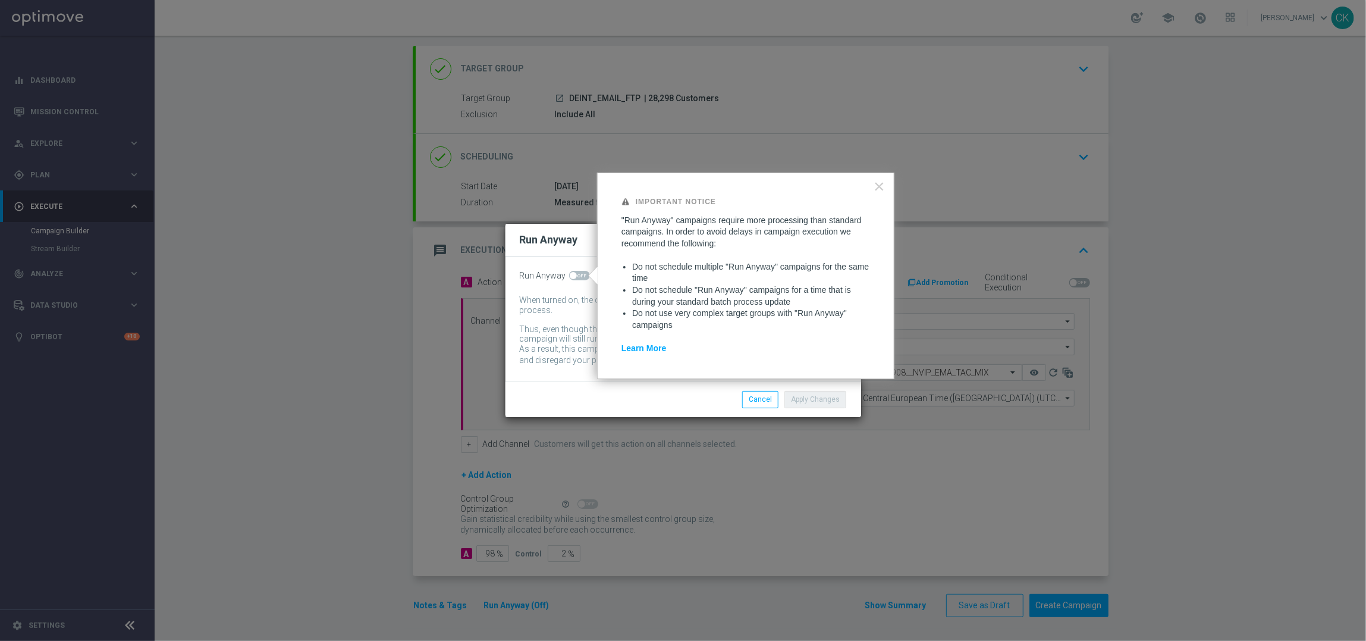
click at [572, 274] on span at bounding box center [573, 275] width 7 height 7
click at [572, 274] on input "checkbox" at bounding box center [579, 276] width 21 height 10
checkbox input "true"
click at [825, 398] on button "Apply Changes" at bounding box center [816, 399] width 62 height 17
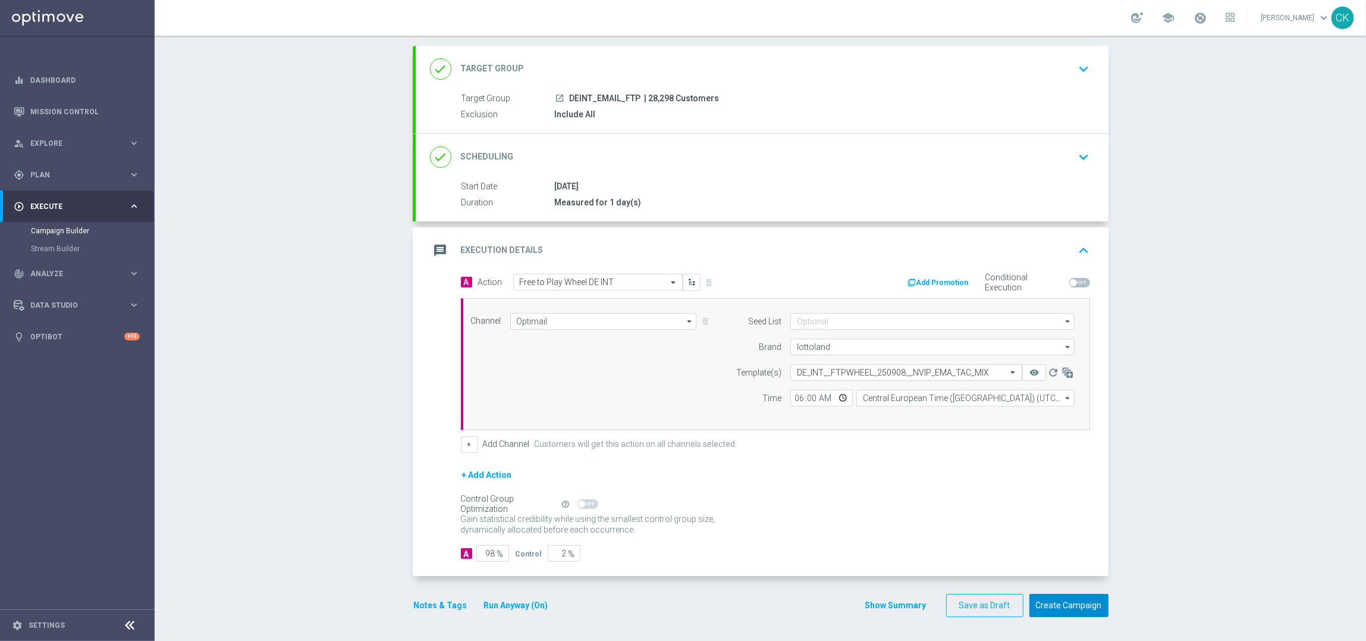
click at [1068, 601] on button "Create Campaign" at bounding box center [1069, 605] width 79 height 23
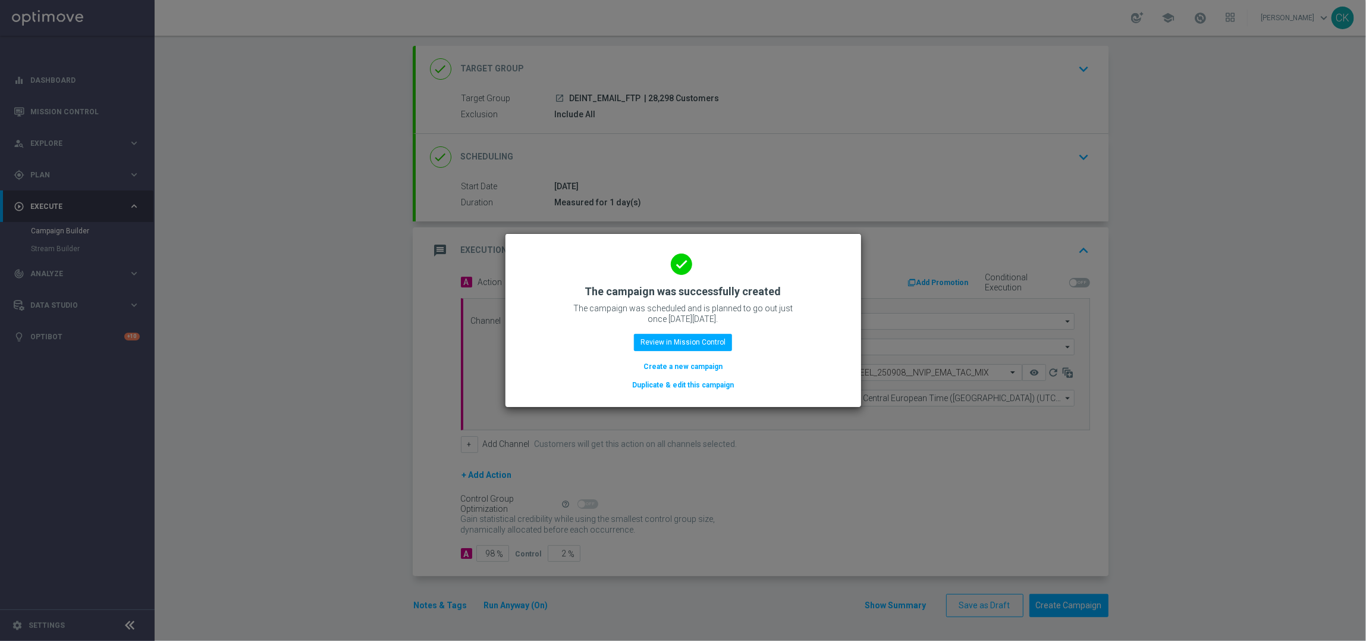
drag, startPoint x: 685, startPoint y: 365, endPoint x: 657, endPoint y: 4, distance: 362.1
click at [684, 365] on button "Create a new campaign" at bounding box center [682, 366] width 81 height 13
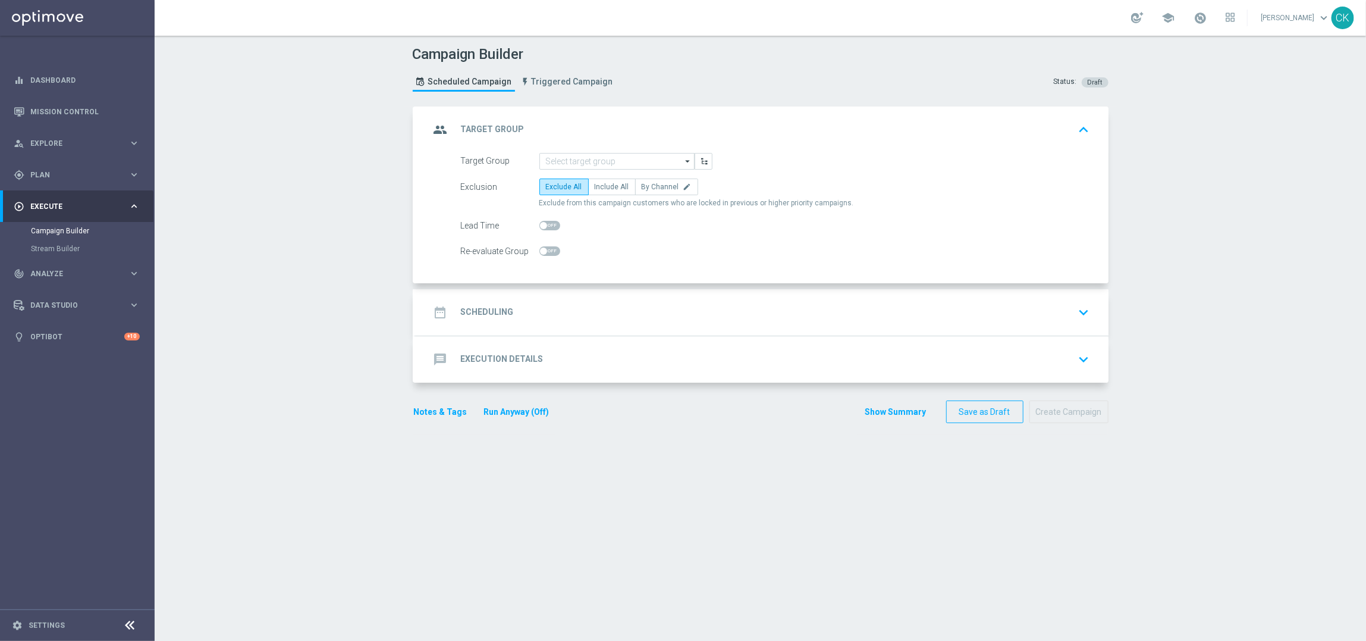
scroll to position [0, 0]
click at [601, 161] on input at bounding box center [616, 161] width 155 height 17
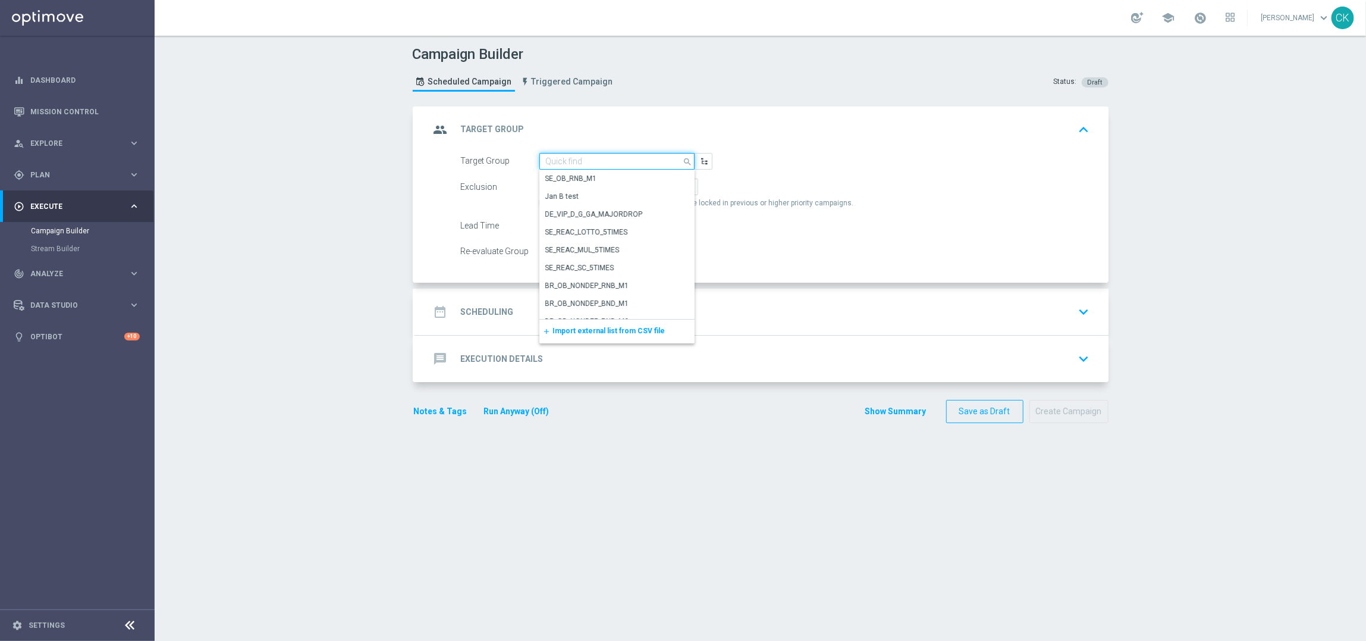
paste input "AT_EMAIL_FTP"
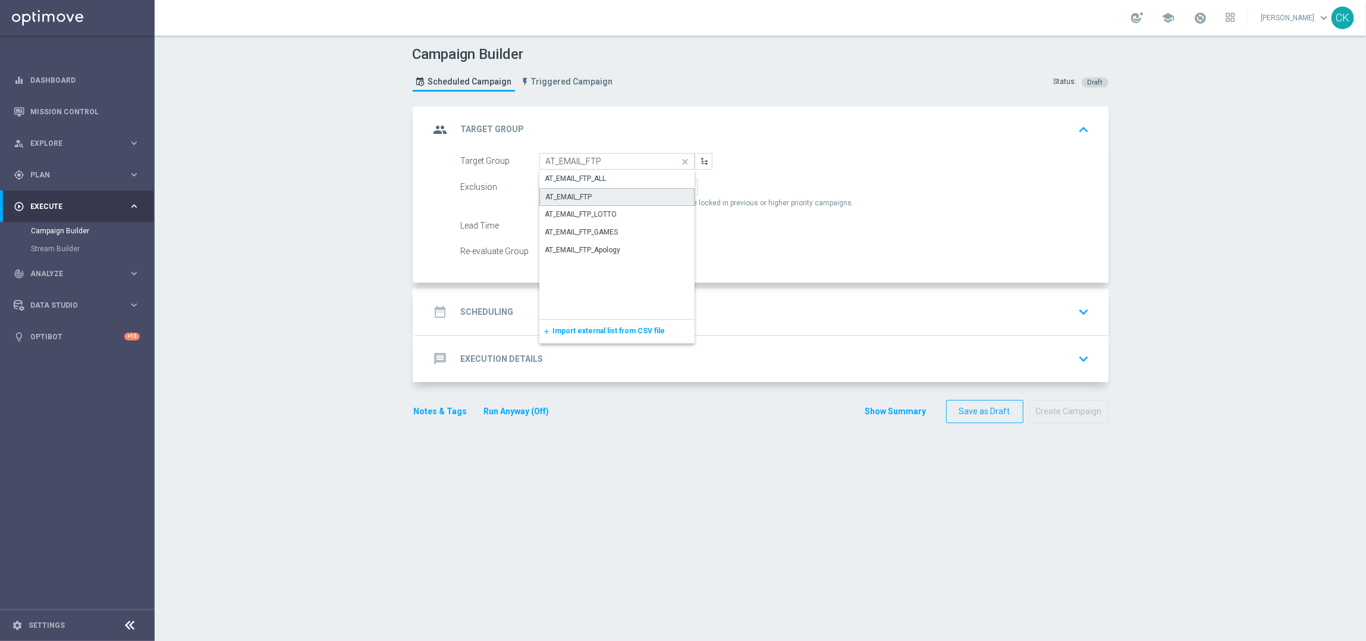
click at [592, 190] on div "AT_EMAIL_FTP" at bounding box center [616, 197] width 155 height 18
type input "AT_EMAIL_FTP"
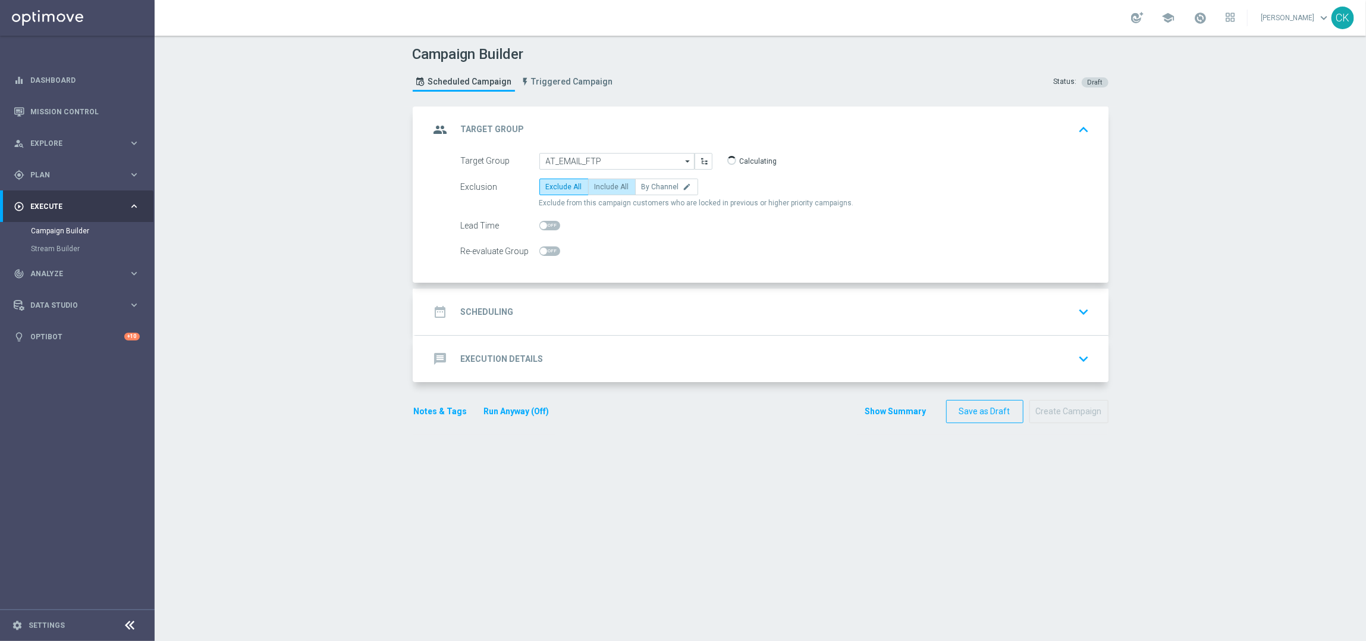
click at [595, 187] on span "Include All" at bounding box center [612, 187] width 34 height 8
click at [595, 187] on input "Include All" at bounding box center [599, 189] width 8 height 8
radio input "true"
click at [484, 310] on h2 "Scheduling" at bounding box center [487, 311] width 53 height 11
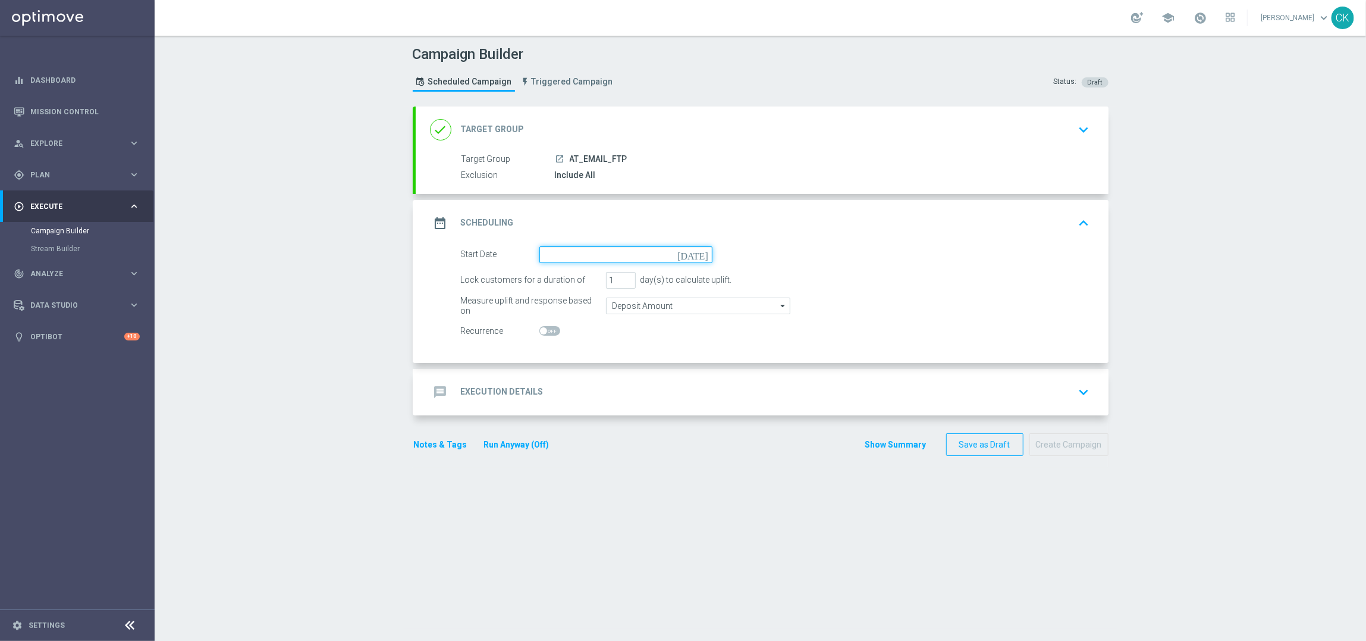
click at [614, 249] on input at bounding box center [625, 254] width 173 height 17
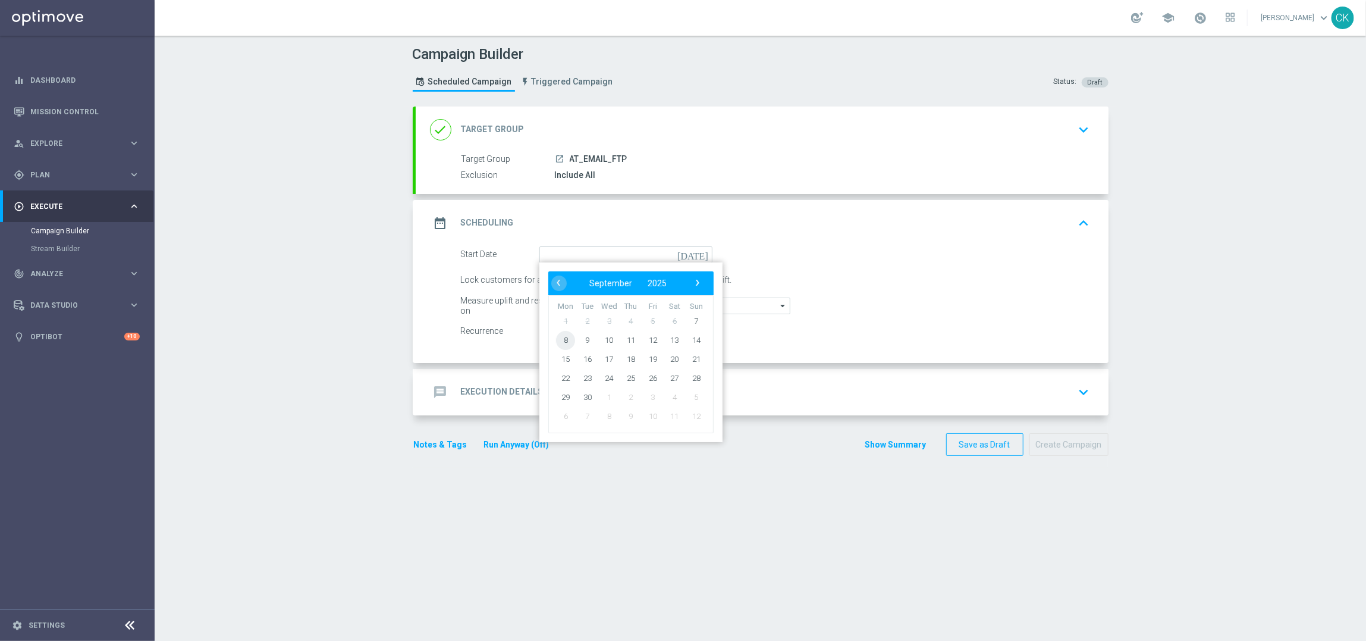
click at [556, 337] on span "8" at bounding box center [565, 339] width 19 height 19
type input "[DATE]"
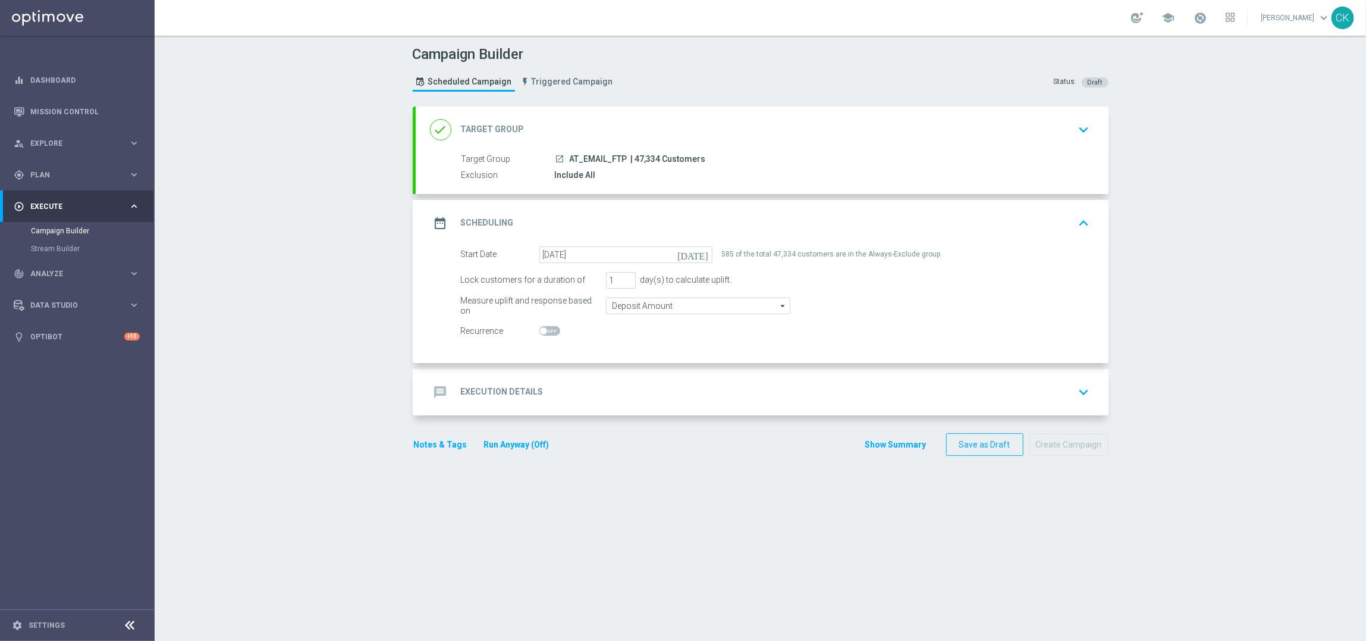
click at [473, 391] on h2 "Execution Details" at bounding box center [502, 391] width 83 height 11
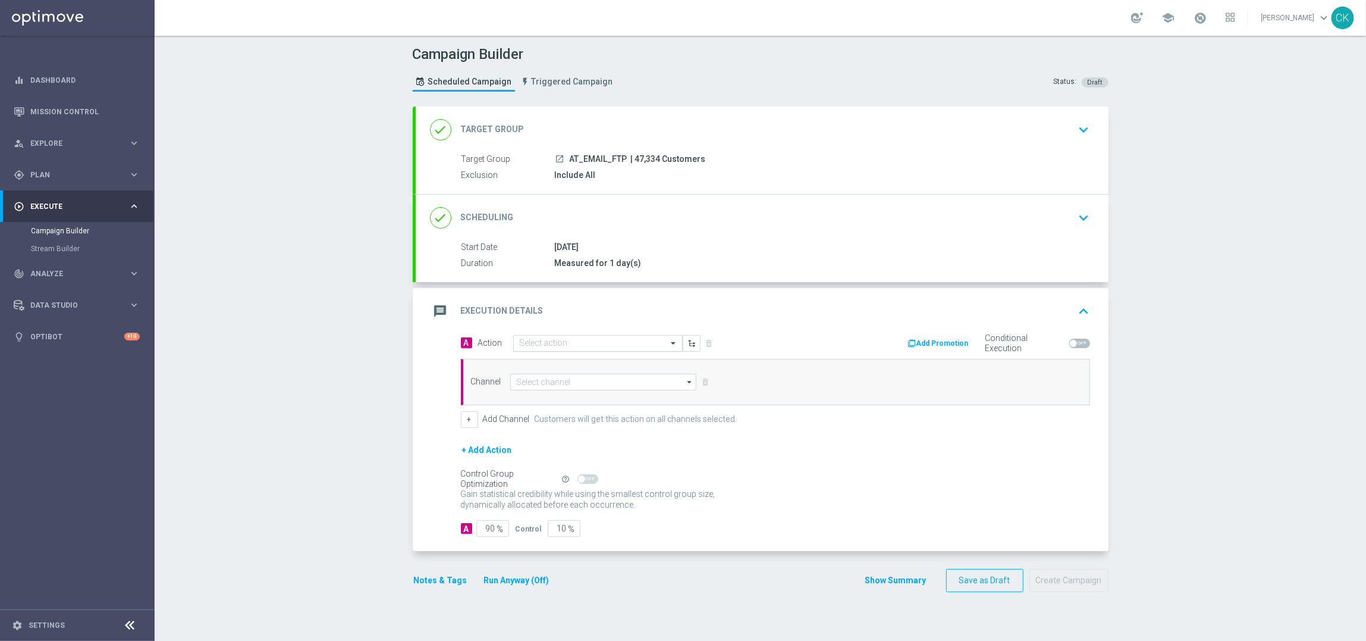
click at [548, 343] on input "text" at bounding box center [586, 343] width 133 height 10
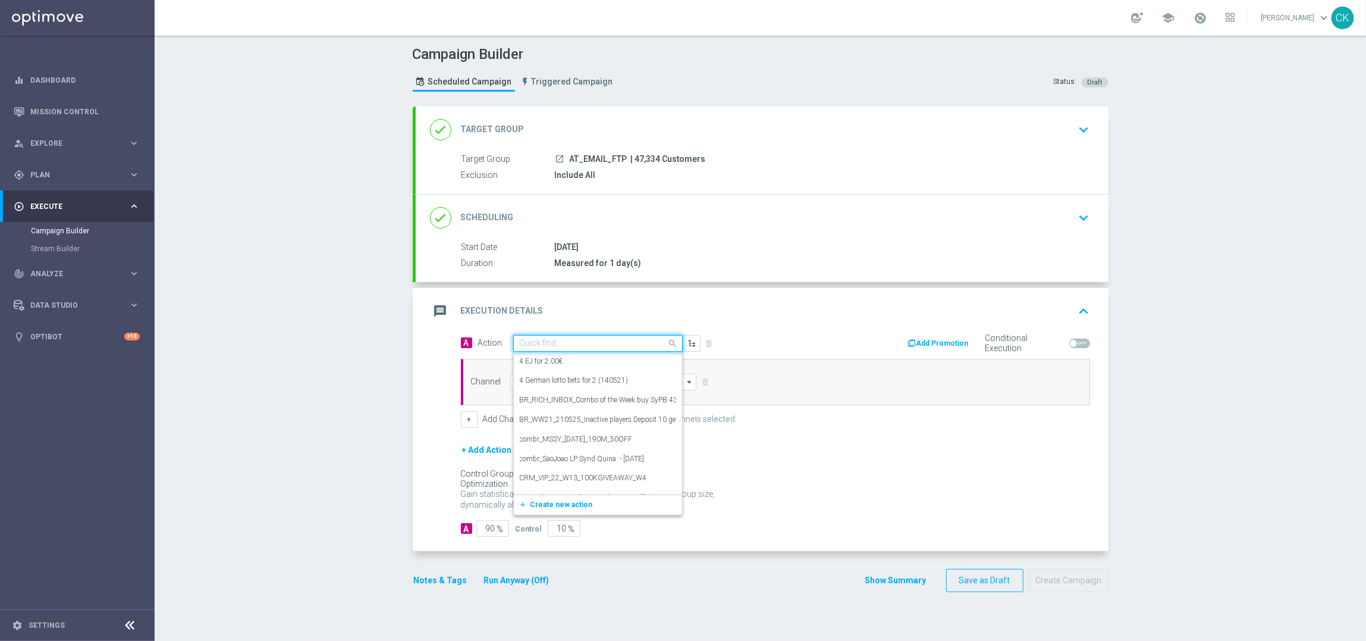
paste input "Free to Play Wheel AT"
type input "Free to Play Wheel AT"
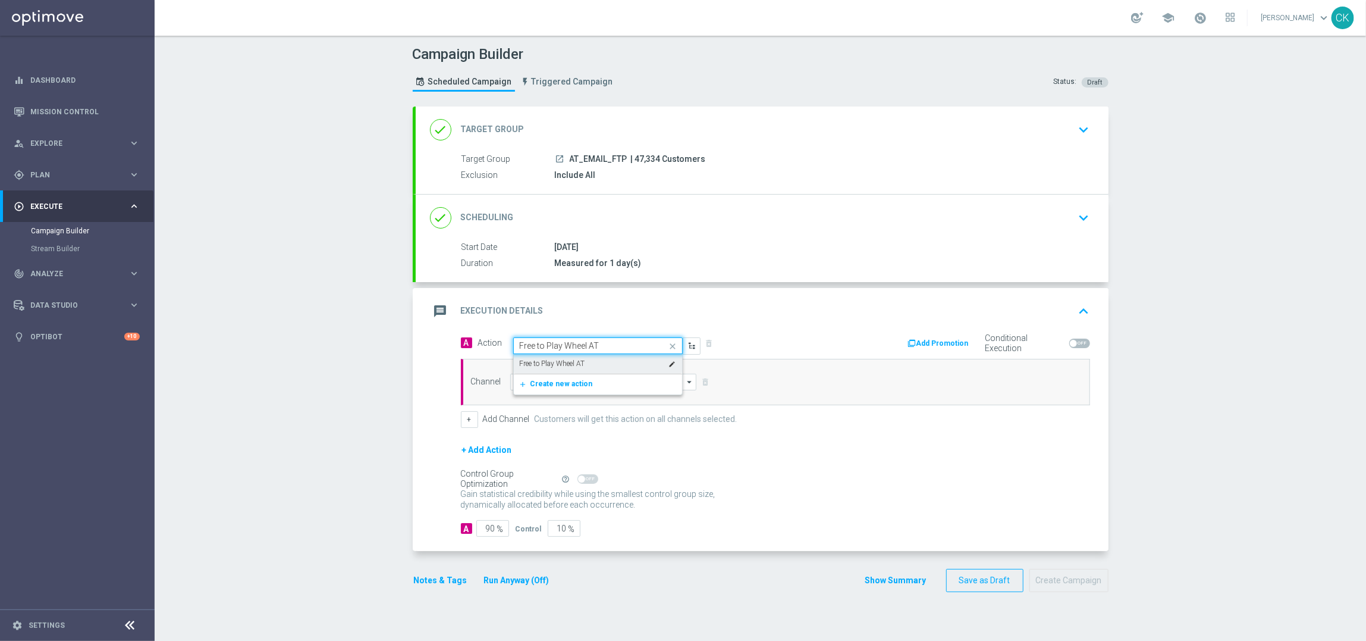
click at [544, 359] on label "Free to Play Wheel AT" at bounding box center [552, 364] width 65 height 10
click at [544, 380] on input at bounding box center [603, 382] width 187 height 17
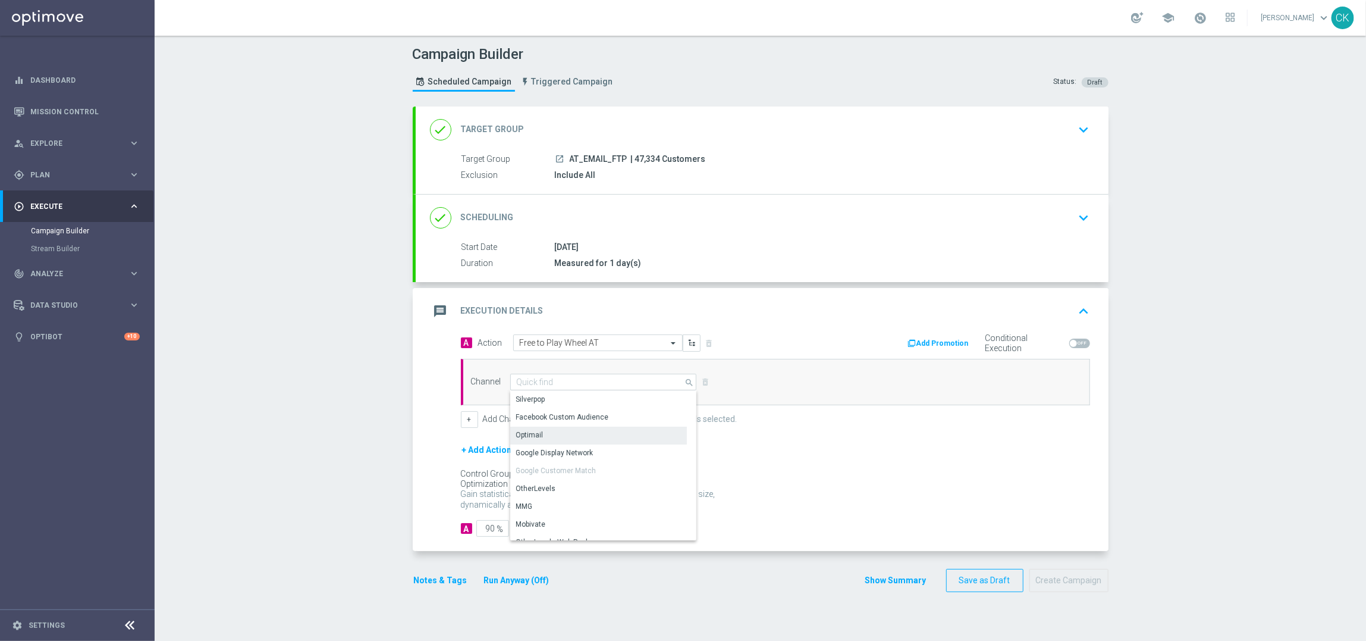
click at [542, 434] on div "Optimail" at bounding box center [598, 434] width 177 height 17
type input "Optimail"
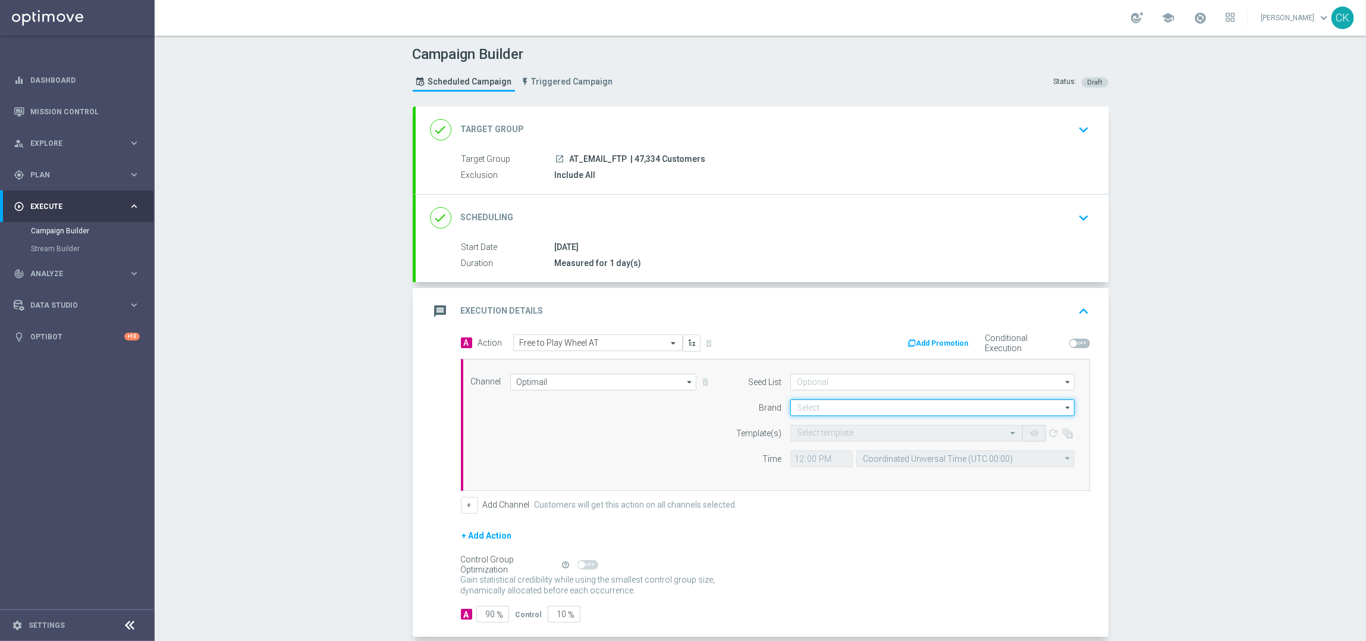
click at [827, 407] on input at bounding box center [932, 407] width 284 height 17
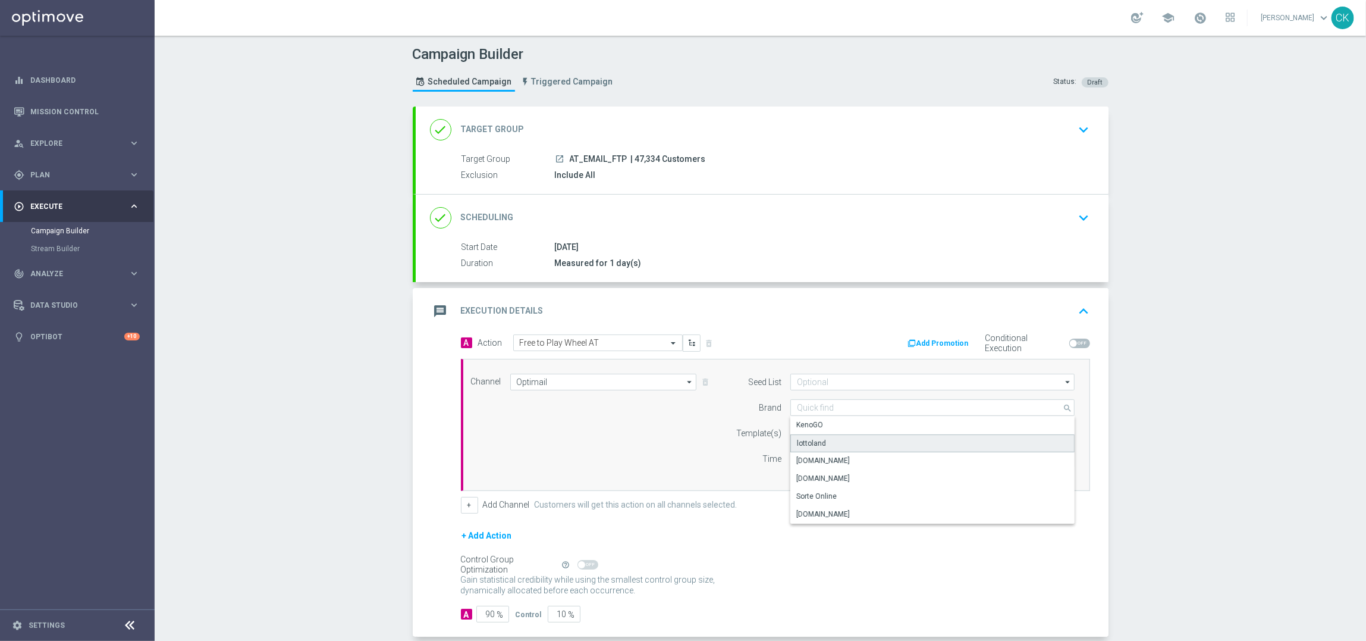
click at [818, 445] on div "lottoland" at bounding box center [811, 443] width 29 height 11
type input "lottoland"
click at [808, 428] on input "text" at bounding box center [894, 433] width 195 height 10
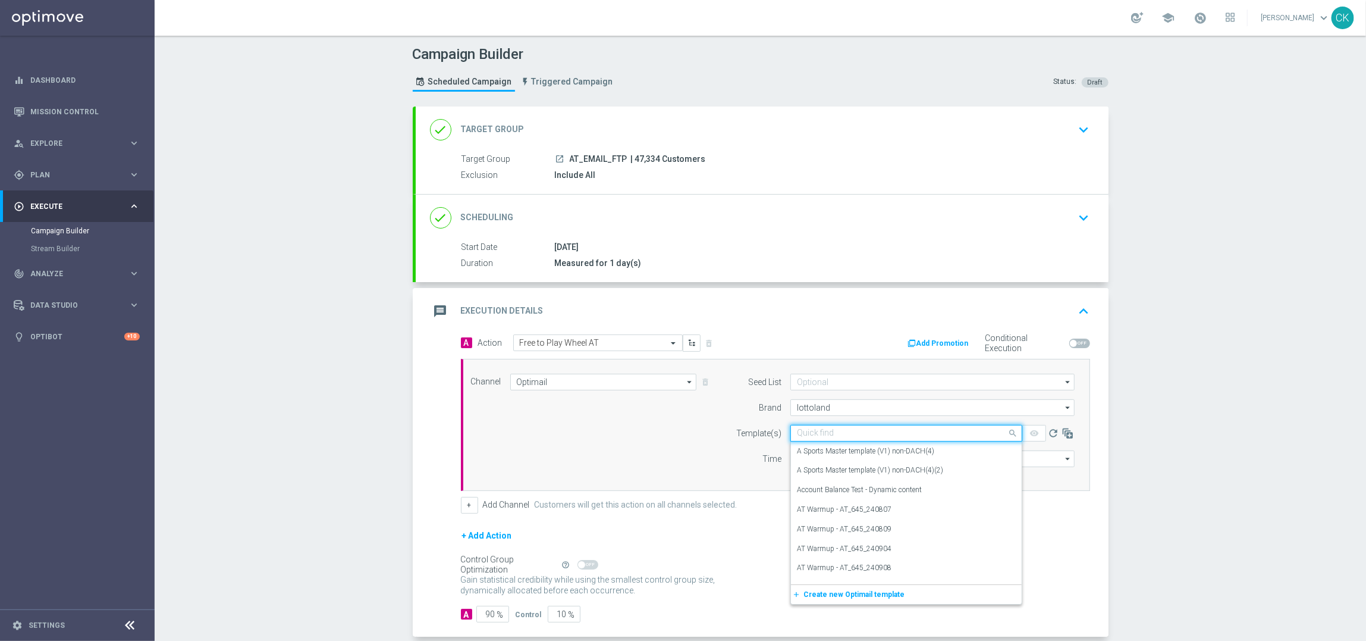
paste input "AT__FTPWHEEL_250908__NVIP_EMA_TAC_MIX"
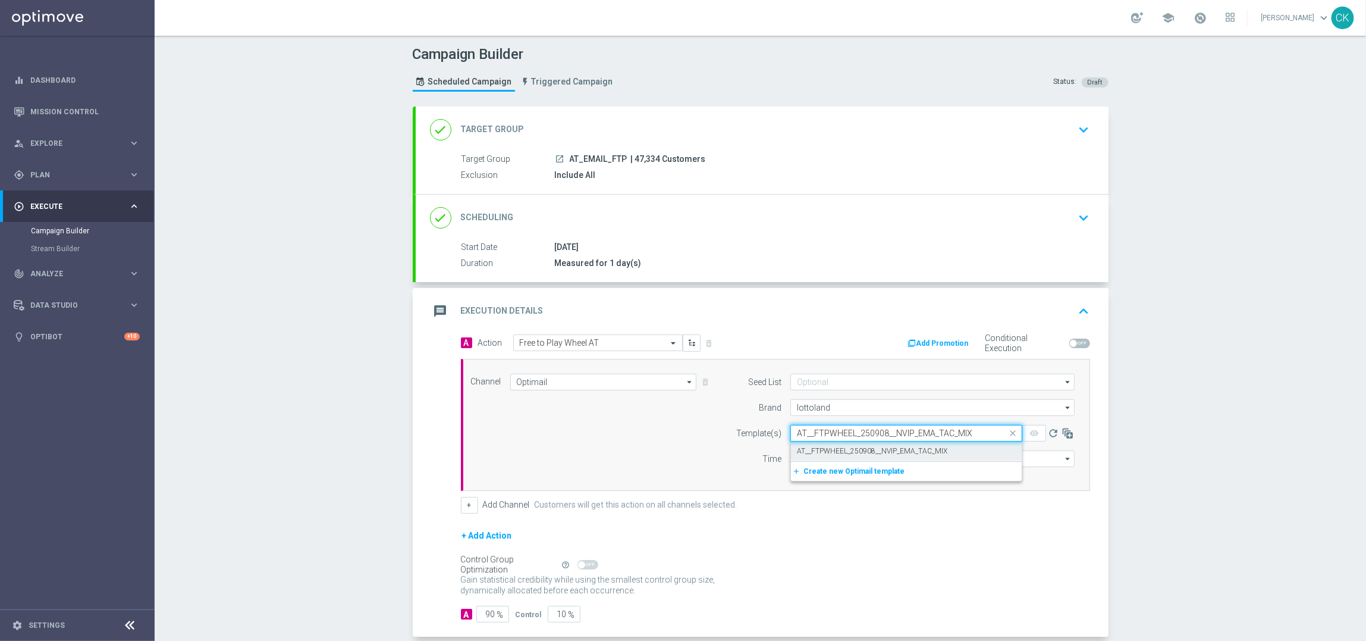
click at [806, 451] on label "AT__FTPWHEEL_250908__NVIP_EMA_TAC_MIX" at bounding box center [872, 451] width 150 height 10
type input "AT__FTPWHEEL_250908__NVIP_EMA_TAC_MIX"
click at [791, 457] on input "12:00" at bounding box center [821, 458] width 62 height 17
type input "06:00"
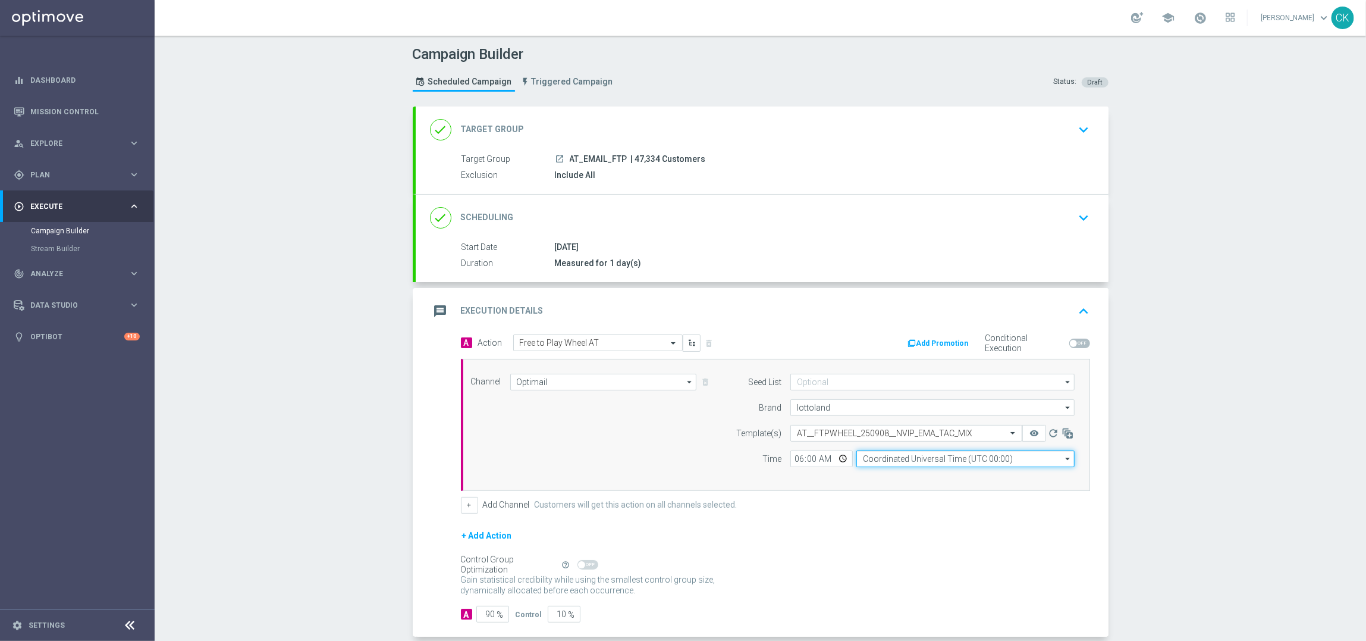
click at [885, 459] on input "Coordinated Universal Time (UTC 00:00)" at bounding box center [965, 458] width 218 height 17
click at [878, 476] on div "Central European Time ([GEOGRAPHIC_DATA]) (UTC +02:00)" at bounding box center [959, 475] width 194 height 11
type input "Central European Time ([GEOGRAPHIC_DATA]) (UTC +02:00)"
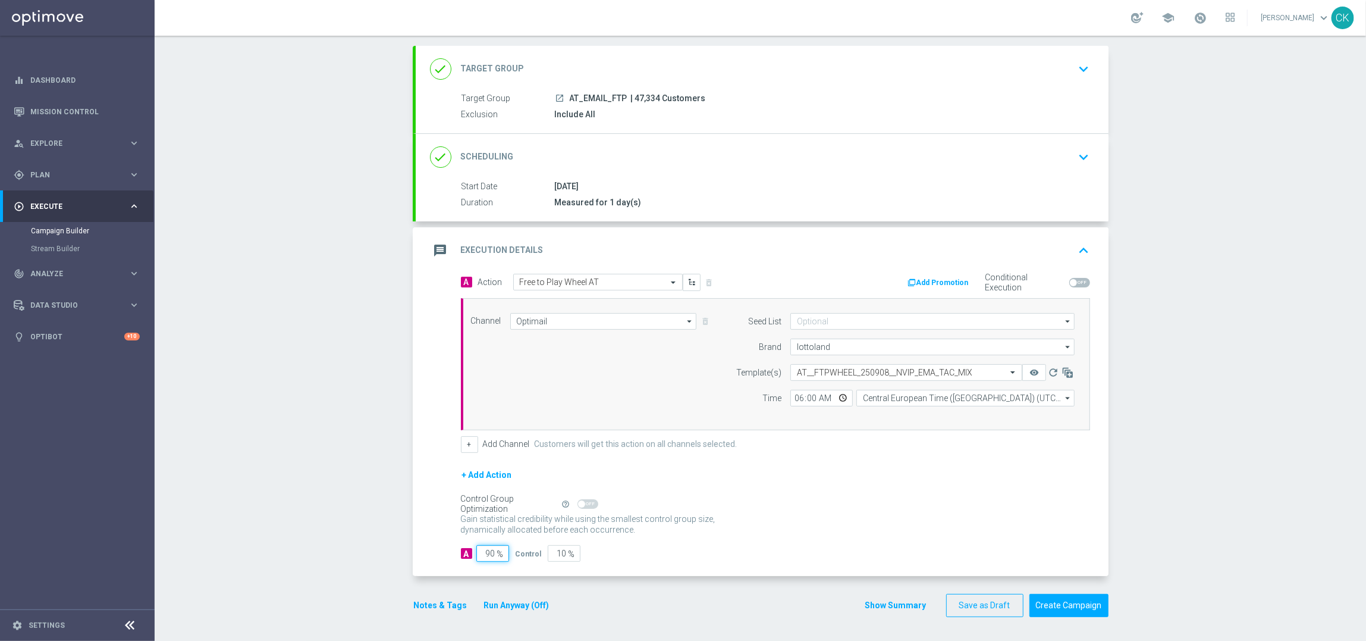
click at [491, 552] on input "90" at bounding box center [492, 553] width 33 height 17
type input "9"
type input "91"
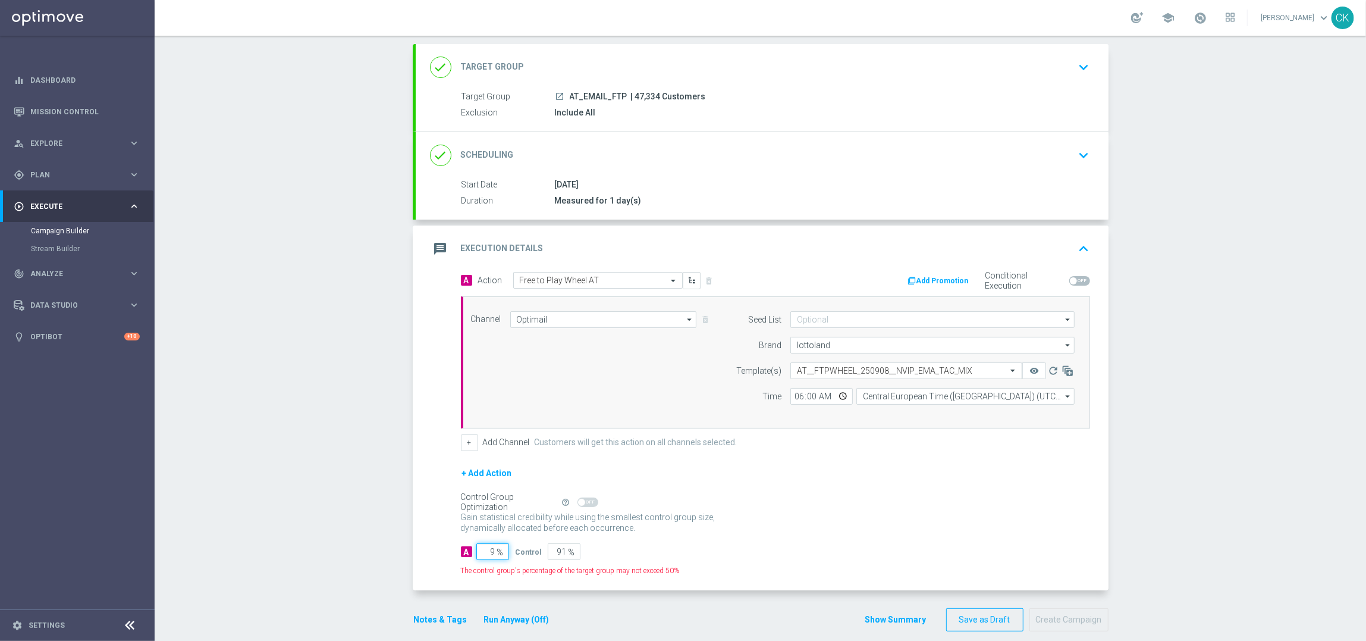
type input "98"
type input "2"
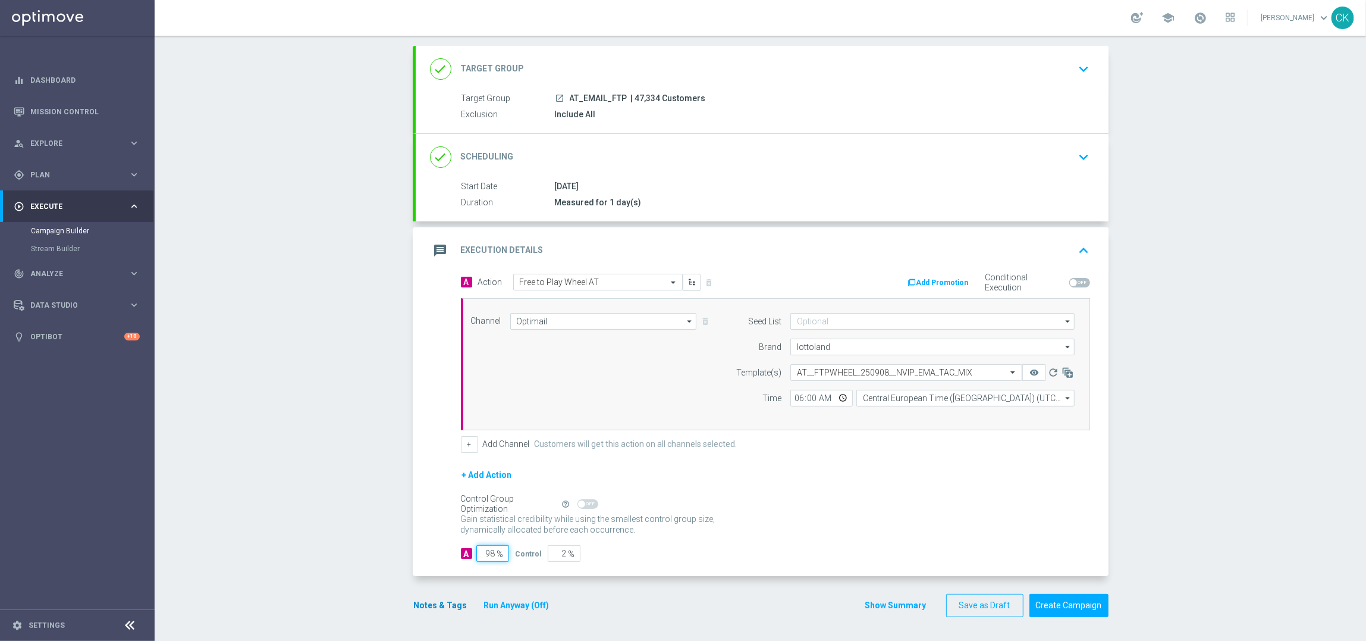
type input "98"
click at [439, 598] on button "Notes & Tags" at bounding box center [441, 605] width 56 height 15
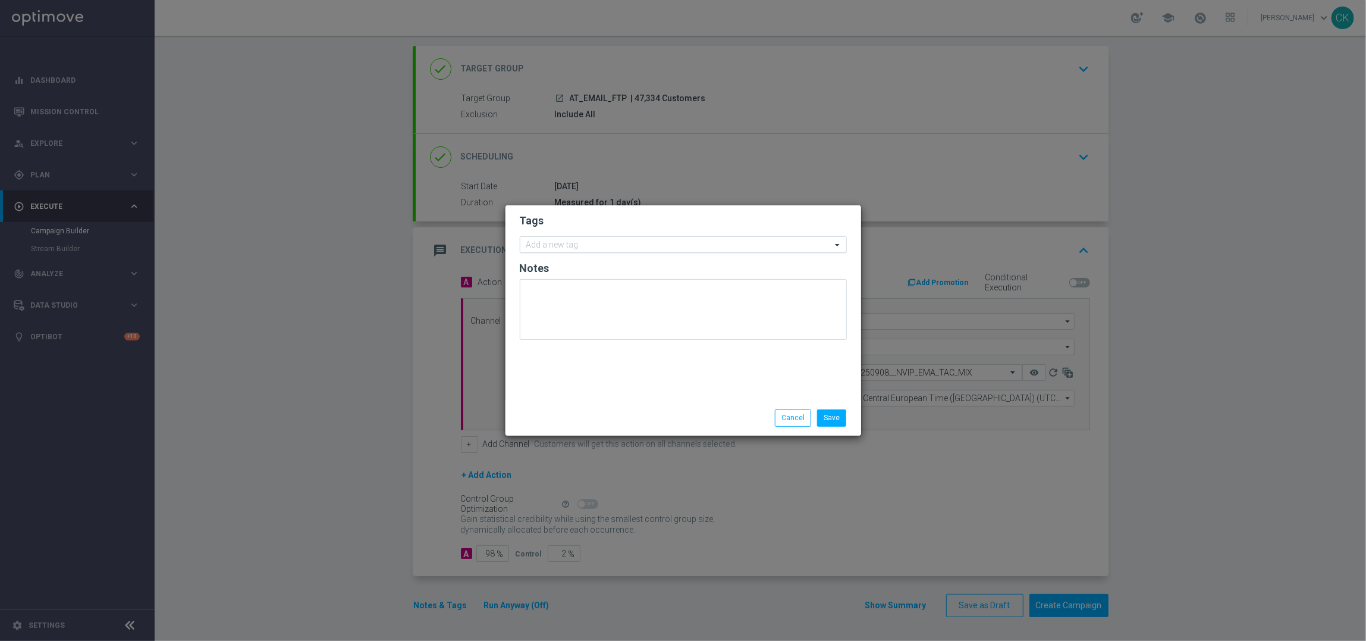
click at [570, 240] on input "text" at bounding box center [678, 245] width 305 height 10
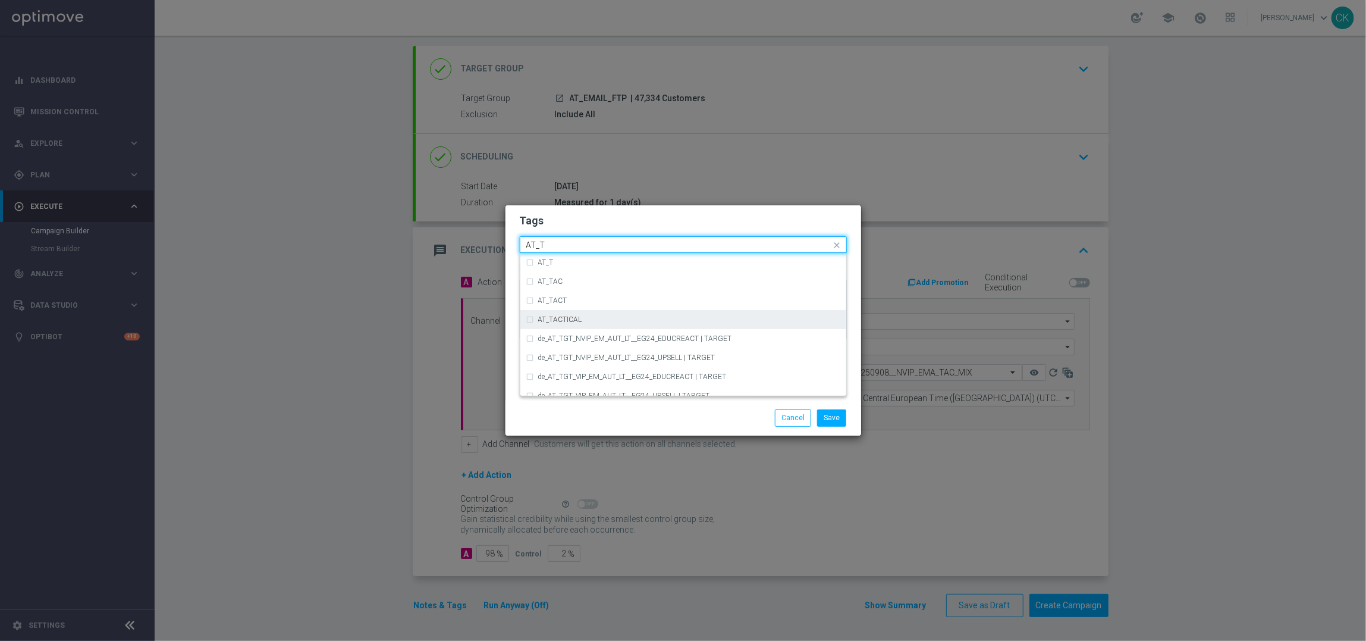
click at [572, 319] on label "AT_TACTICAL" at bounding box center [560, 319] width 44 height 7
type input "AT_T"
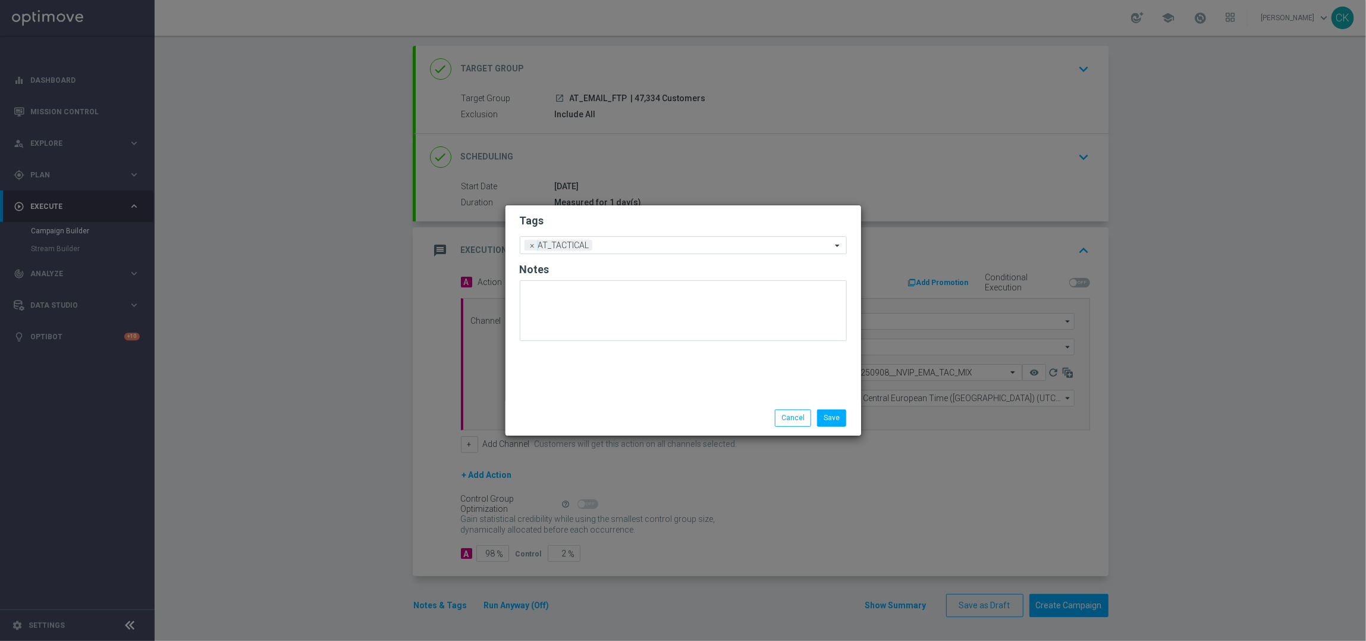
click at [570, 412] on div "Save Cancel" at bounding box center [683, 417] width 345 height 17
click at [831, 418] on button "Save" at bounding box center [831, 417] width 29 height 17
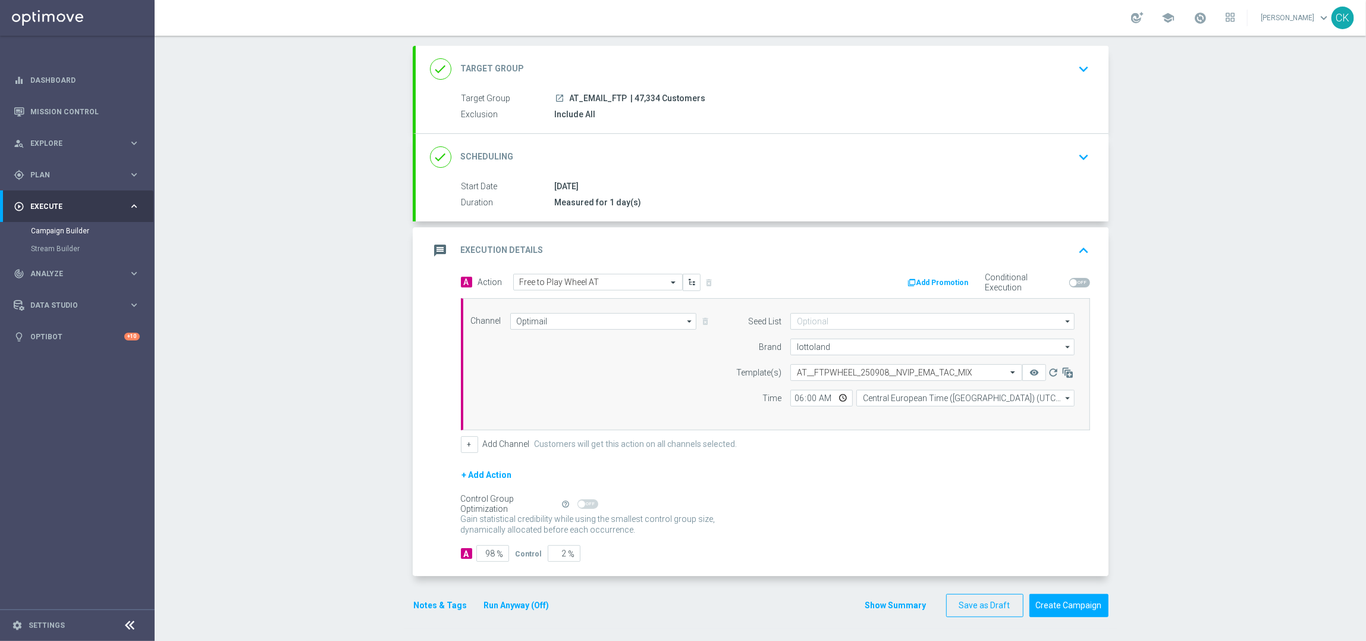
click at [516, 601] on button "Run Anyway (Off)" at bounding box center [517, 605] width 68 height 15
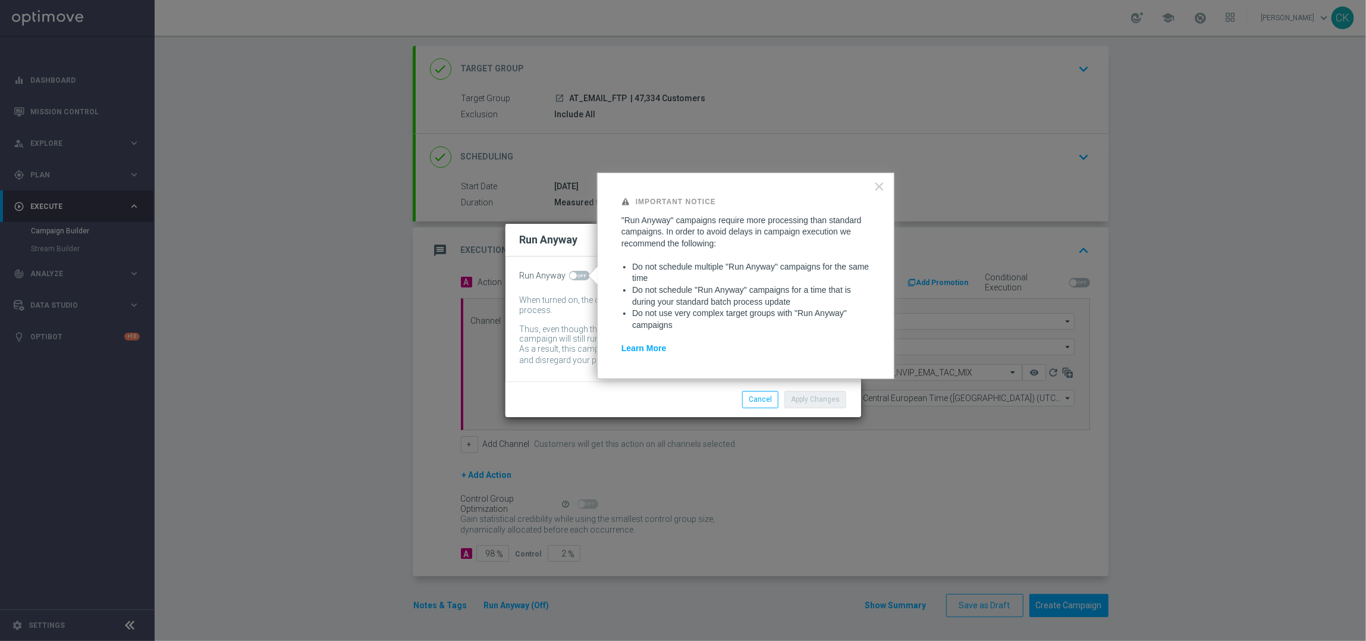
click at [573, 274] on span at bounding box center [573, 275] width 7 height 7
click at [573, 274] on input "checkbox" at bounding box center [579, 276] width 21 height 10
checkbox input "true"
click at [815, 402] on button "Apply Changes" at bounding box center [816, 399] width 62 height 17
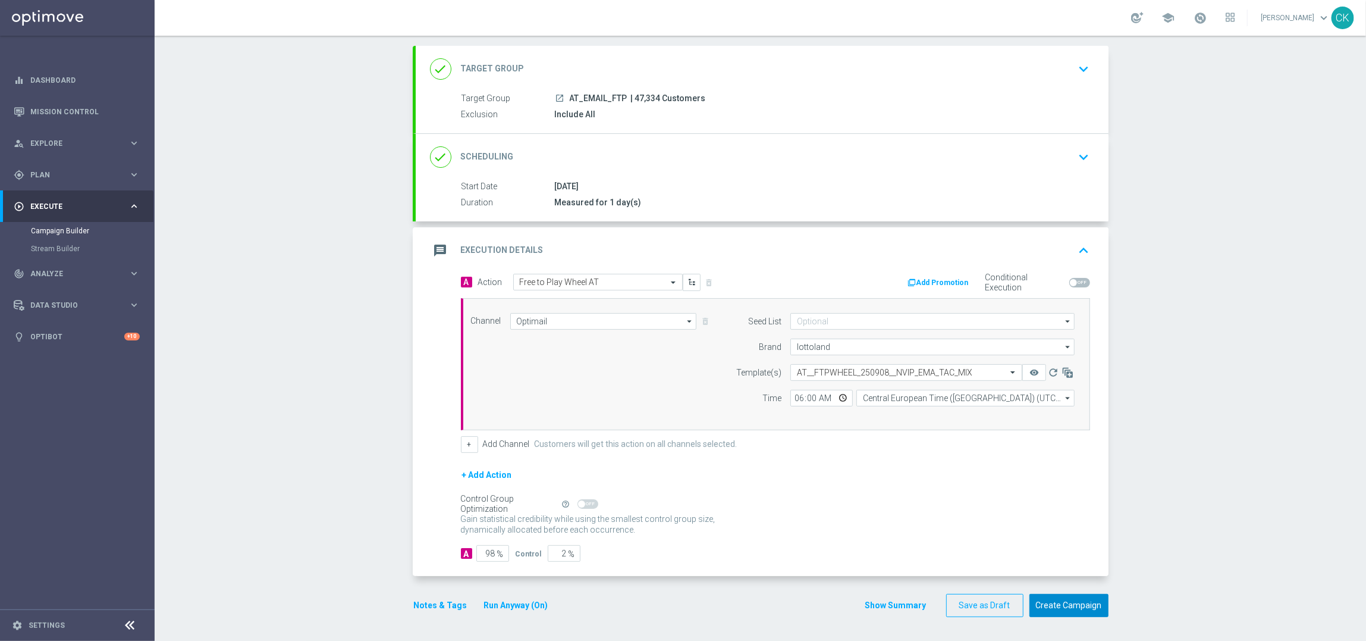
click at [1066, 604] on button "Create Campaign" at bounding box center [1069, 605] width 79 height 23
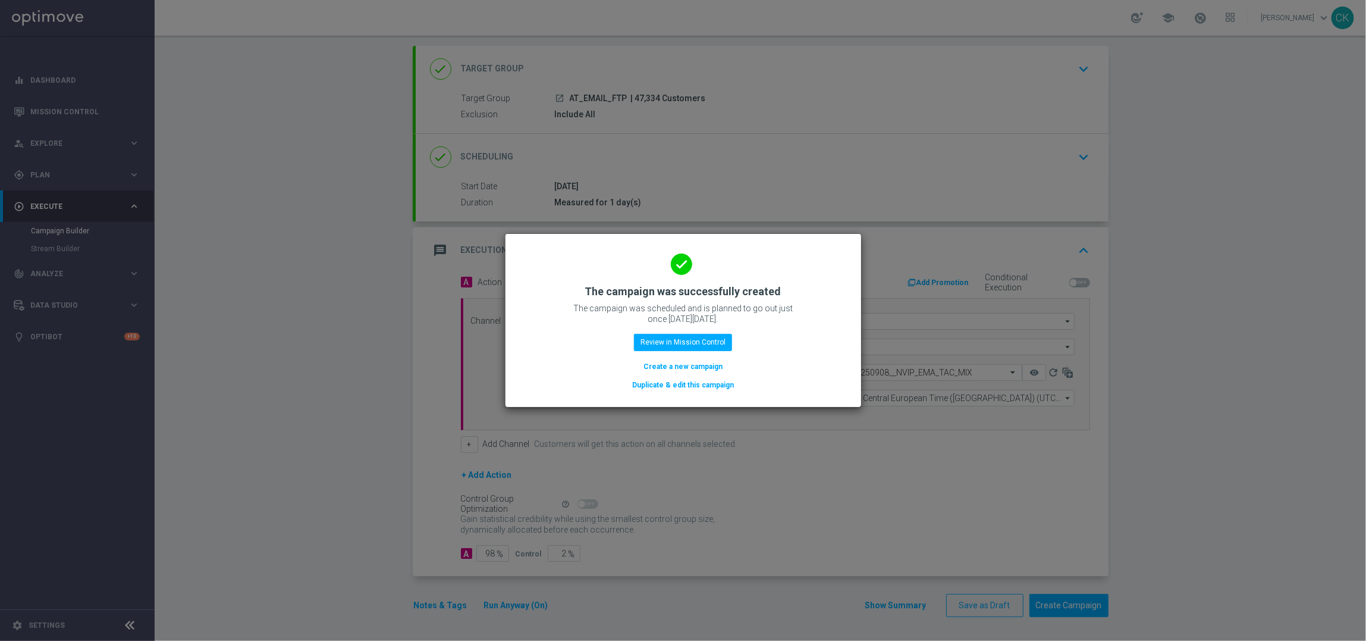
click at [684, 365] on button "Create a new campaign" at bounding box center [682, 366] width 81 height 13
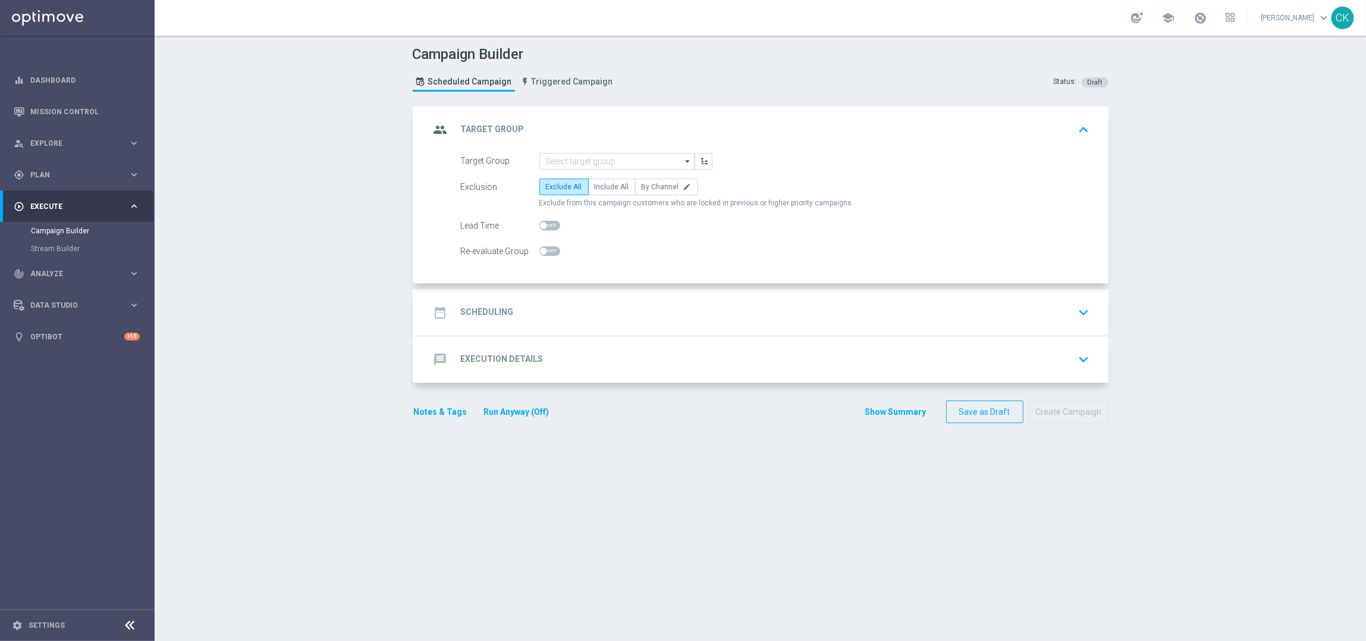
scroll to position [0, 0]
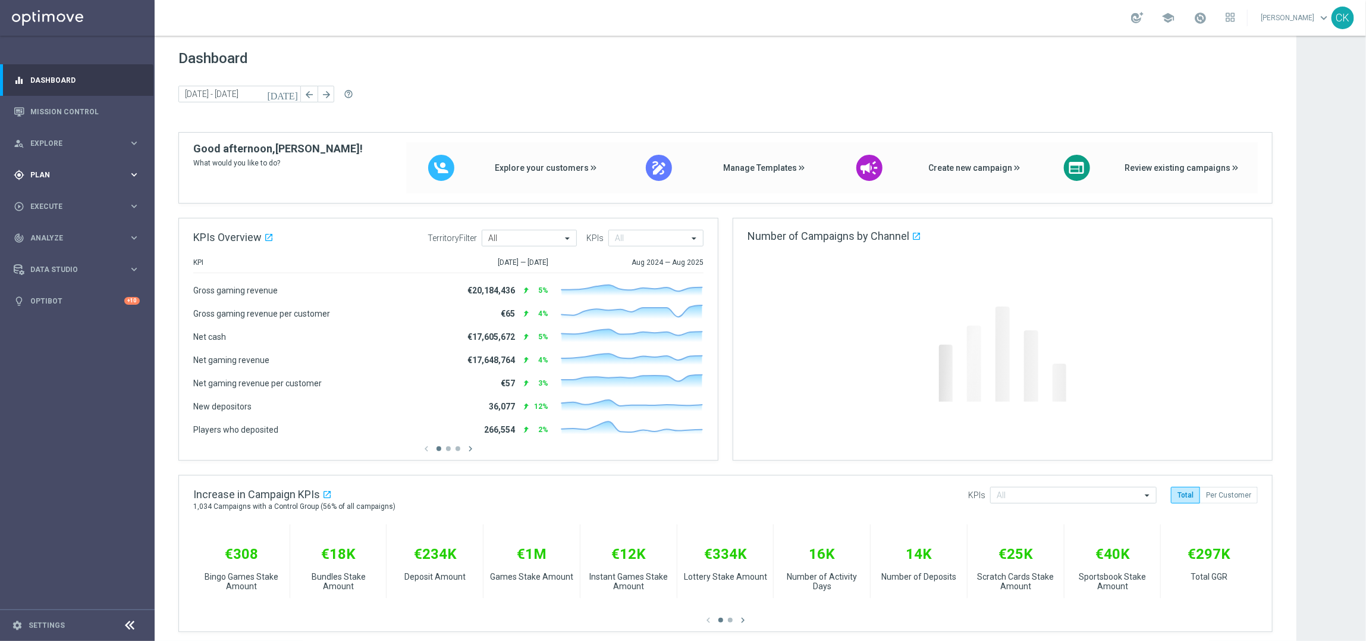
click at [48, 177] on span "Plan" at bounding box center [79, 174] width 98 height 7
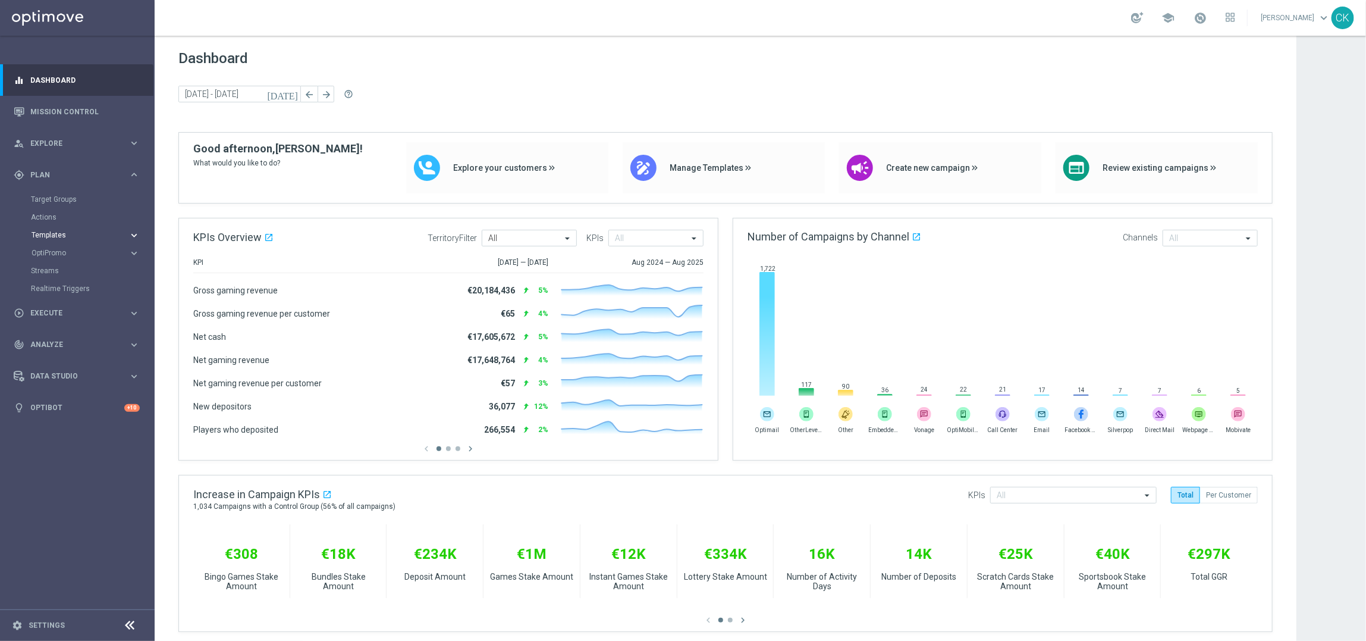
click at [57, 230] on button "Templates keyboard_arrow_right" at bounding box center [85, 235] width 109 height 10
click at [58, 250] on link "Optimail" at bounding box center [80, 253] width 87 height 10
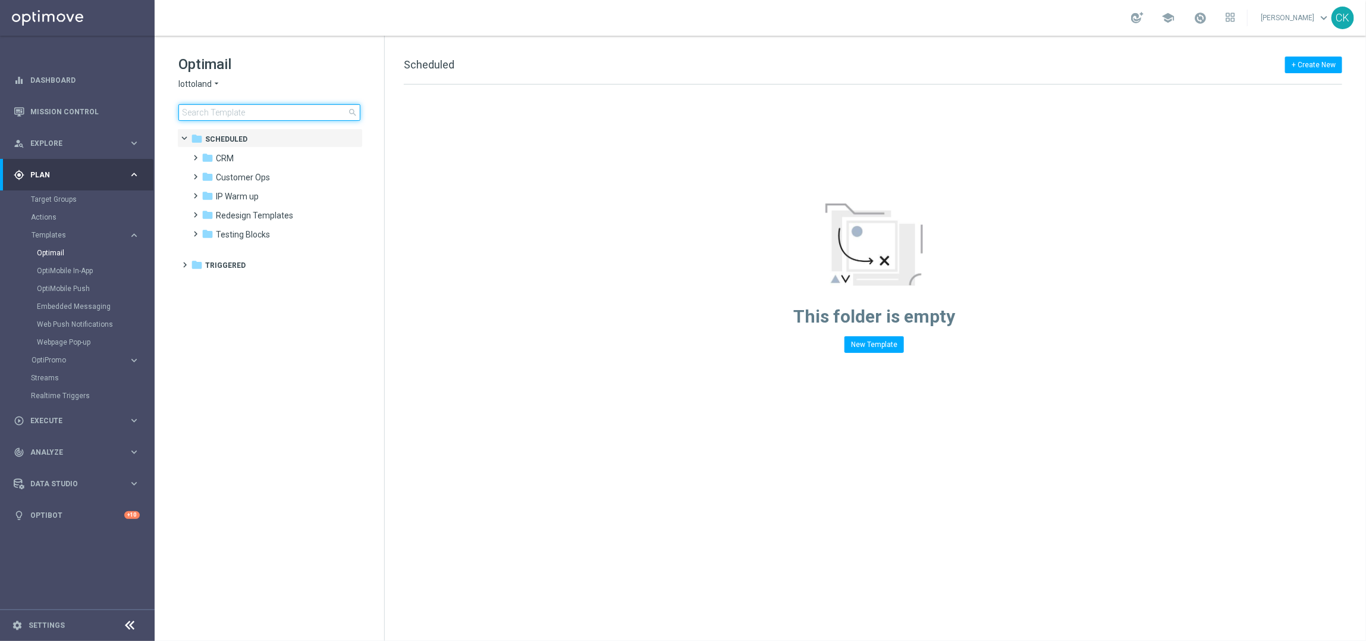
click at [253, 112] on input at bounding box center [269, 112] width 182 height 17
type input "0909"
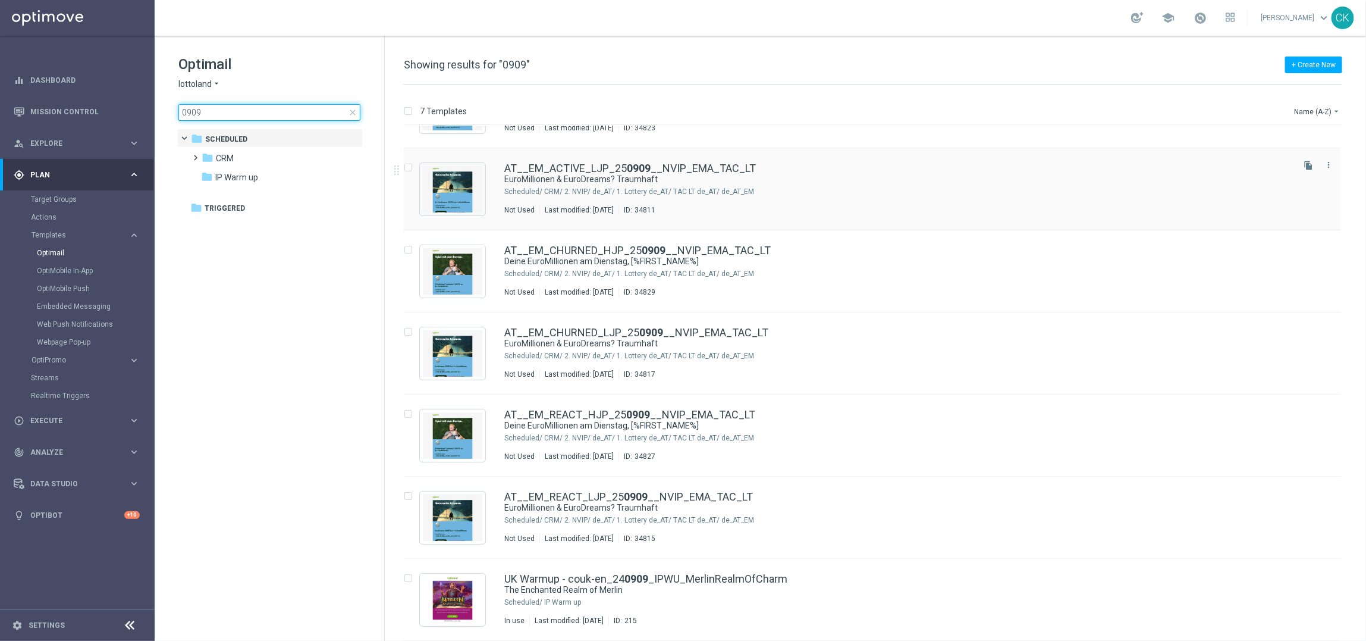
scroll to position [58, 0]
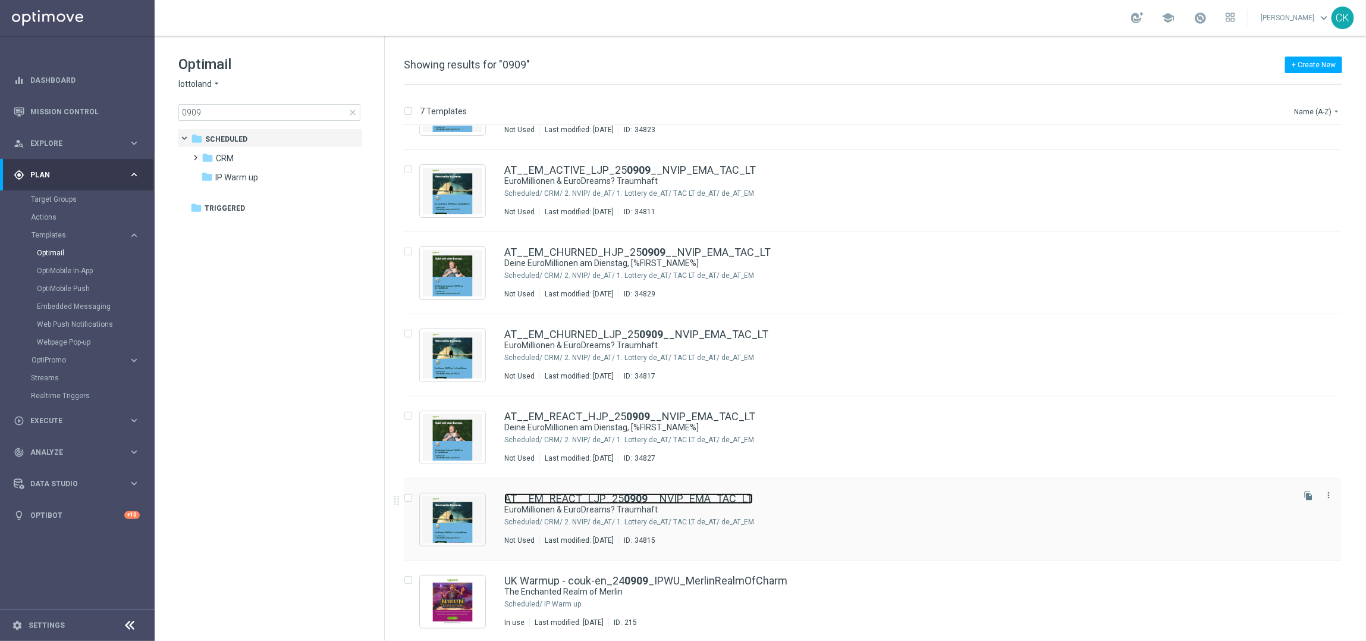
click at [556, 493] on link "AT__EM_REACT_LJP_25 0909 __NVIP_EMA_TAC_LT" at bounding box center [628, 498] width 249 height 11
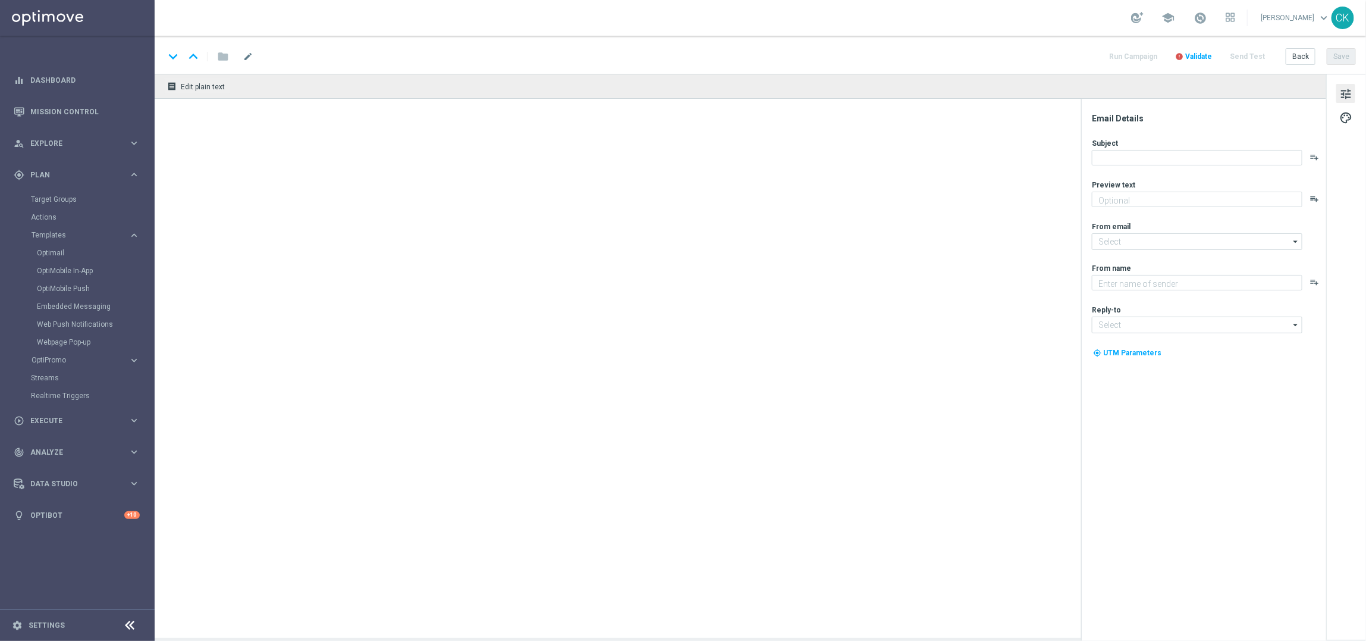
type textarea "Die perfekte Euro-Kombi wartet auf dich."
type input "[EMAIL_ADDRESS][DOMAIN_NAME]"
type textarea "Lottoland"
type input "[EMAIL_ADDRESS][DOMAIN_NAME]"
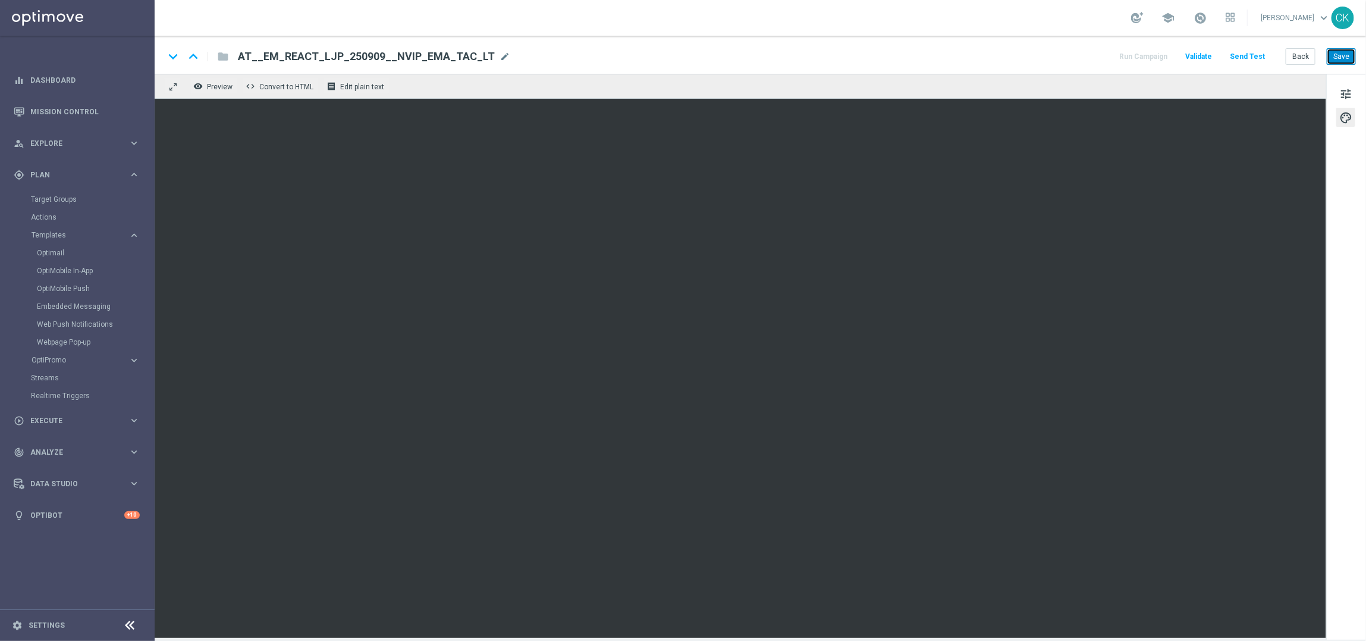
click at [1341, 55] on button "Save" at bounding box center [1341, 56] width 29 height 17
click at [1338, 53] on button "Save" at bounding box center [1341, 56] width 29 height 17
click at [1338, 55] on button "Save" at bounding box center [1341, 56] width 29 height 17
click at [1254, 54] on button "Send Test" at bounding box center [1247, 57] width 39 height 16
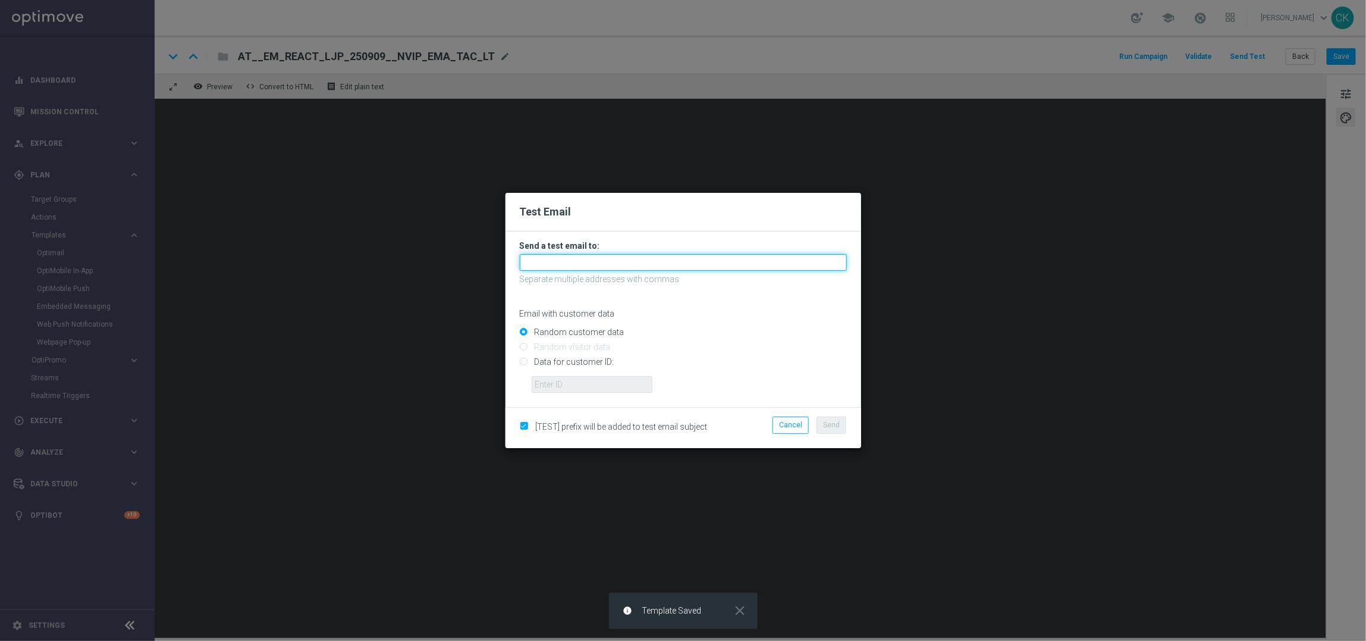
click at [619, 260] on input "text" at bounding box center [683, 262] width 327 height 17
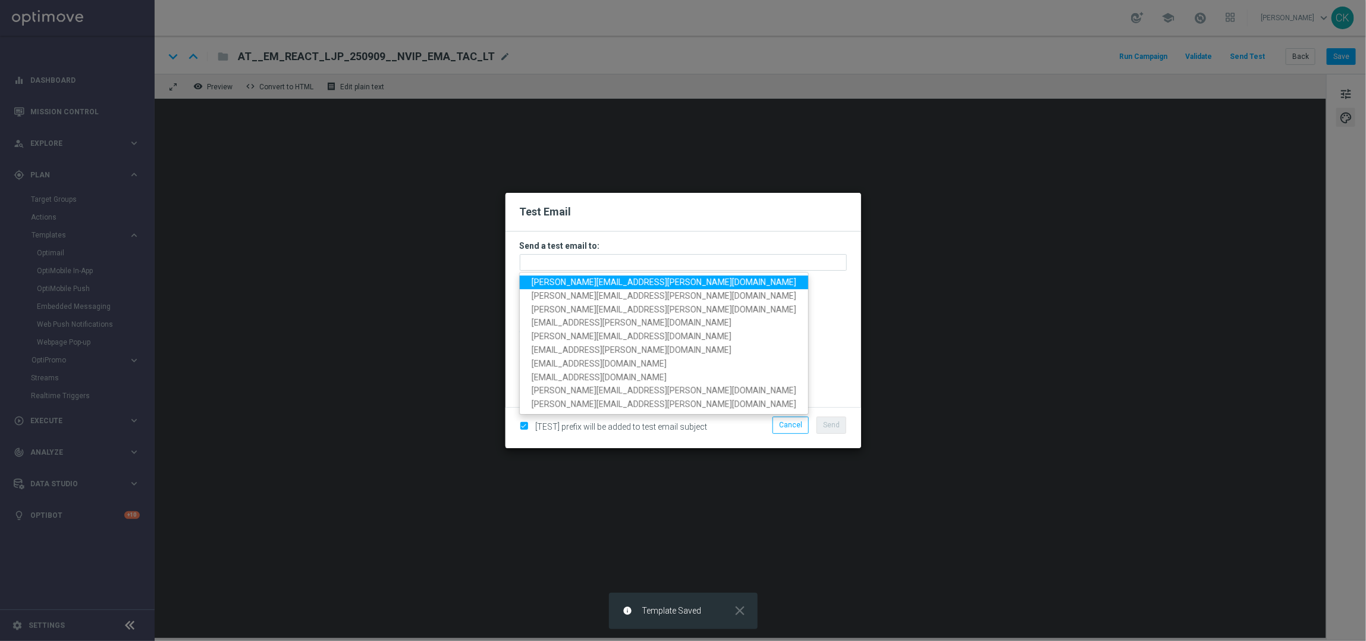
click at [589, 278] on span "charlotte.kammeyer@lottoland.com" at bounding box center [664, 282] width 265 height 10
type input "charlotte.kammeyer@lottoland.com"
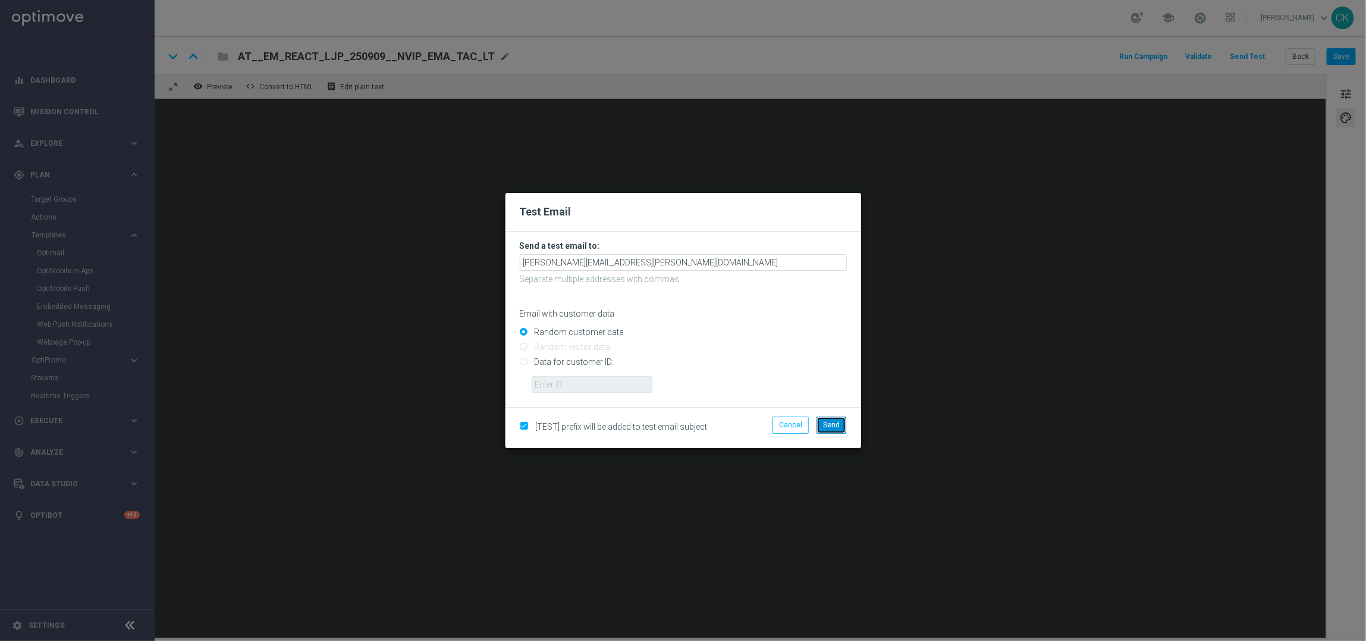
click at [836, 425] on span "Send" at bounding box center [831, 425] width 17 height 8
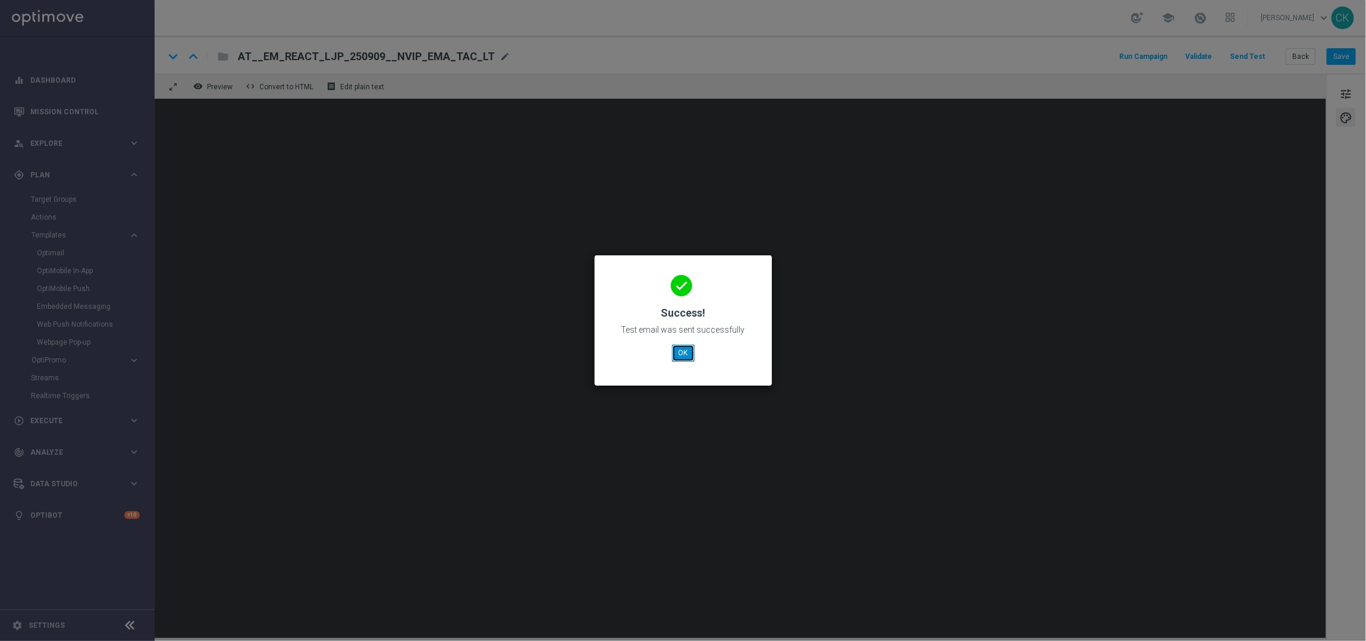
click at [687, 350] on button "OK" at bounding box center [683, 352] width 23 height 17
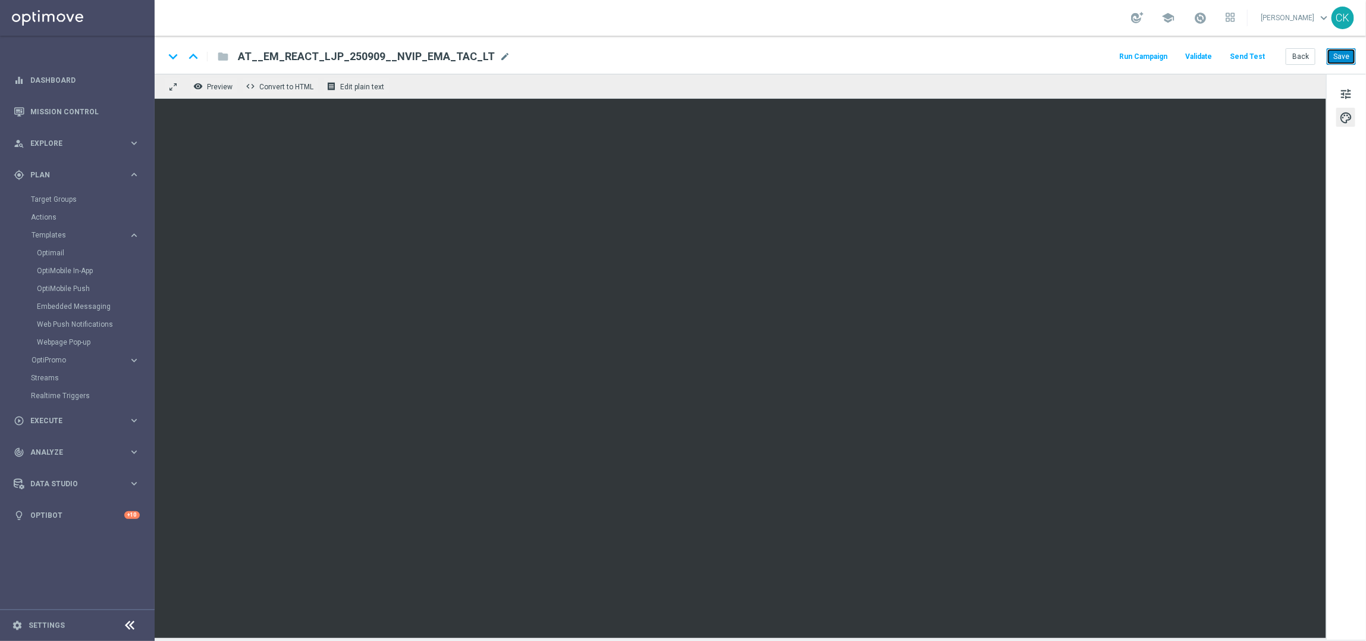
click at [1350, 51] on button "Save" at bounding box center [1341, 56] width 29 height 17
click at [1302, 54] on button "Back" at bounding box center [1301, 56] width 30 height 17
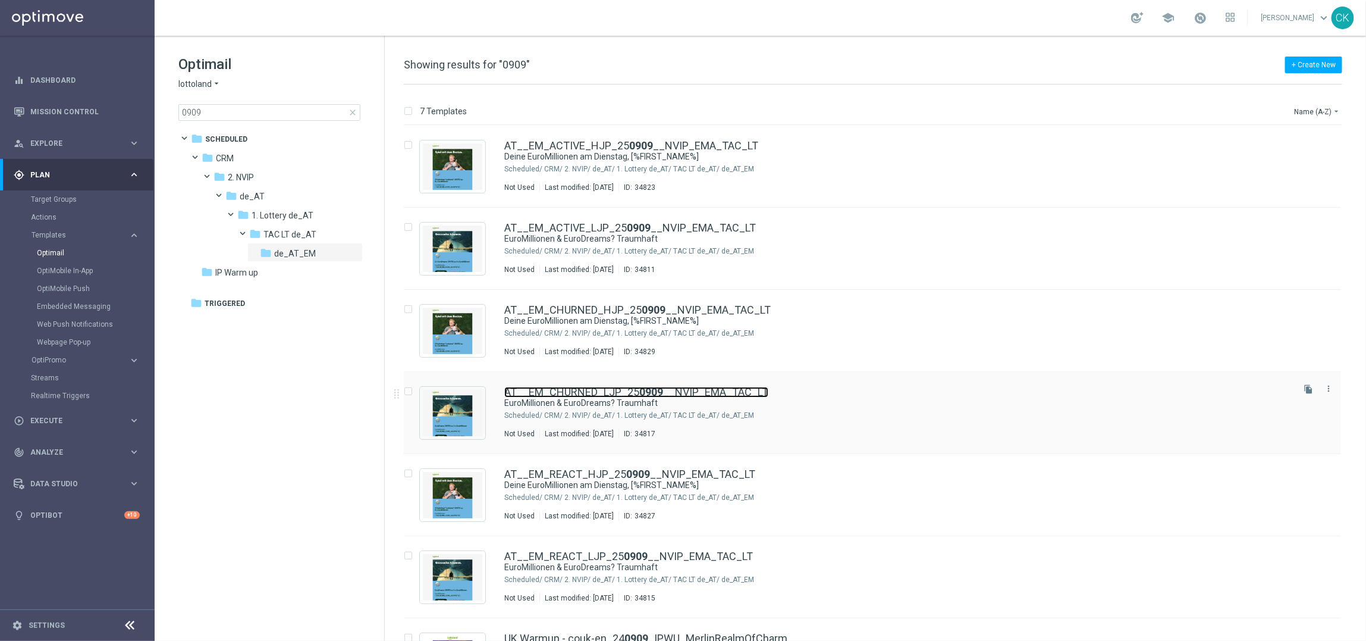
click at [597, 390] on link "AT__EM_CHURNED_LJP_25 0909 __NVIP_EMA_TAC_LT" at bounding box center [636, 392] width 264 height 11
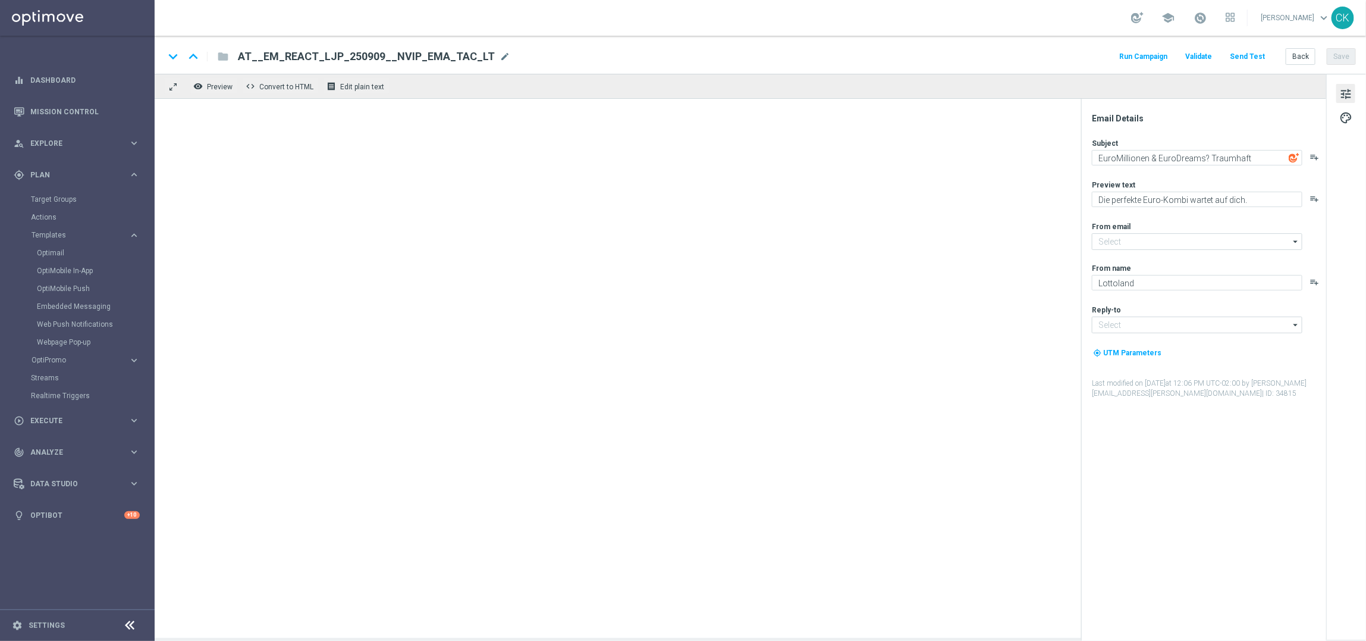
type input "[EMAIL_ADDRESS][DOMAIN_NAME]"
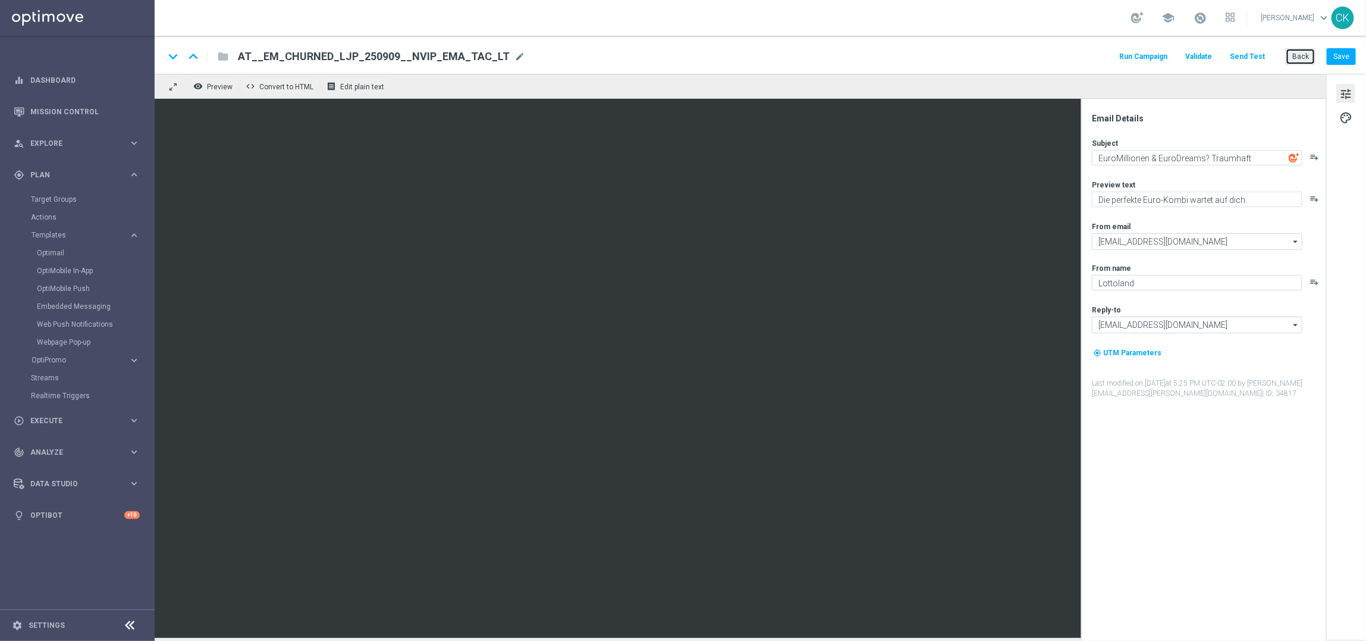
click at [1304, 51] on button "Back" at bounding box center [1301, 56] width 30 height 17
